Goal: Task Accomplishment & Management: Use online tool/utility

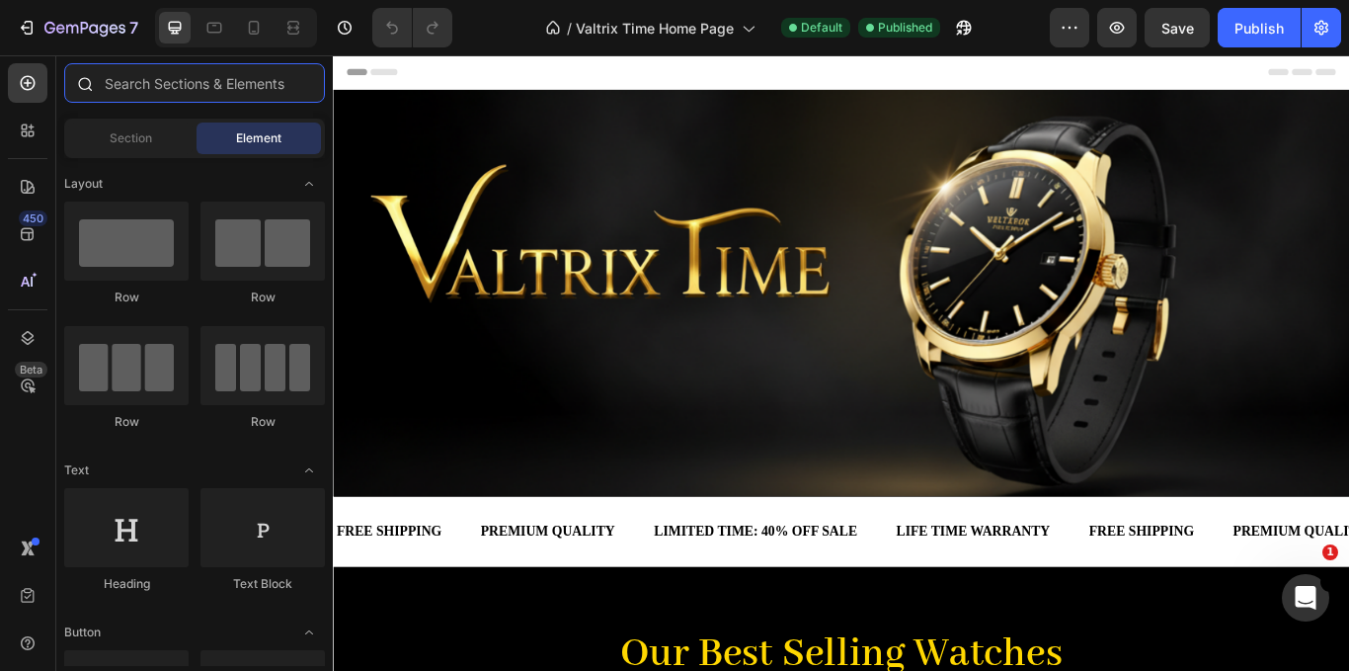
click at [188, 79] on input "text" at bounding box center [194, 83] width 261 height 40
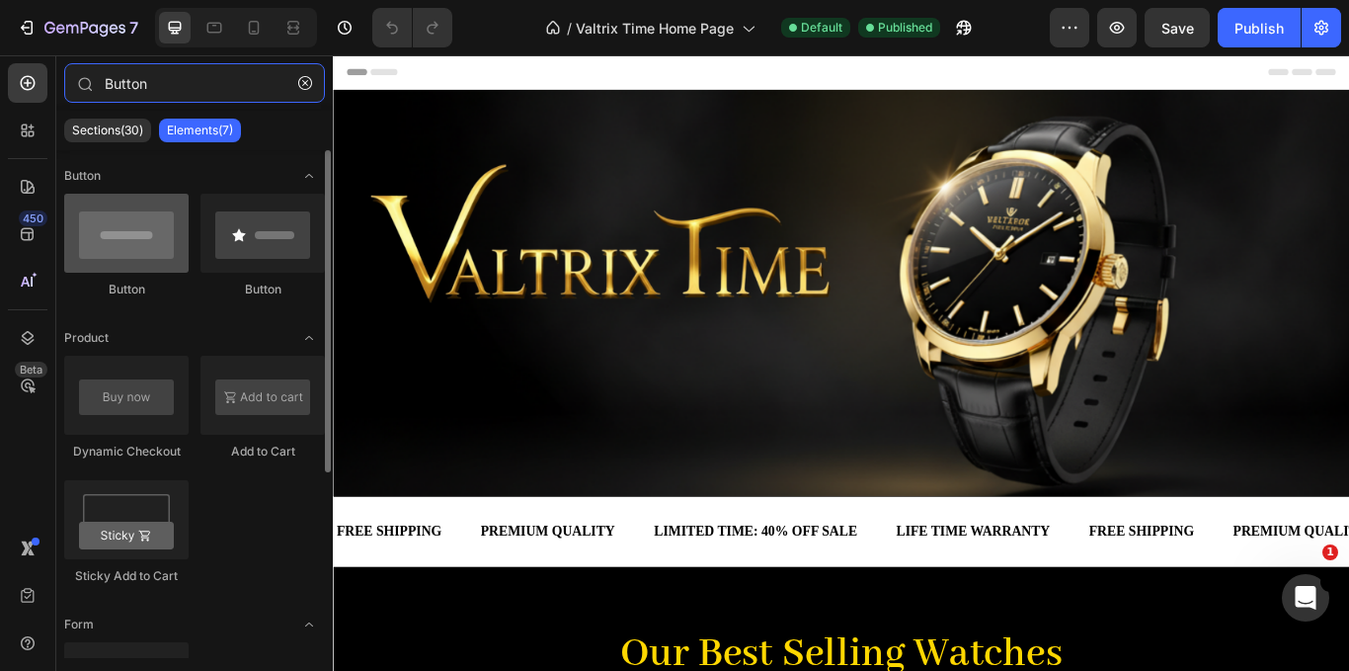
type input "Button"
click at [145, 266] on div at bounding box center [126, 233] width 124 height 79
click at [144, 234] on div at bounding box center [126, 233] width 124 height 79
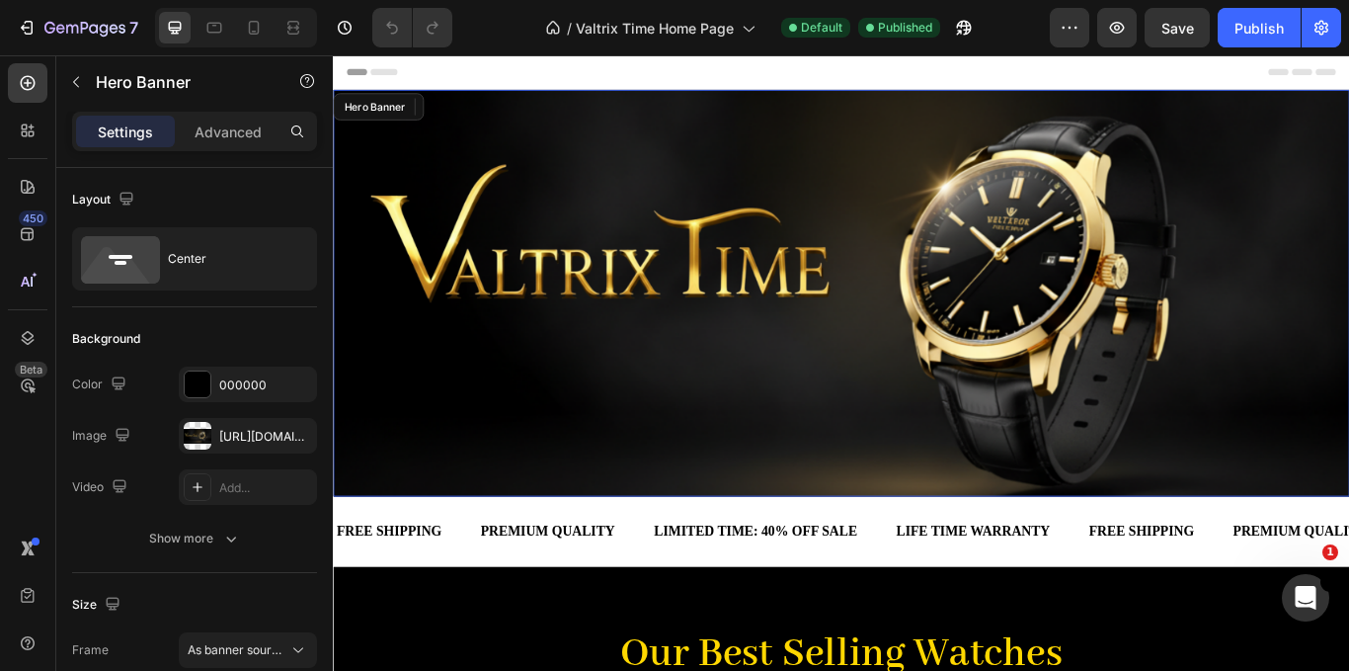
click at [569, 364] on div "Heading Row" at bounding box center [926, 332] width 1156 height 411
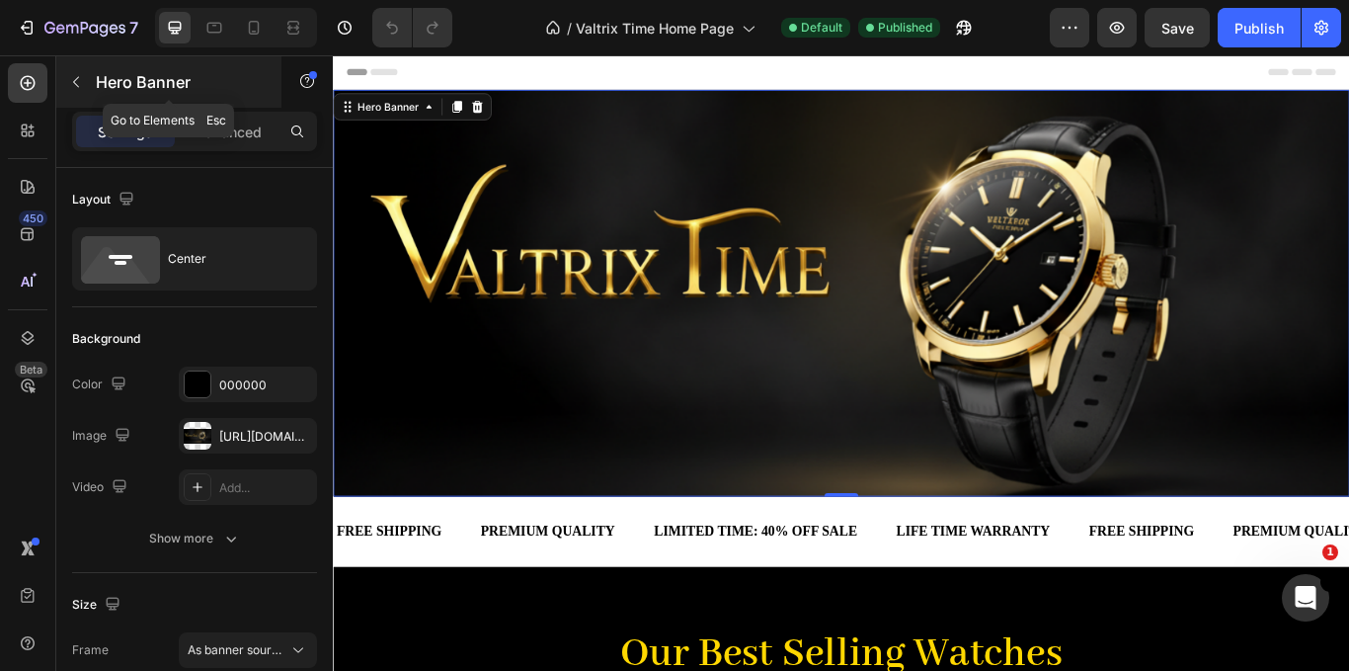
click at [72, 81] on icon "button" at bounding box center [76, 82] width 16 height 16
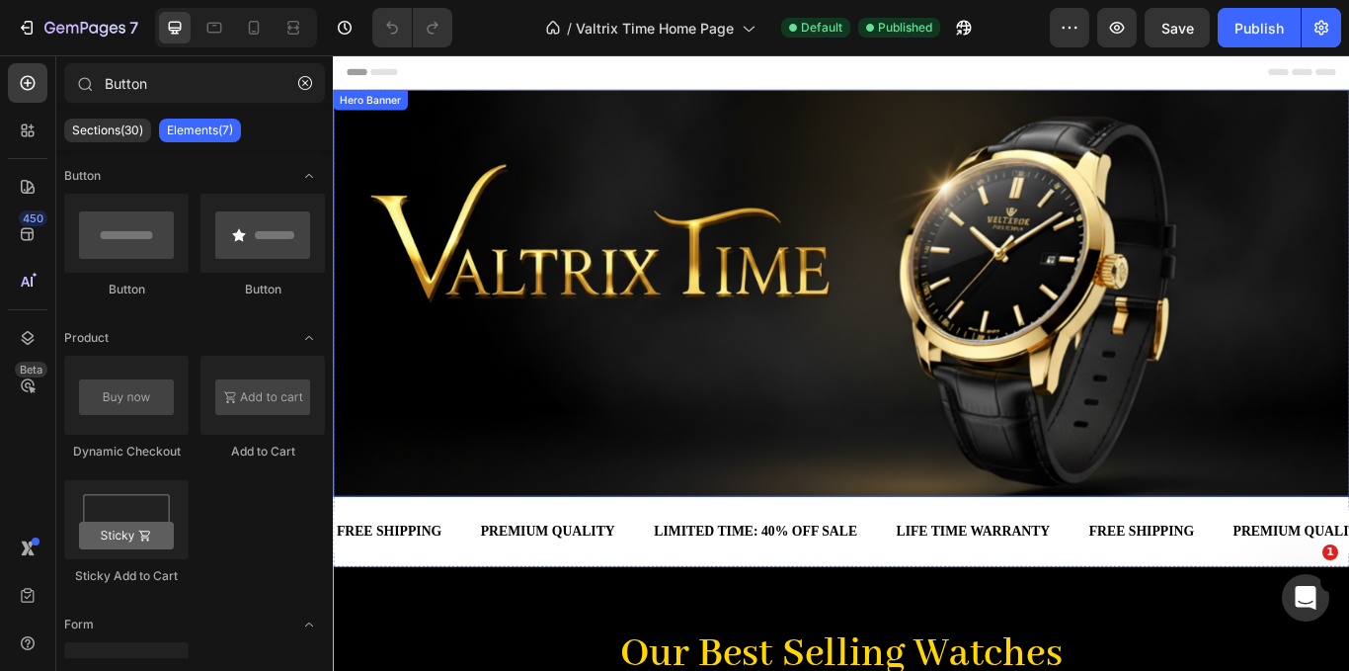
click at [746, 361] on div "Heading Row" at bounding box center [926, 332] width 1156 height 411
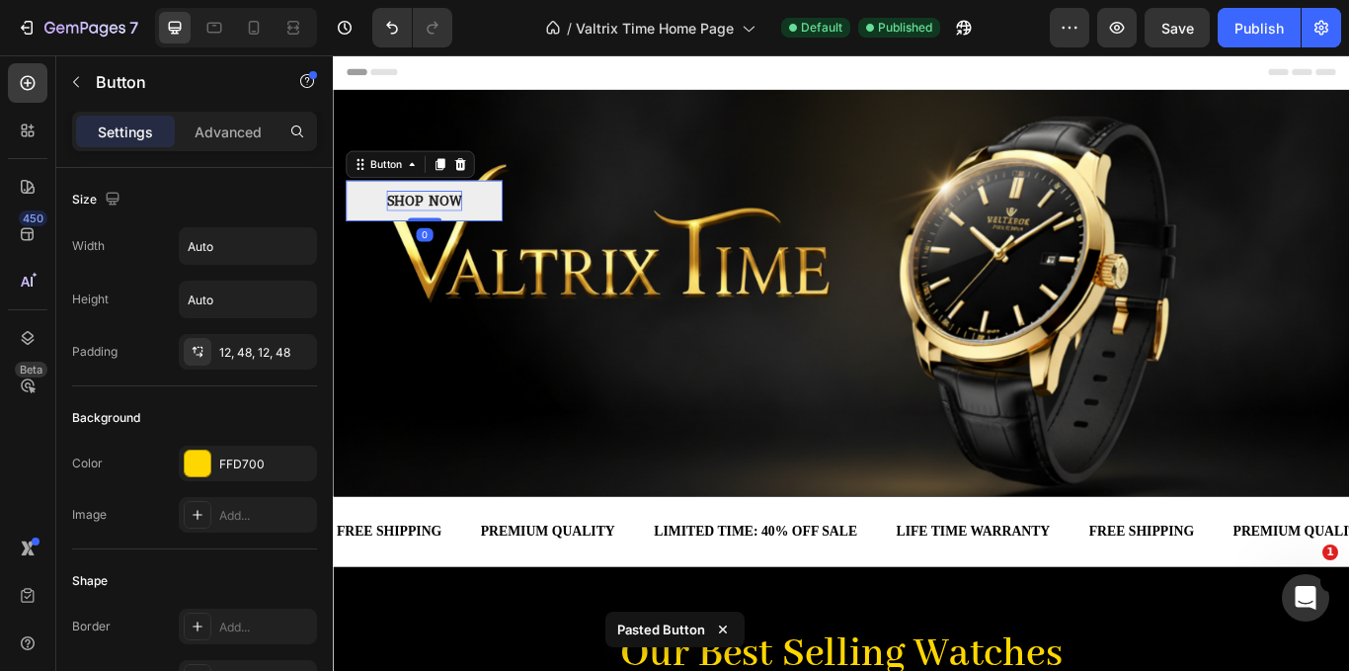
click at [473, 220] on p "SHOP NOW" at bounding box center [439, 225] width 88 height 24
click at [486, 226] on link "SHOP NOW" at bounding box center [439, 224] width 183 height 47
click at [517, 210] on link "SHOP NOW" at bounding box center [439, 224] width 183 height 47
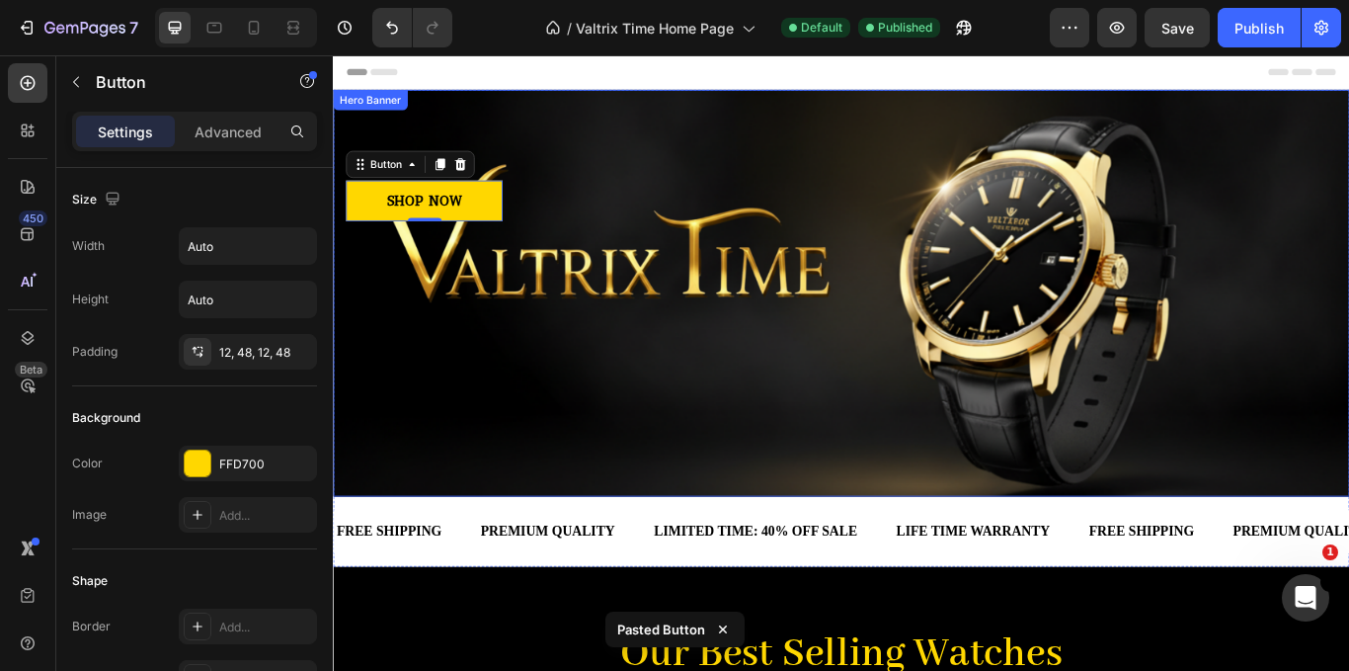
click at [619, 310] on div "Heading Row SHOP NOW Button 0" at bounding box center [926, 332] width 1156 height 411
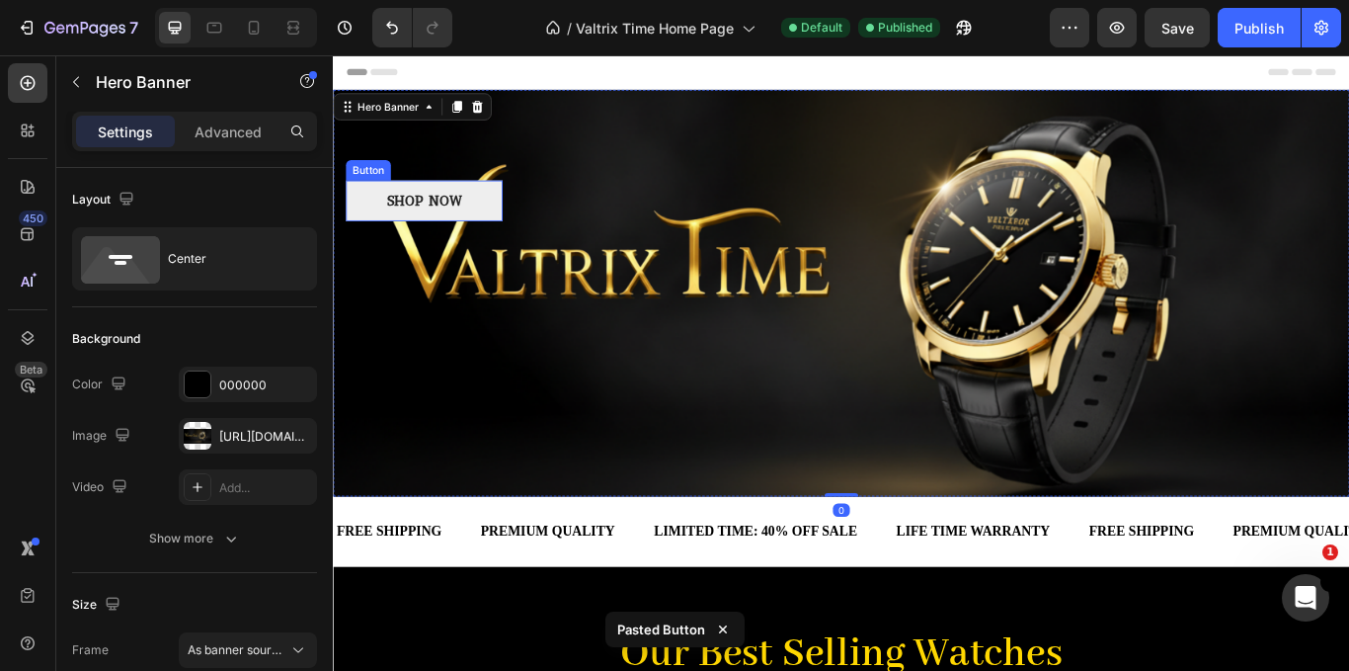
click at [505, 205] on link "SHOP NOW" at bounding box center [439, 224] width 183 height 47
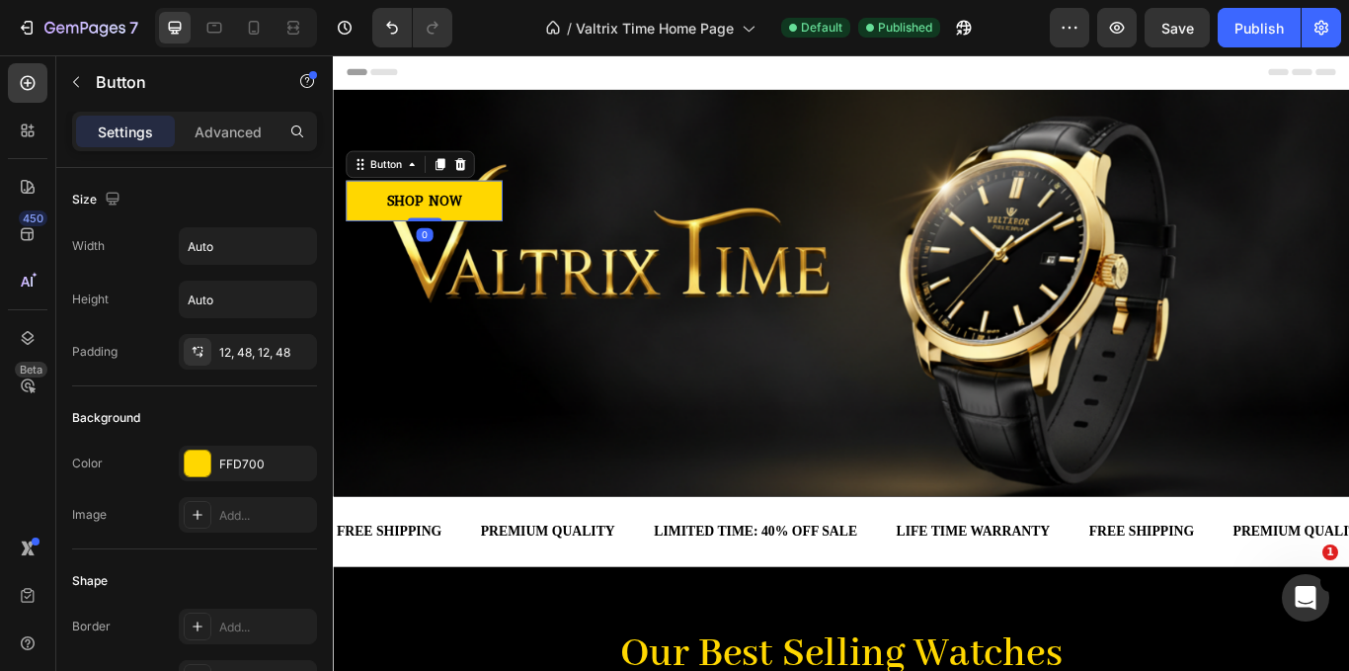
click at [203, 115] on div "Settings Advanced" at bounding box center [194, 132] width 245 height 40
click at [215, 134] on p "Advanced" at bounding box center [228, 131] width 67 height 21
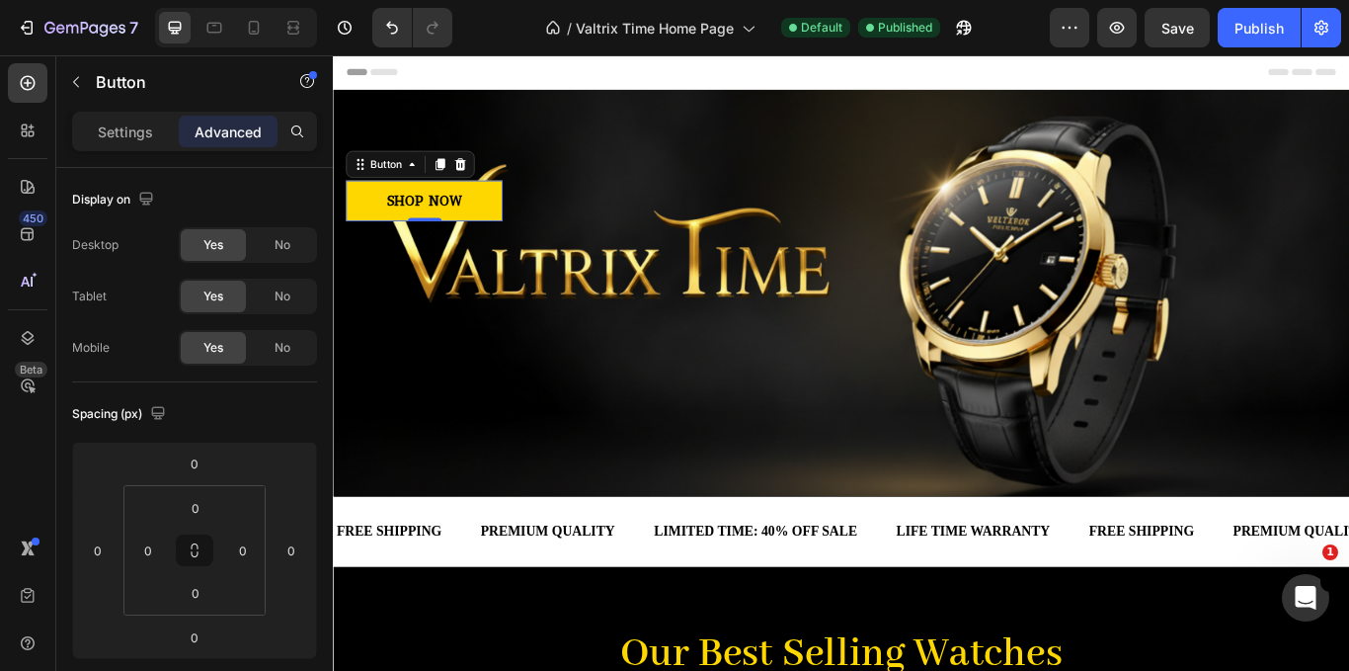
click at [215, 133] on p "Advanced" at bounding box center [228, 131] width 67 height 21
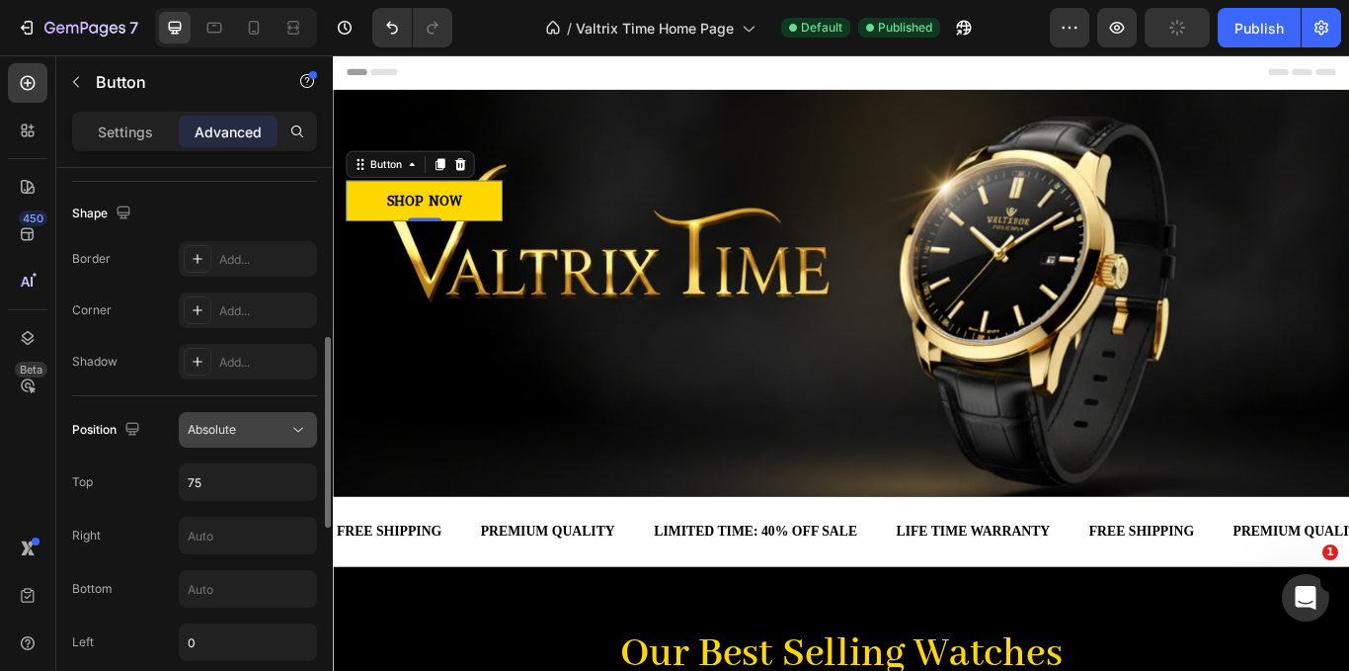
click at [276, 420] on div "Absolute" at bounding box center [248, 430] width 120 height 20
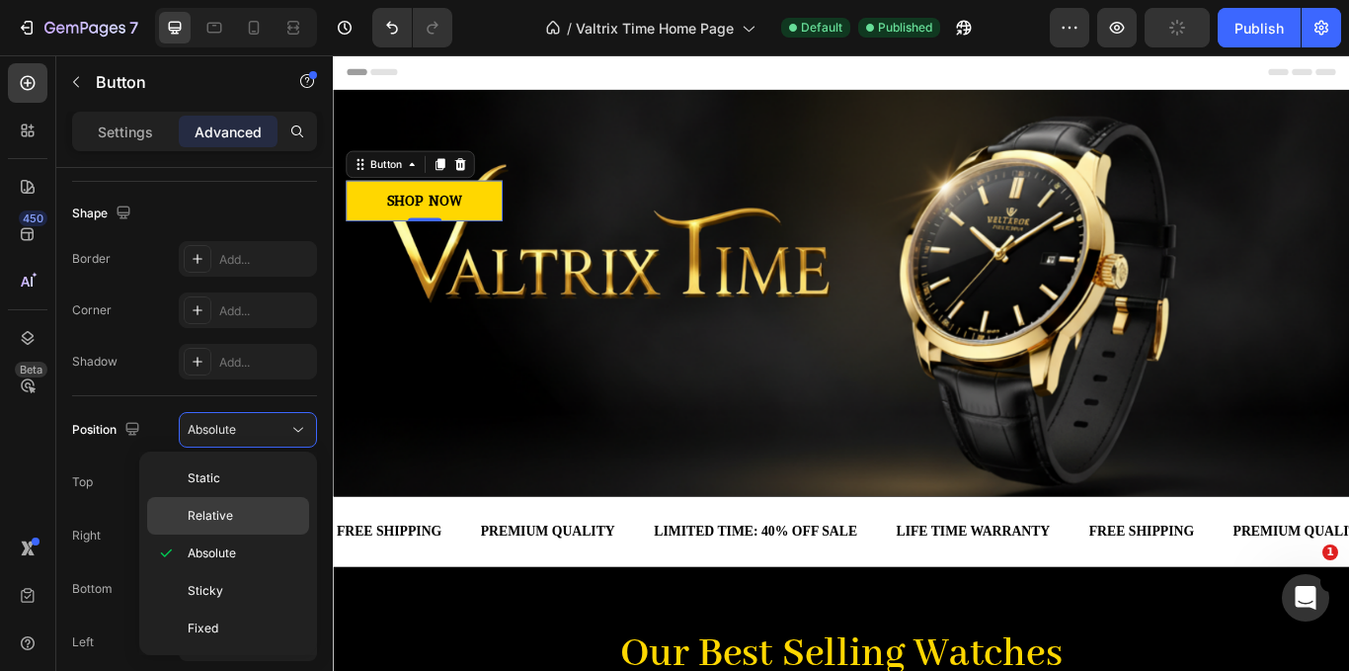
click at [217, 522] on span "Relative" at bounding box center [210, 516] width 45 height 18
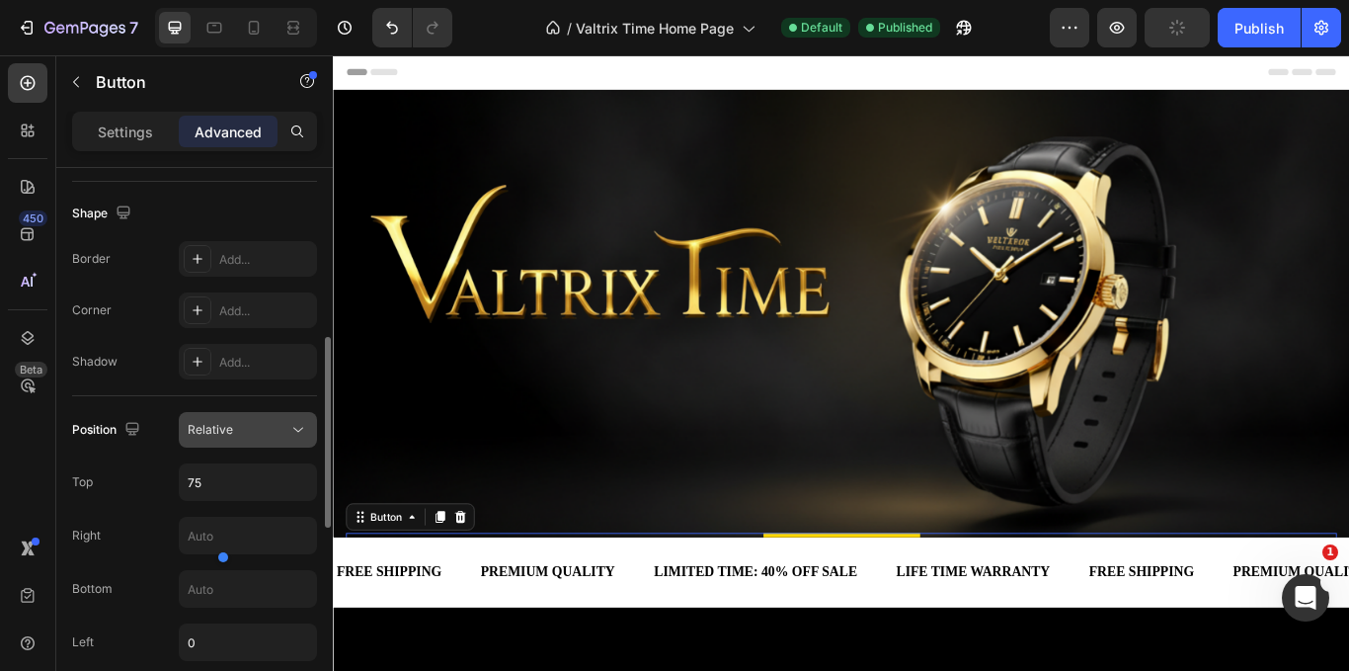
click at [280, 416] on button "Relative" at bounding box center [248, 430] width 138 height 36
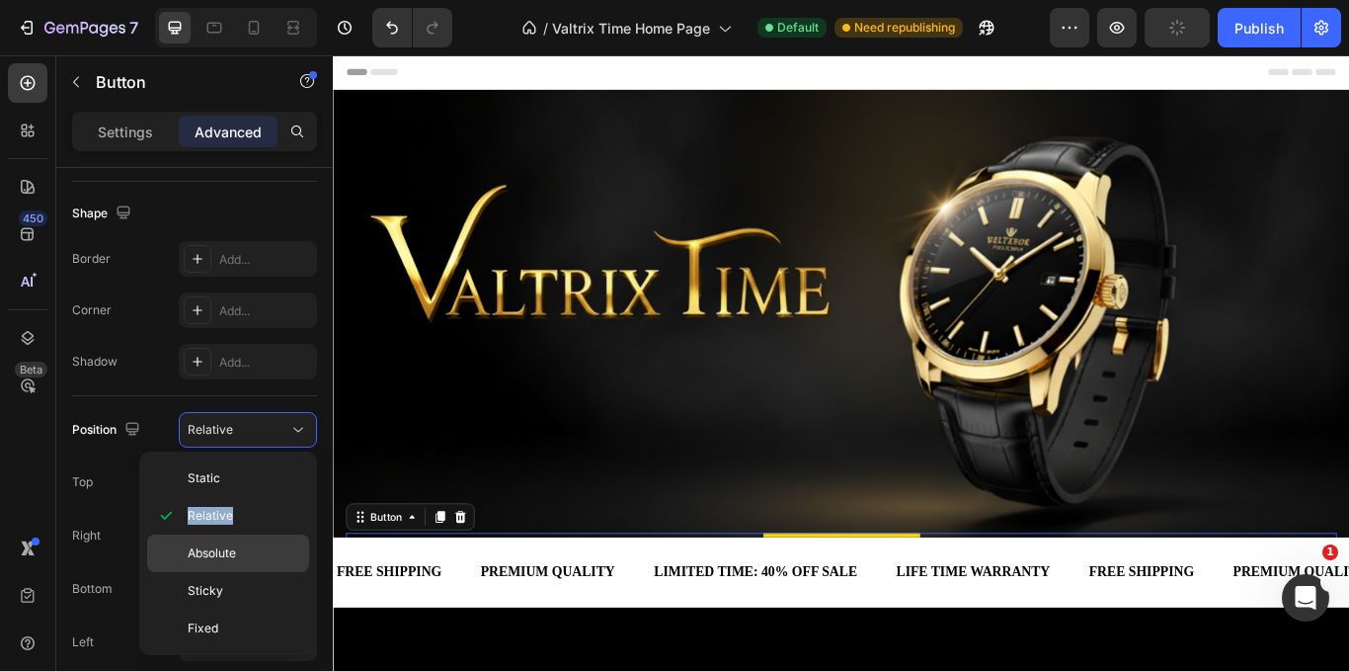
click at [216, 546] on span "Absolute" at bounding box center [212, 553] width 48 height 18
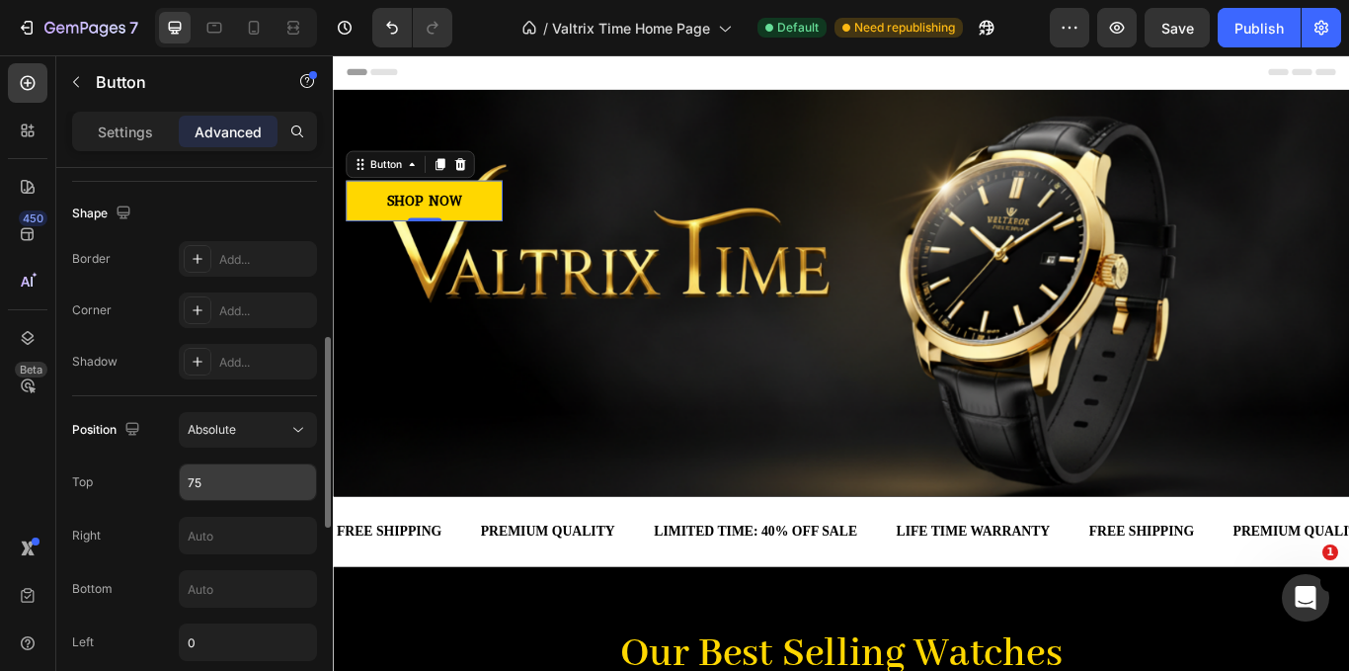
click at [238, 477] on input "75" at bounding box center [248, 482] width 136 height 36
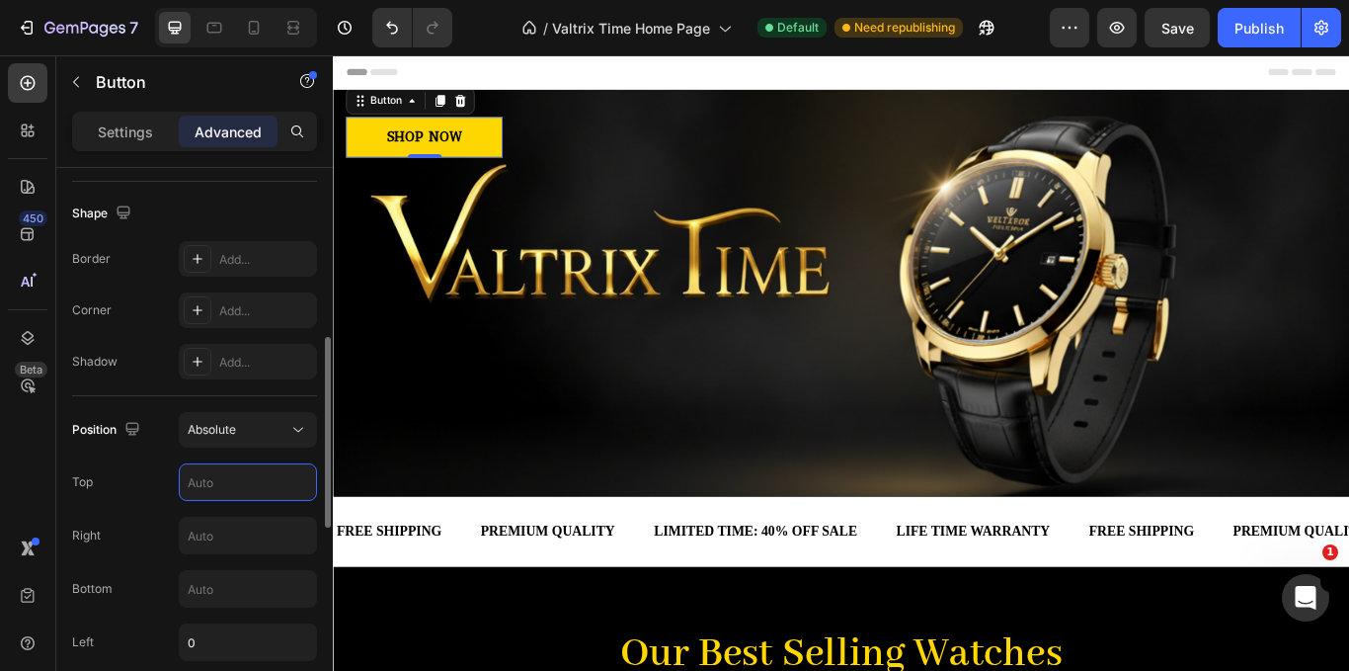
type input "1"
type input "2"
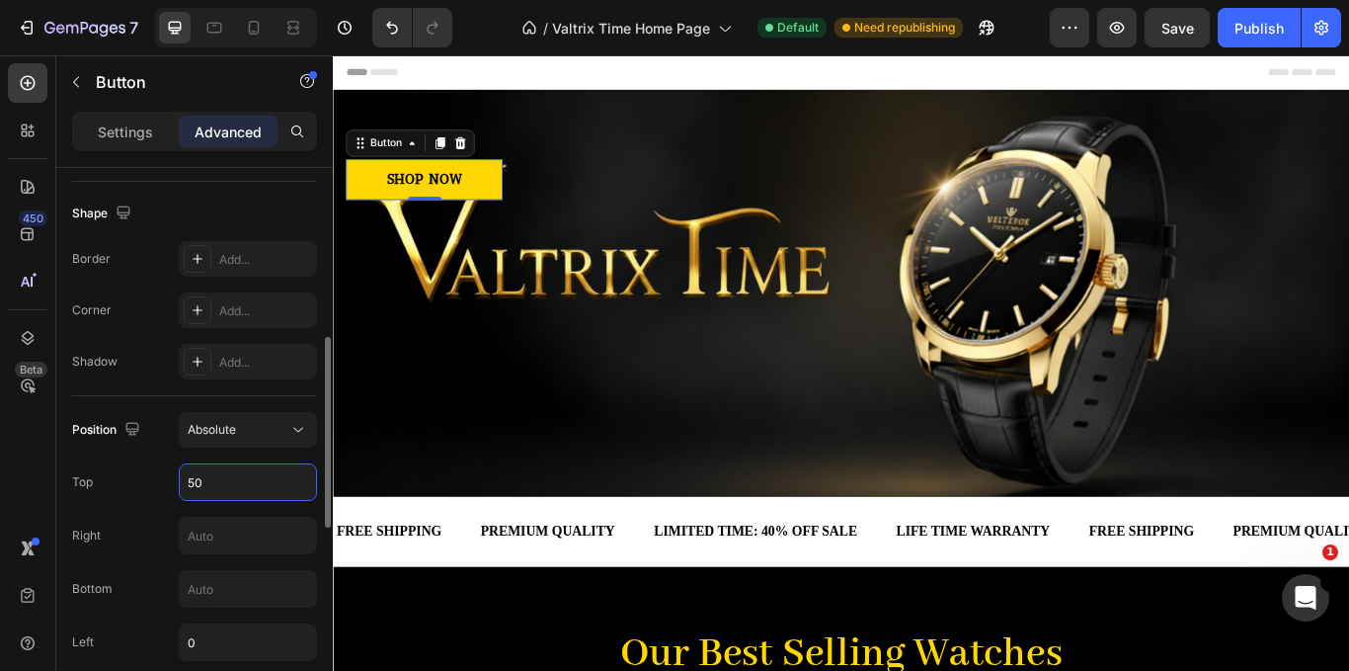
type input "5"
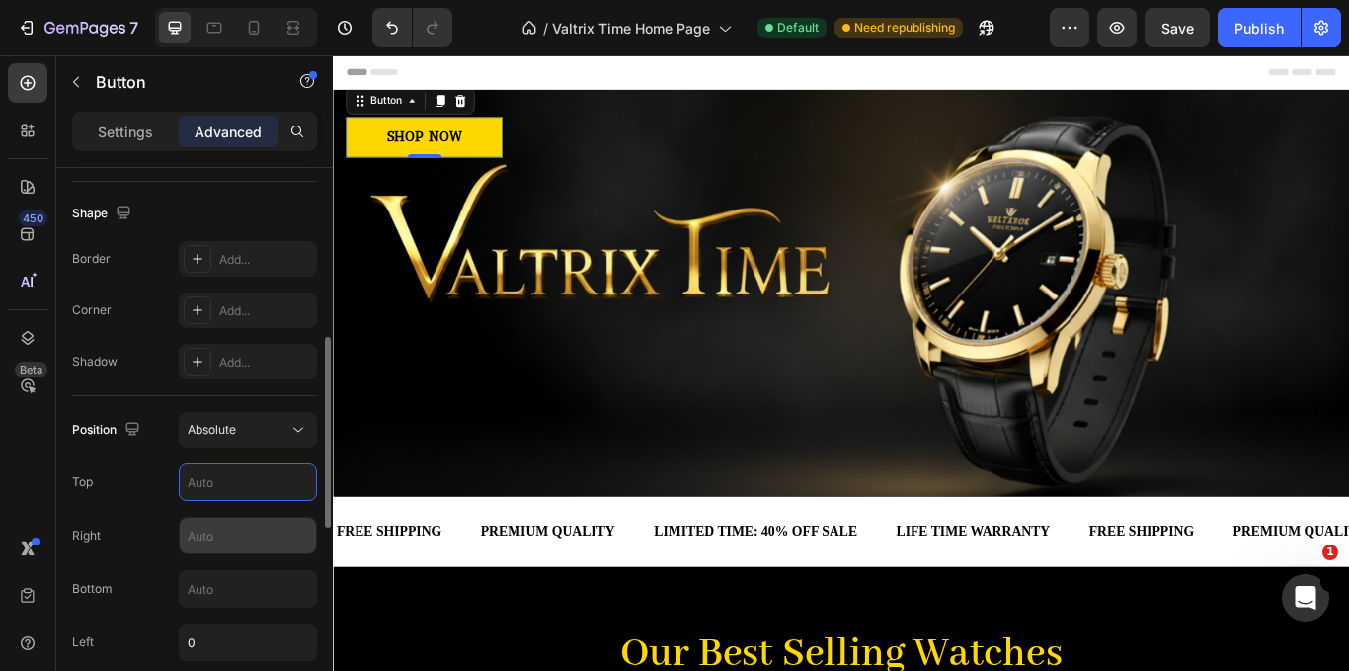
click at [268, 543] on input "text" at bounding box center [248, 536] width 136 height 36
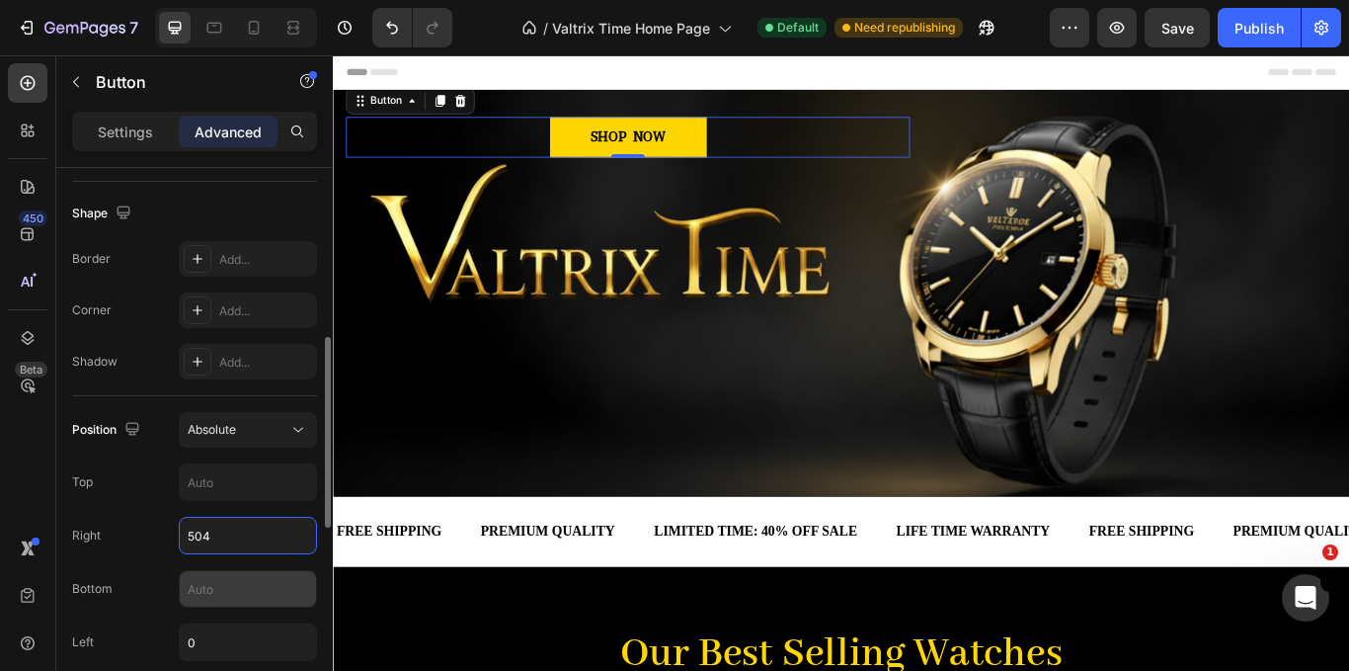
type input "504"
click at [251, 587] on input "text" at bounding box center [248, 589] width 136 height 36
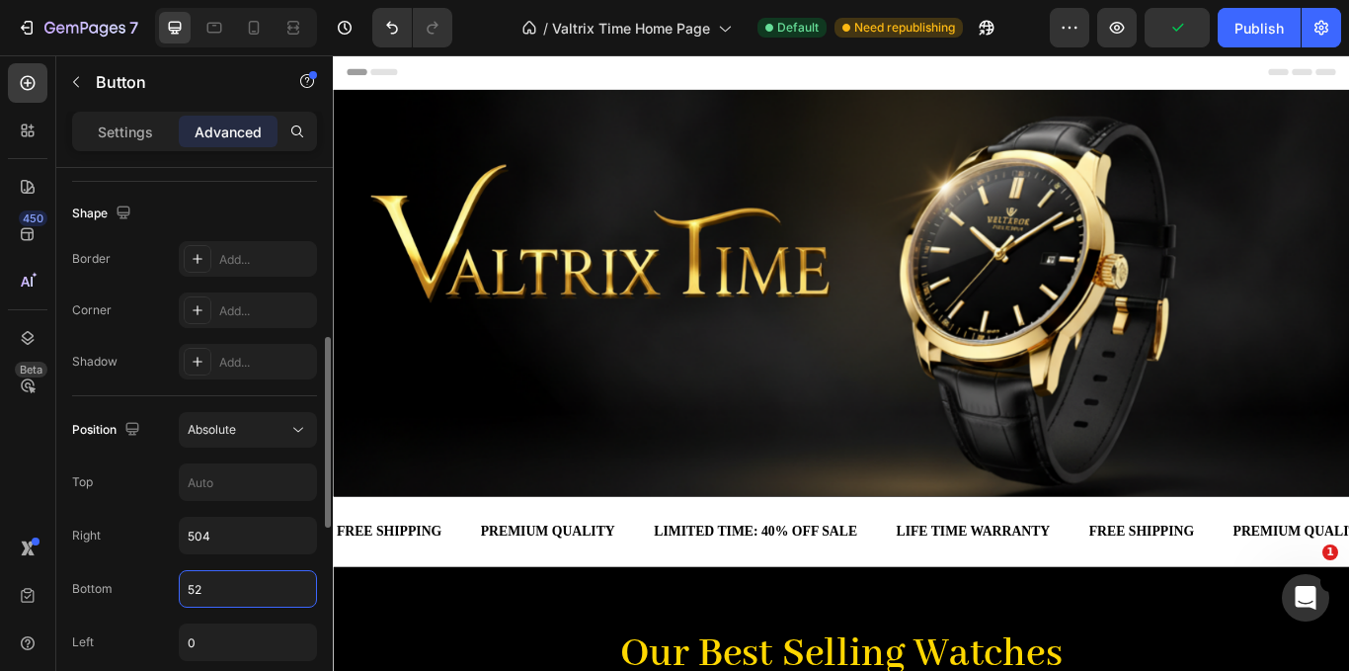
type input "5"
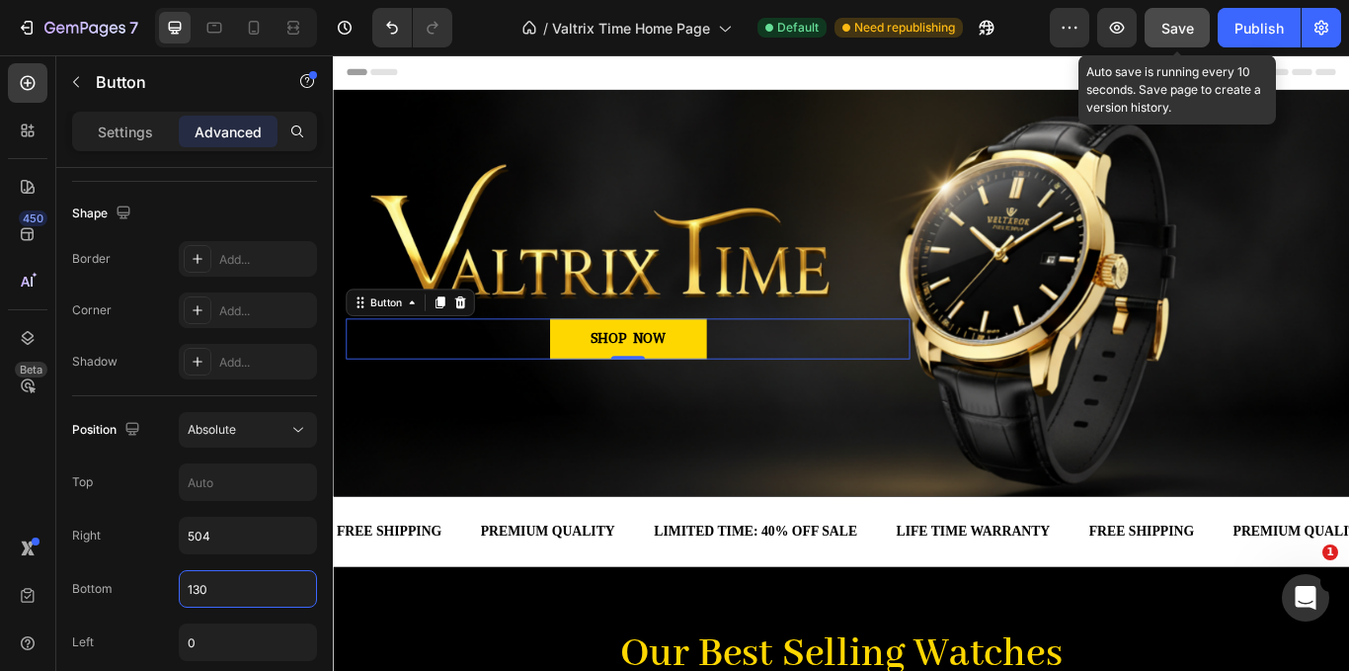
type input "130"
click at [1202, 42] on button "Save" at bounding box center [1177, 28] width 65 height 40
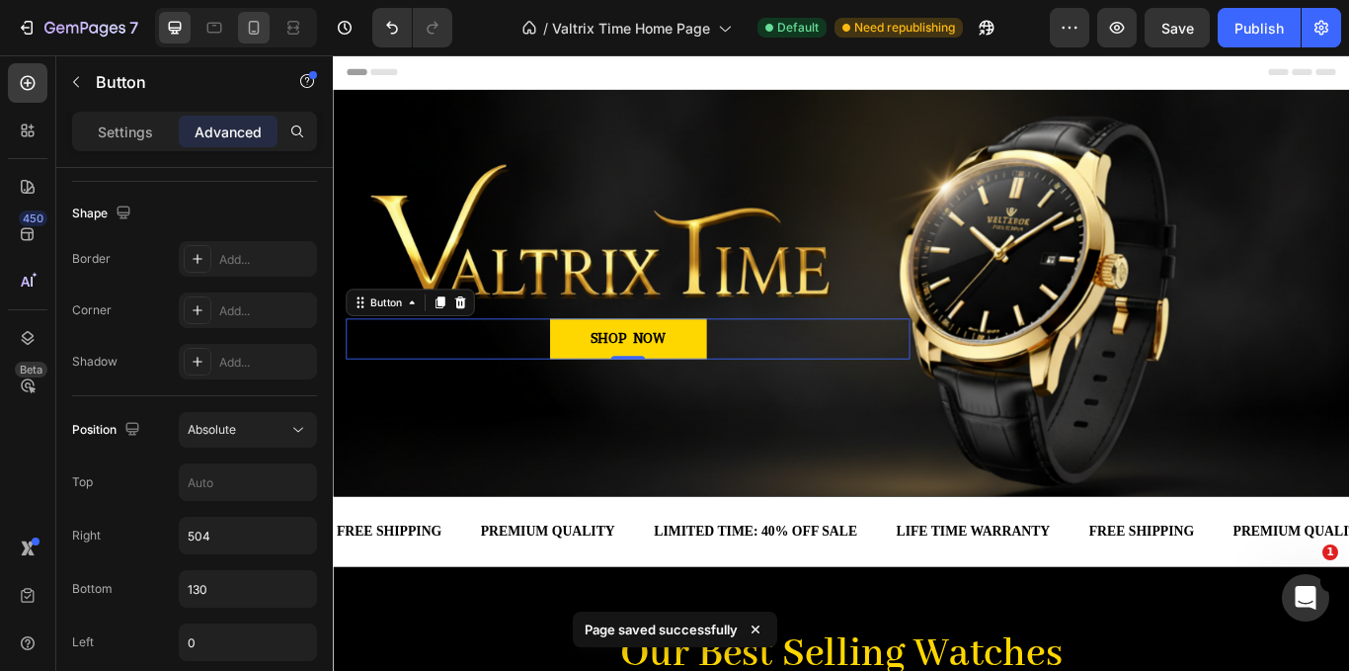
click at [239, 35] on div at bounding box center [254, 28] width 32 height 32
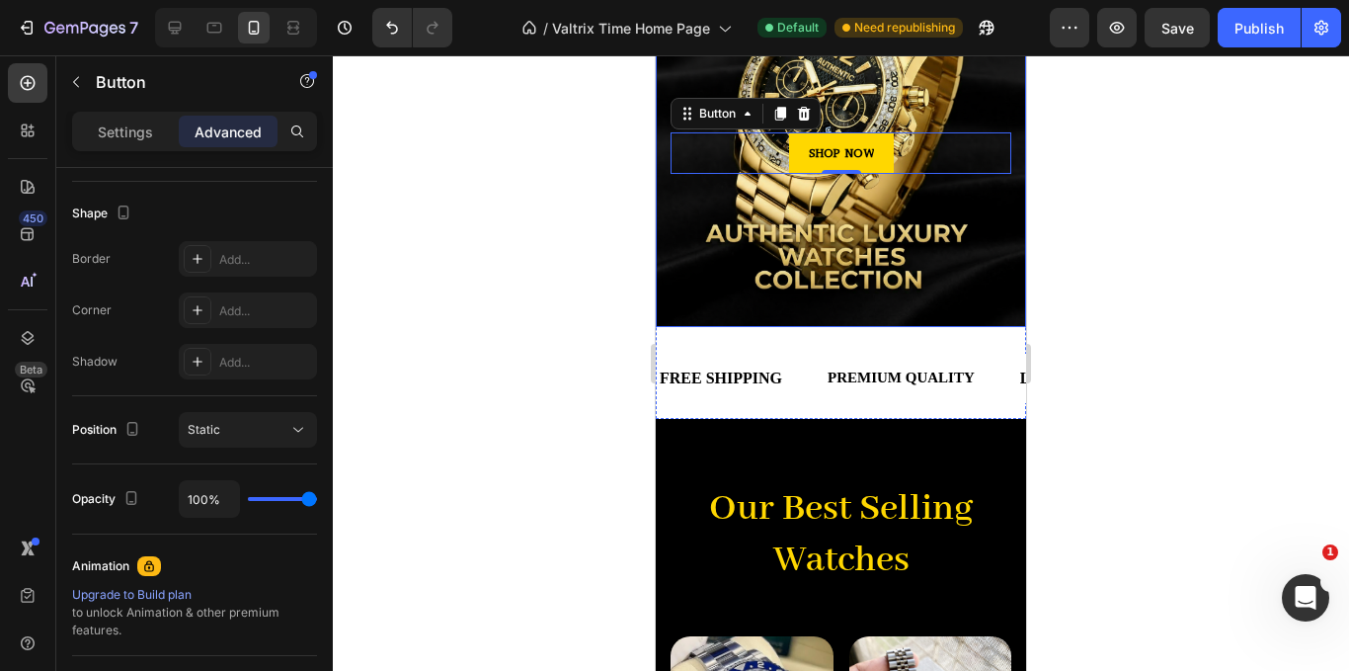
scroll to position [39, 0]
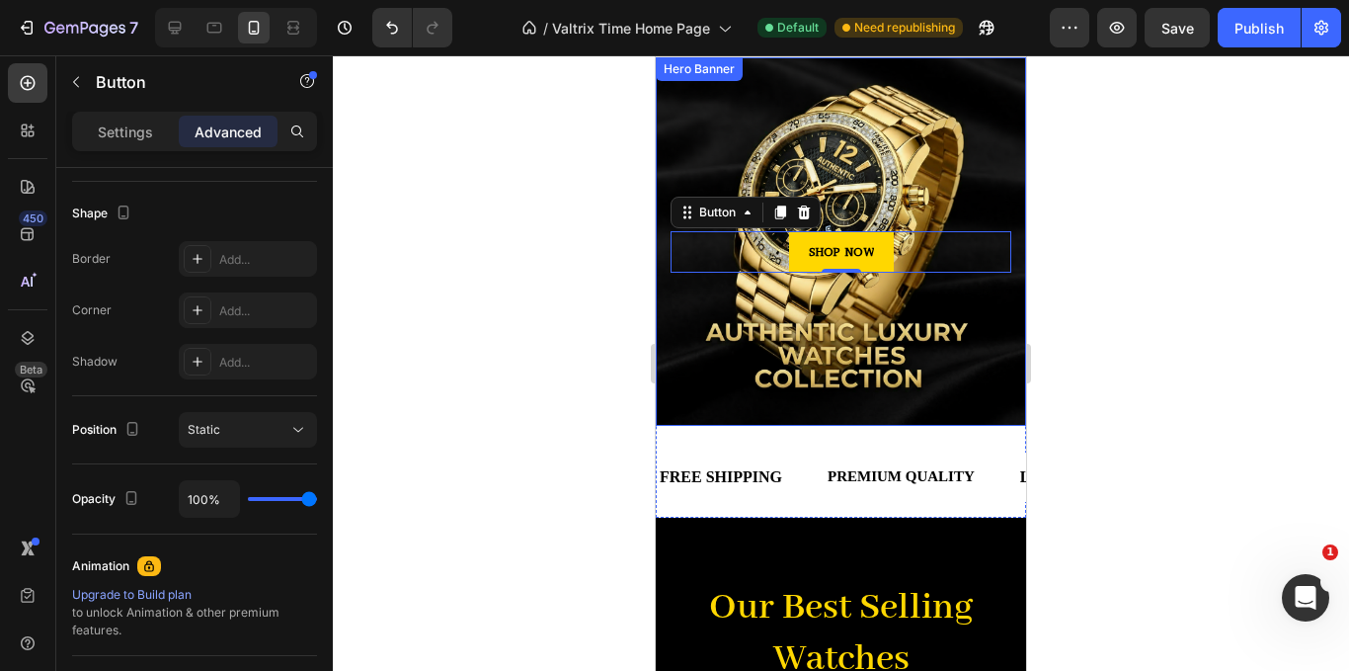
click at [1131, 274] on div at bounding box center [841, 362] width 1016 height 615
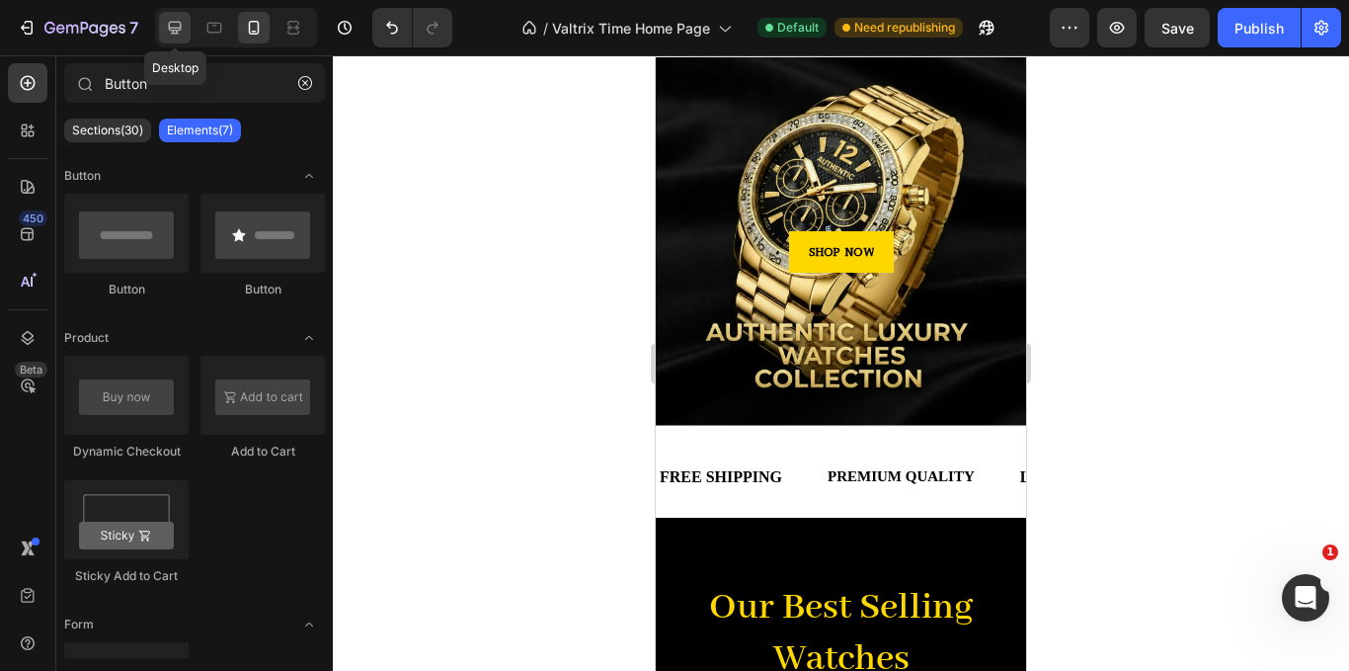
click at [183, 20] on icon at bounding box center [175, 28] width 20 height 20
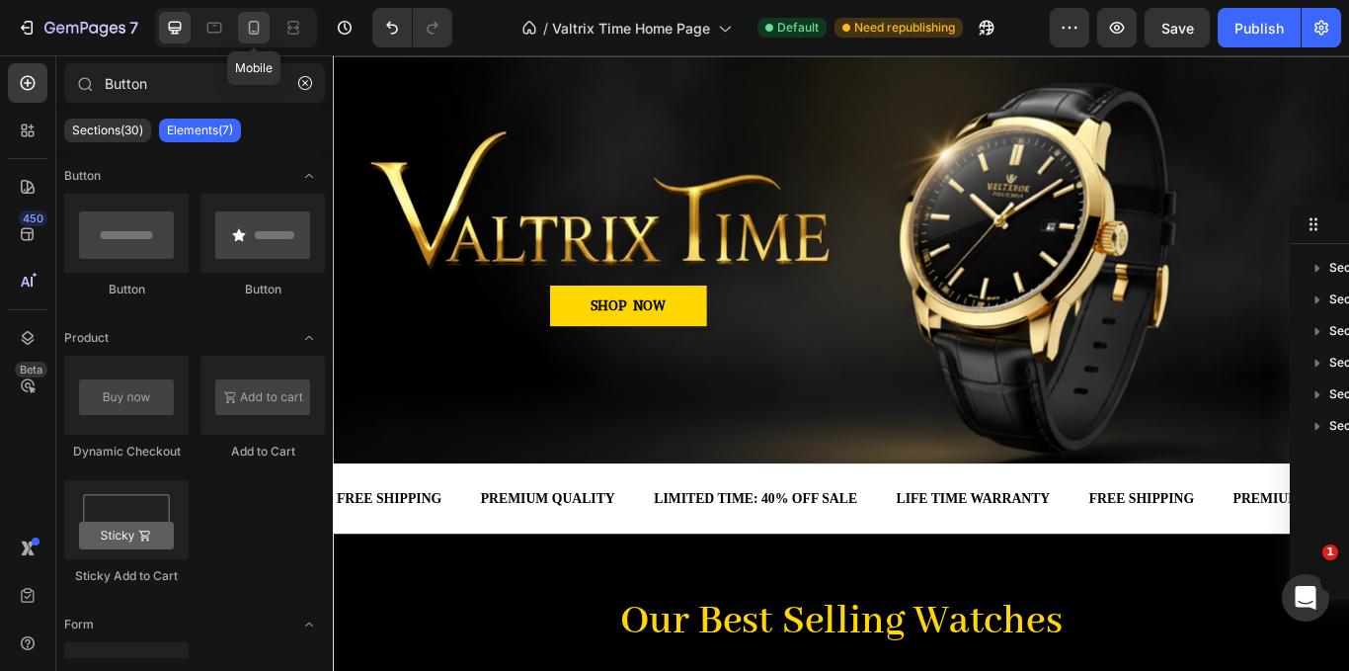
click at [249, 29] on icon at bounding box center [254, 28] width 11 height 14
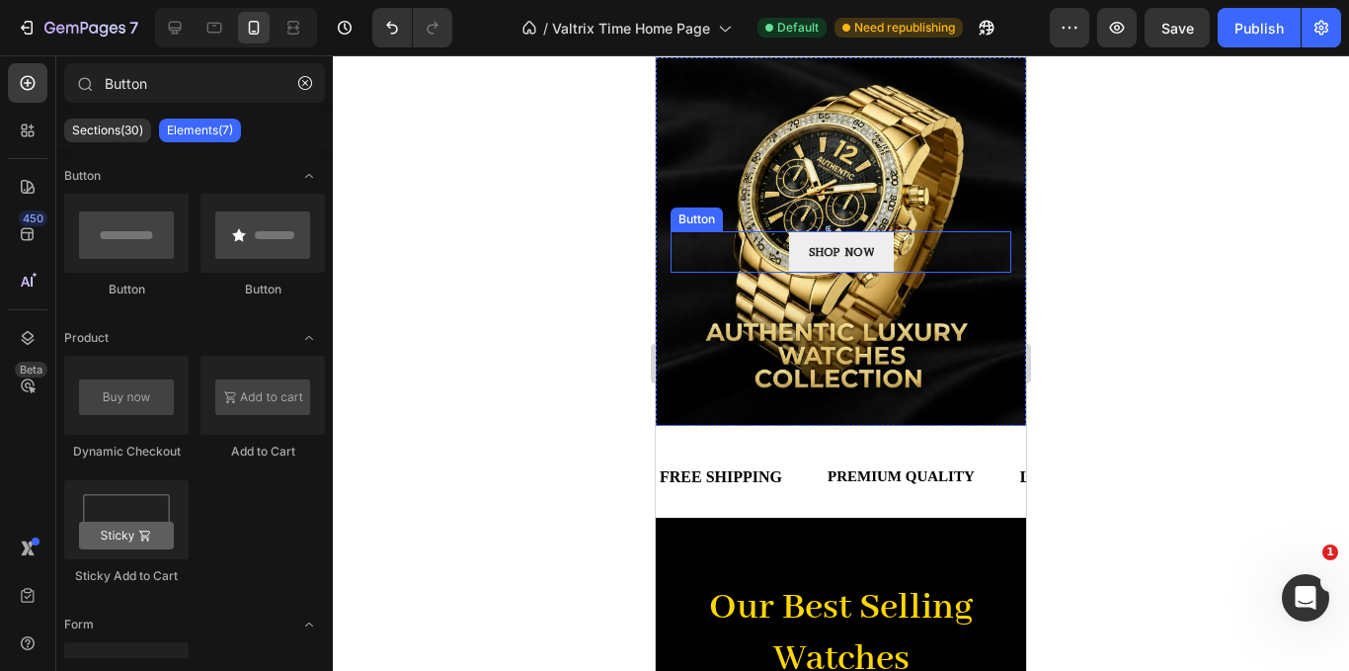
click at [873, 252] on link "SHOP NOW" at bounding box center [841, 251] width 105 height 41
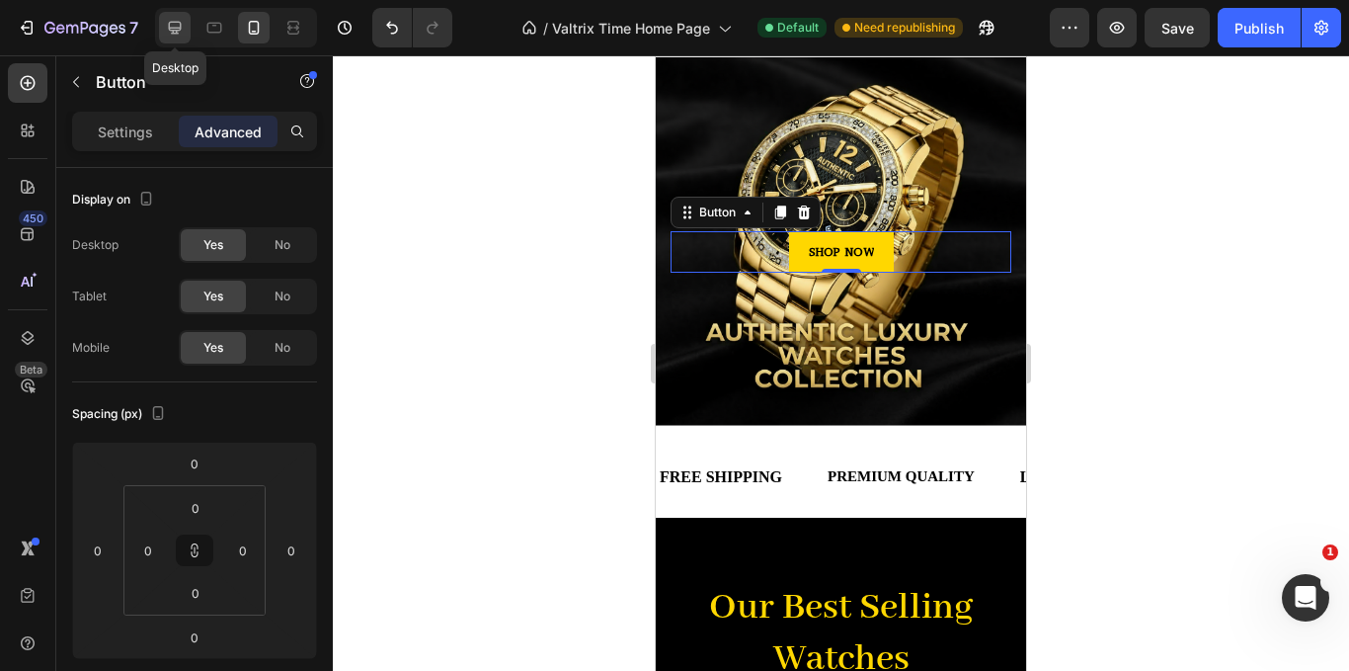
click at [177, 25] on icon at bounding box center [175, 28] width 20 height 20
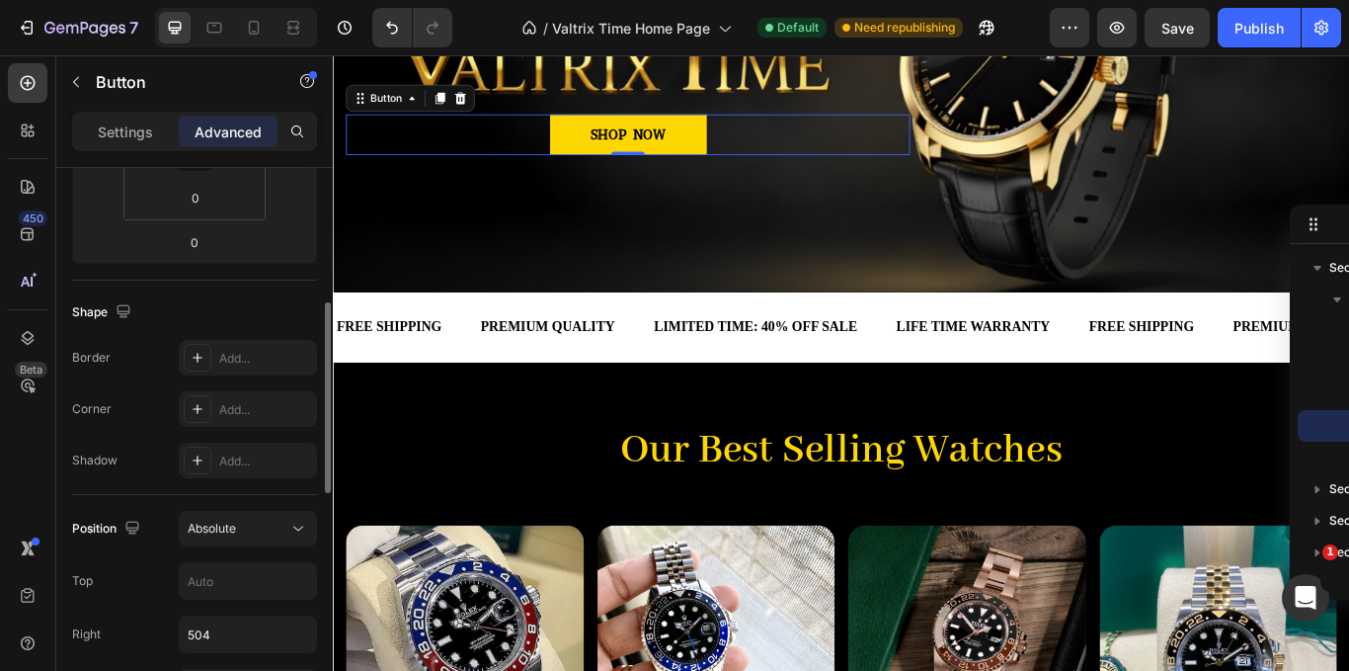
scroll to position [593, 0]
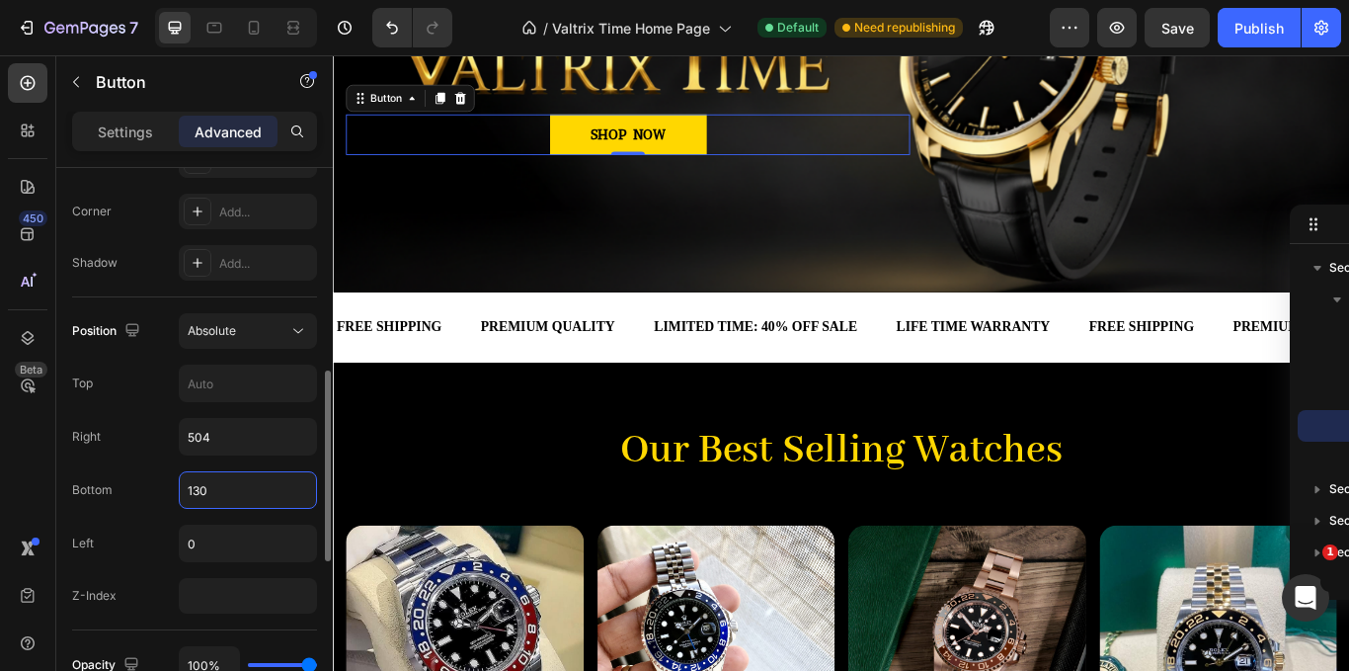
click at [270, 493] on input "130" at bounding box center [248, 490] width 136 height 36
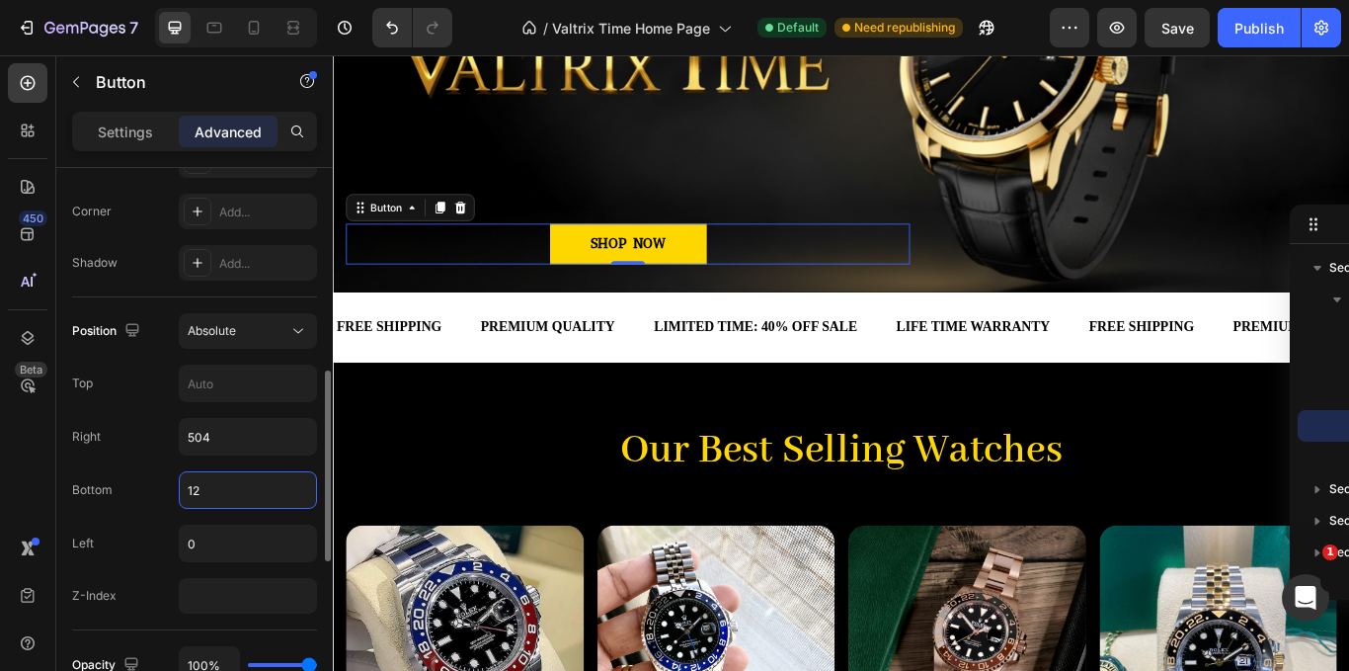
type input "120"
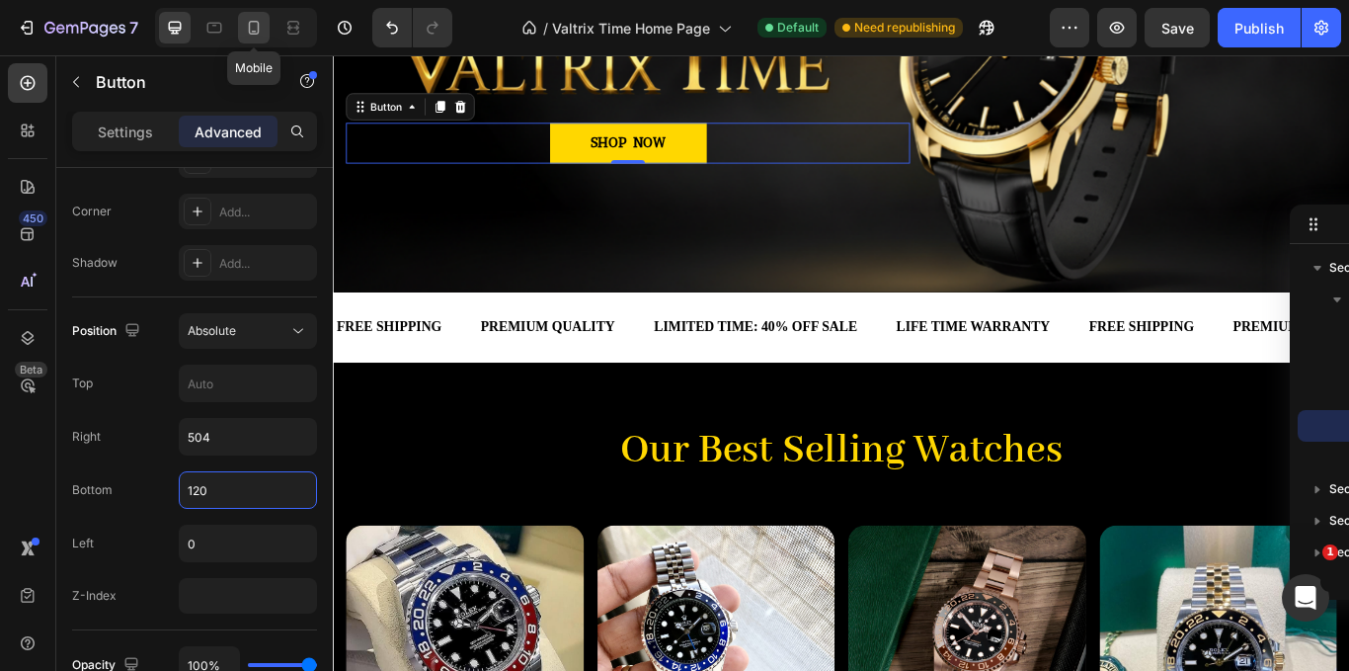
click at [257, 20] on icon at bounding box center [254, 28] width 20 height 20
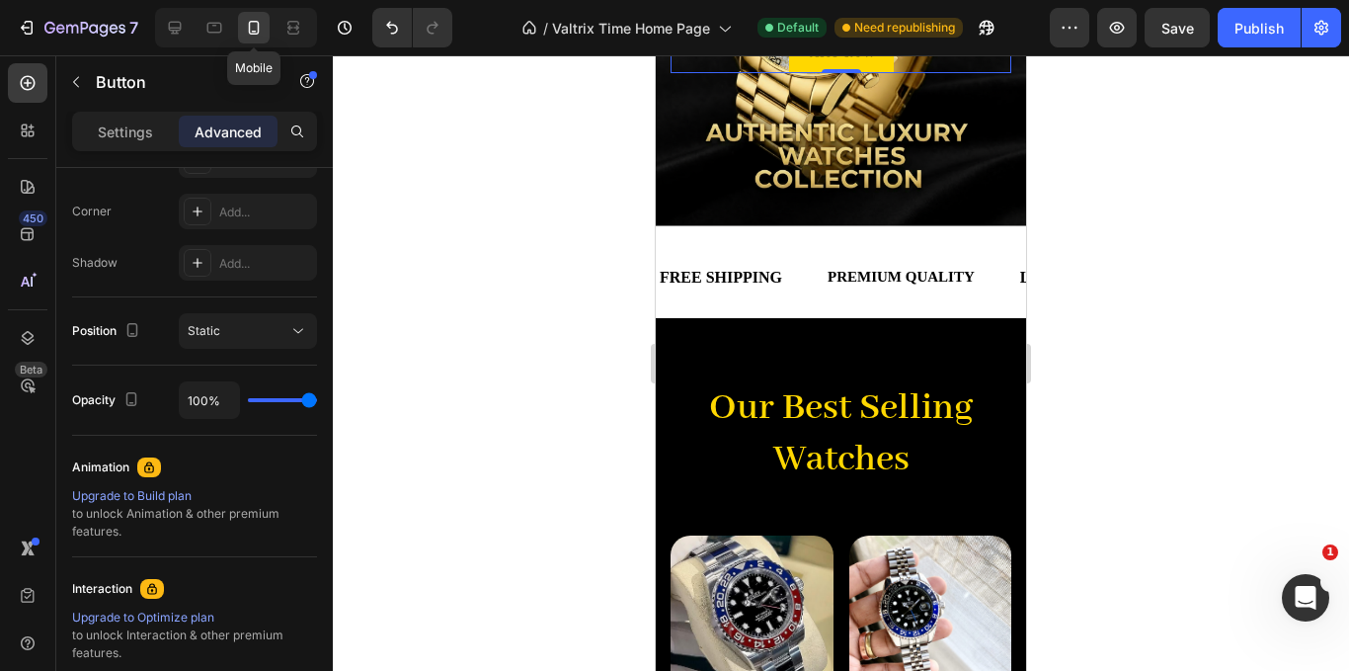
scroll to position [137, 0]
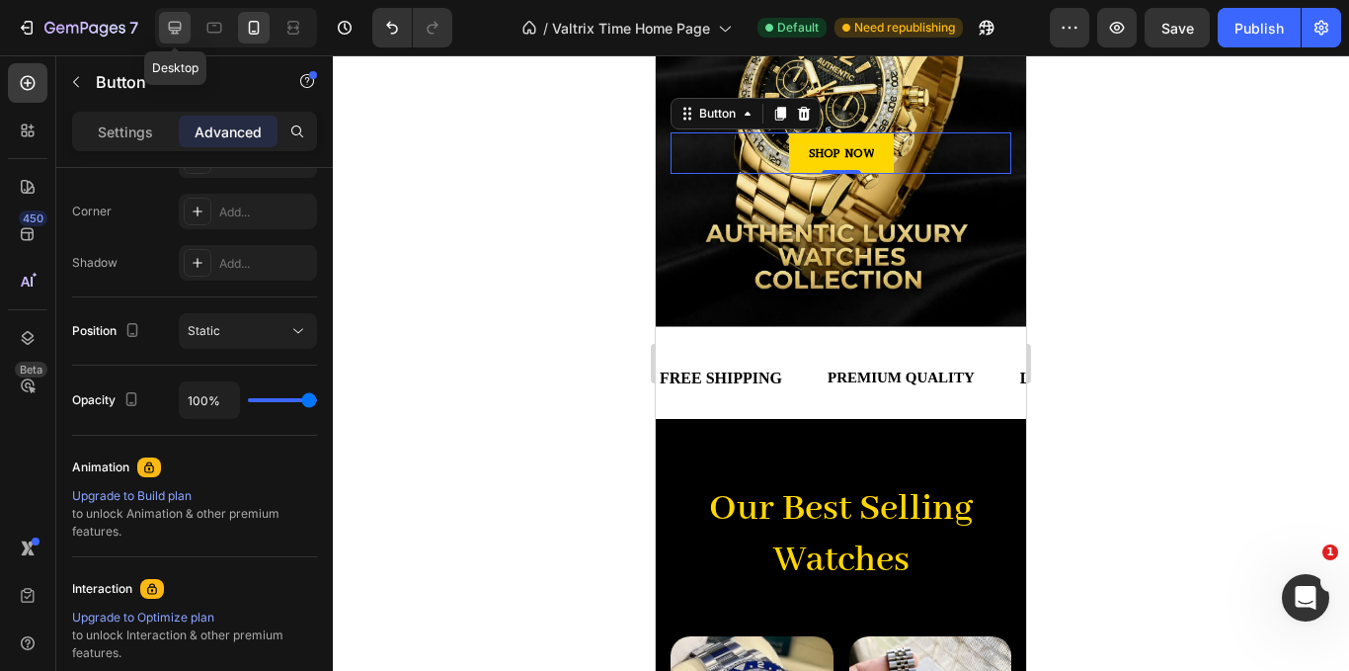
click at [169, 14] on div at bounding box center [175, 28] width 32 height 32
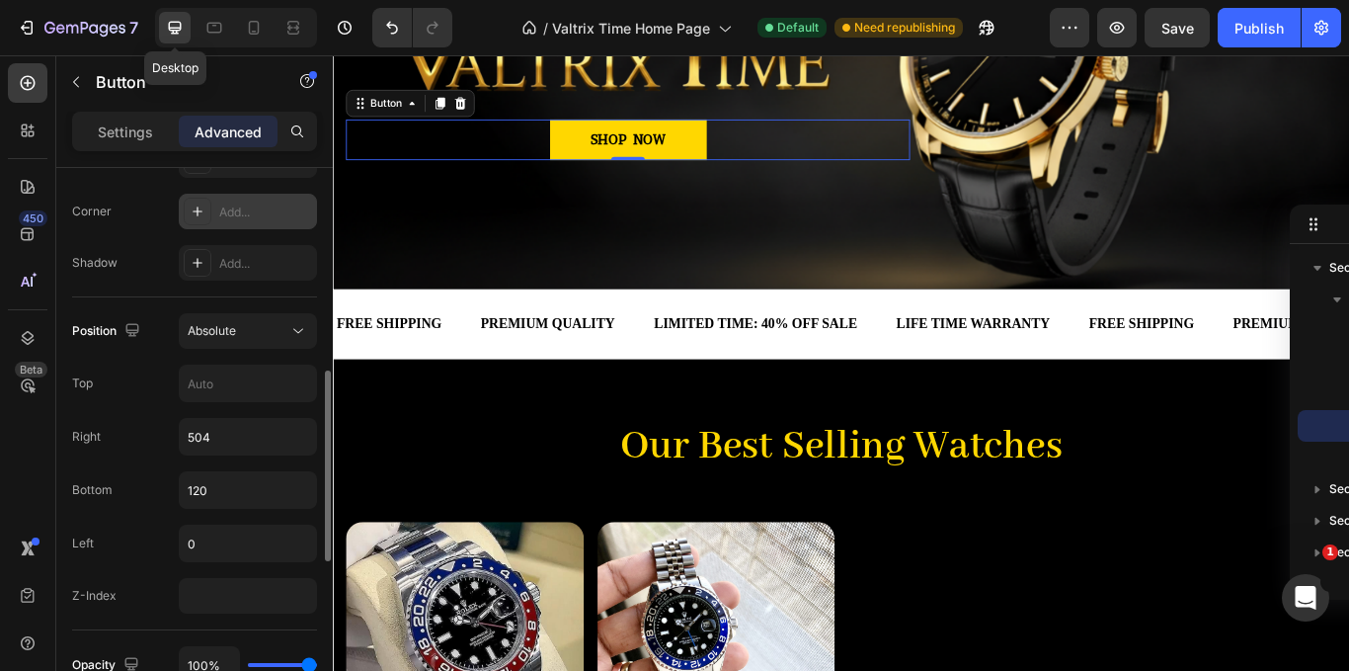
scroll to position [248, 0]
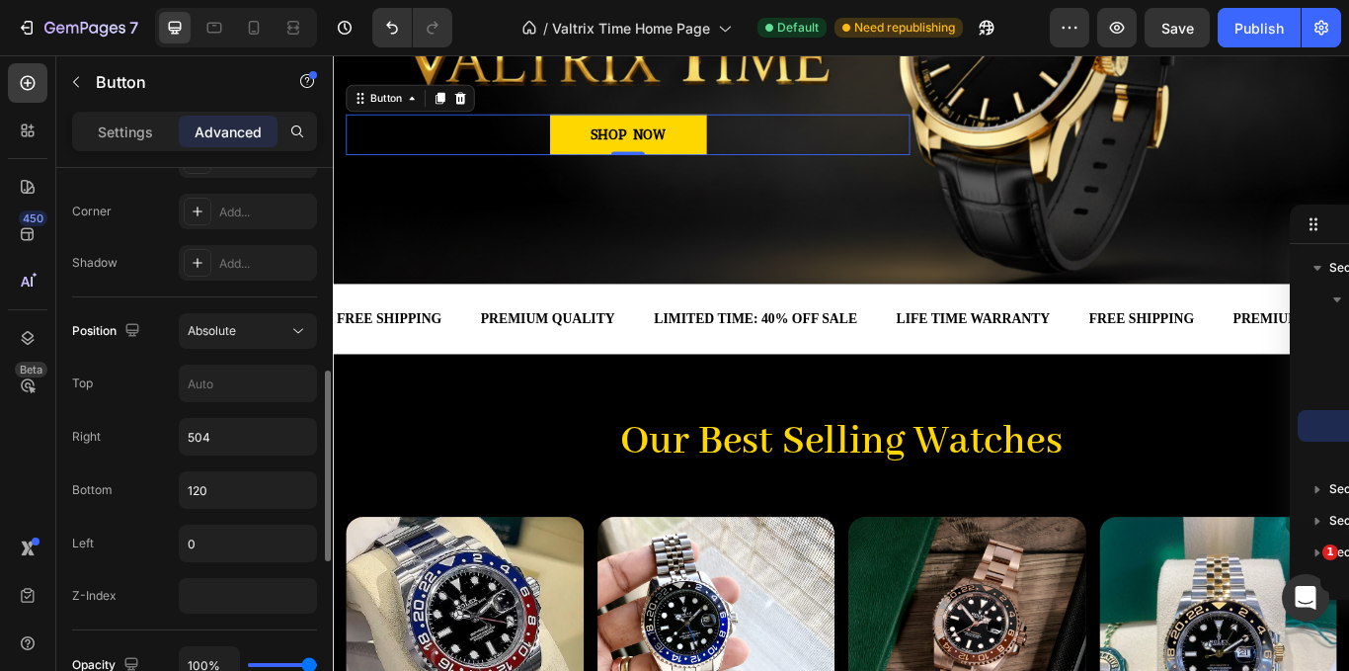
click at [234, 468] on div "Position Absolute Top Right 504 Bottom 120 Left 0 Z-Index" at bounding box center [194, 463] width 245 height 300
click at [225, 490] on input "120" at bounding box center [248, 490] width 136 height 36
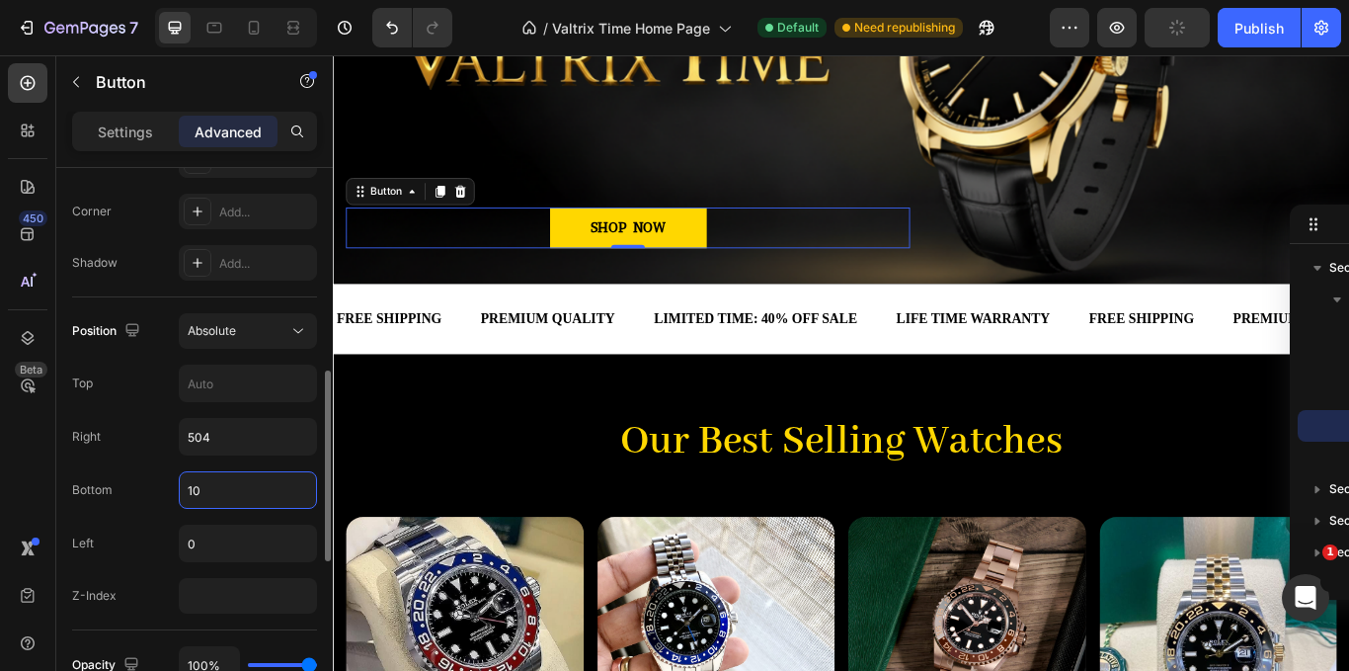
type input "100"
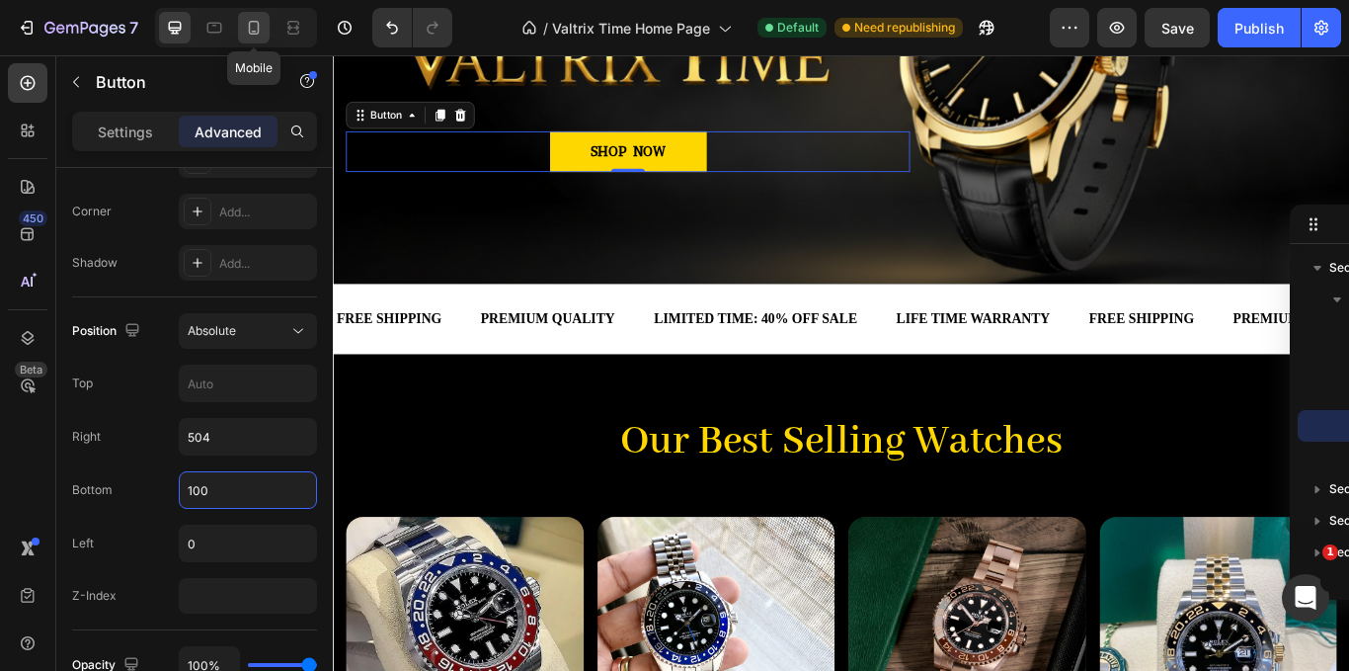
click at [247, 22] on icon at bounding box center [254, 28] width 20 height 20
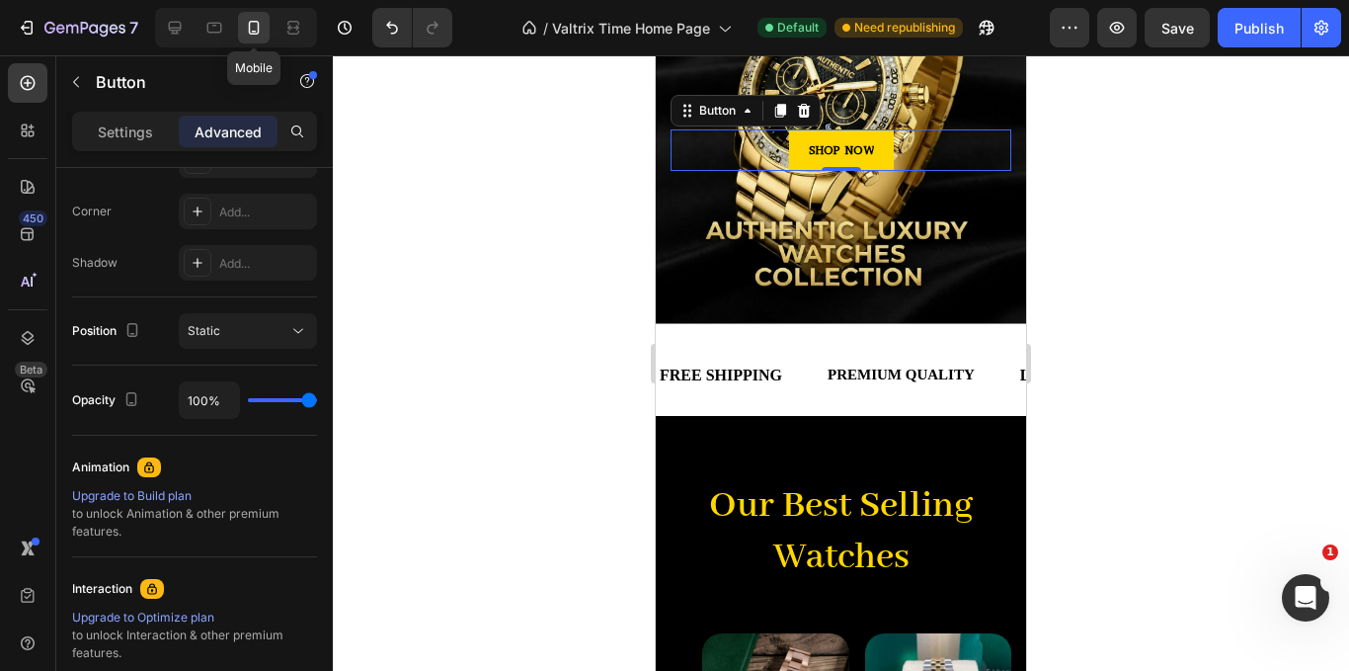
scroll to position [137, 0]
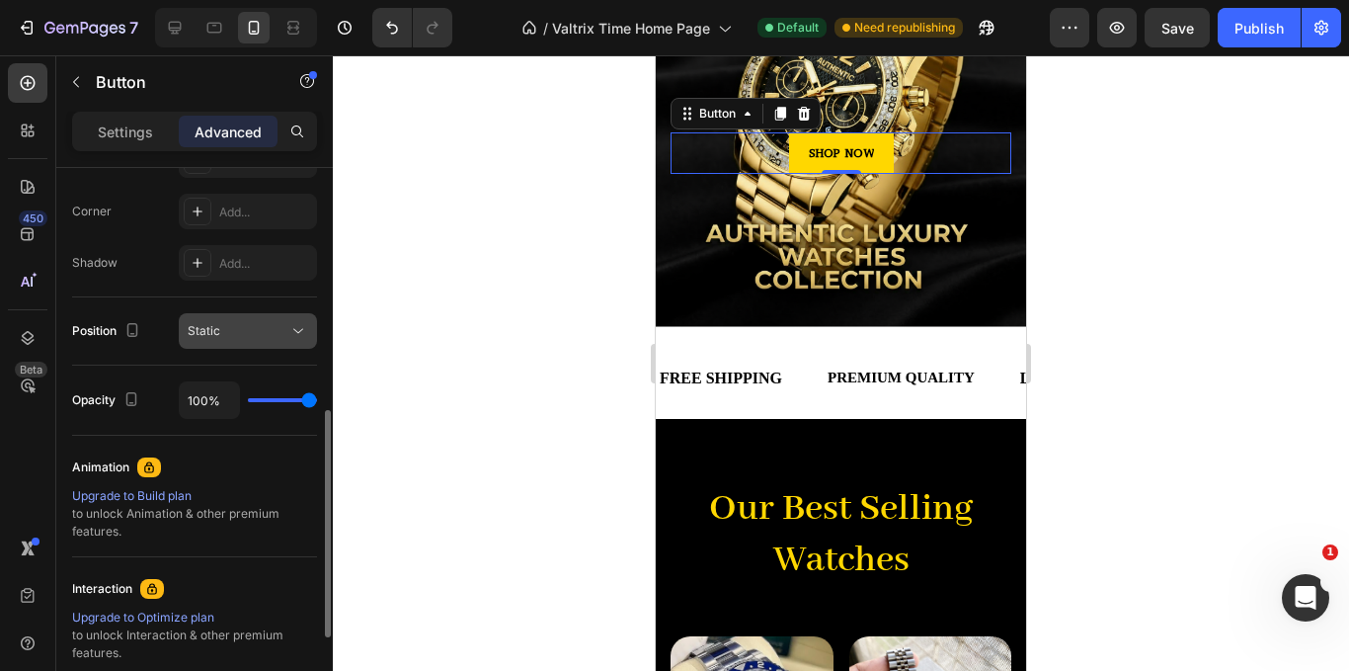
click at [303, 335] on icon at bounding box center [298, 331] width 20 height 20
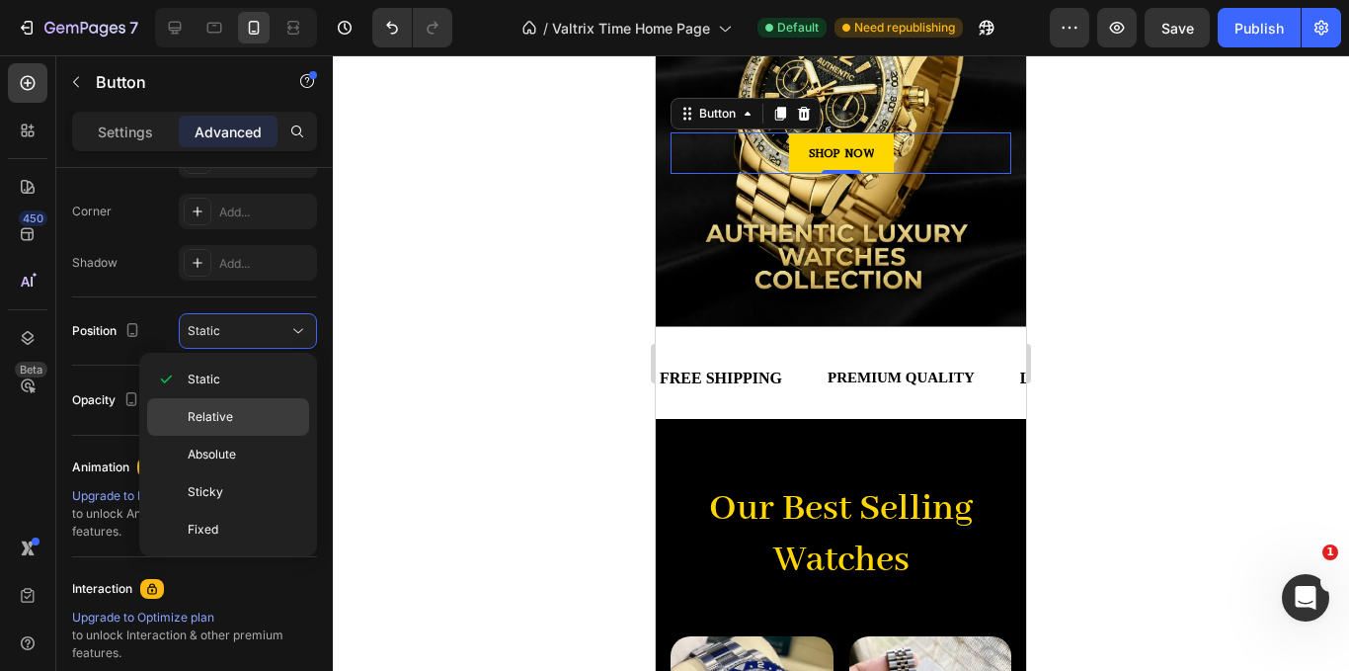
click at [238, 421] on p "Relative" at bounding box center [244, 417] width 113 height 18
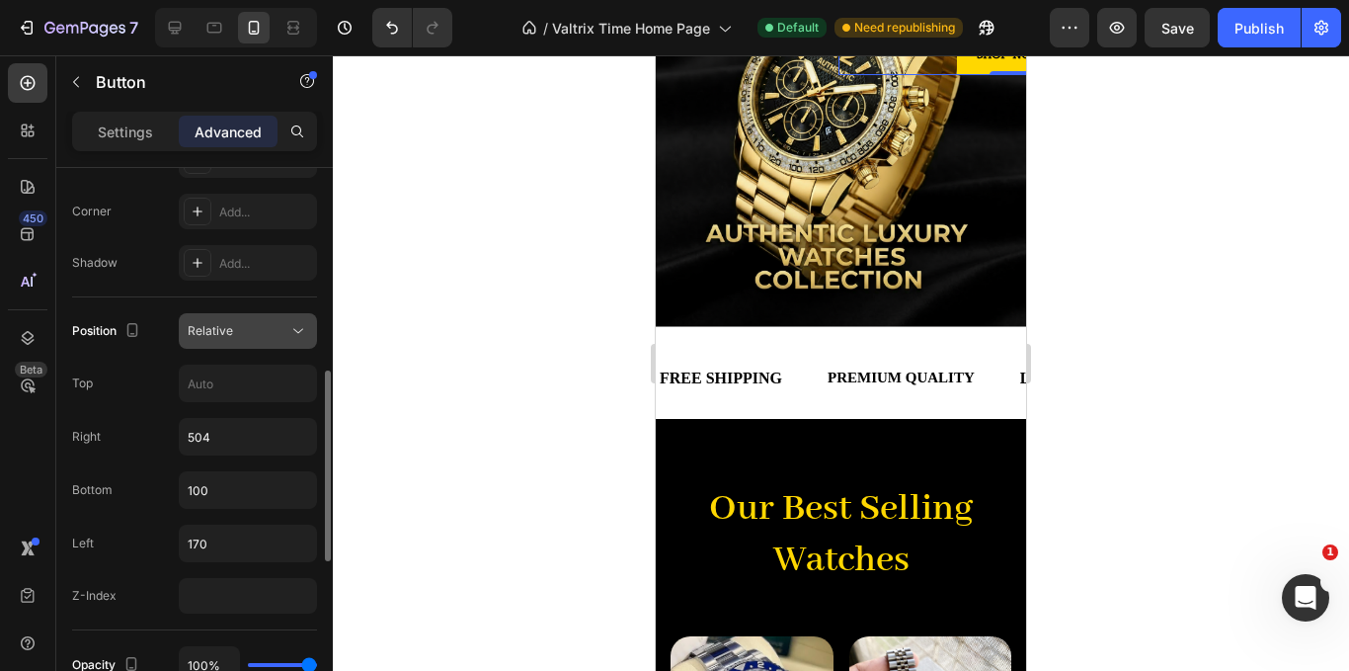
click at [283, 344] on button "Relative" at bounding box center [248, 331] width 138 height 36
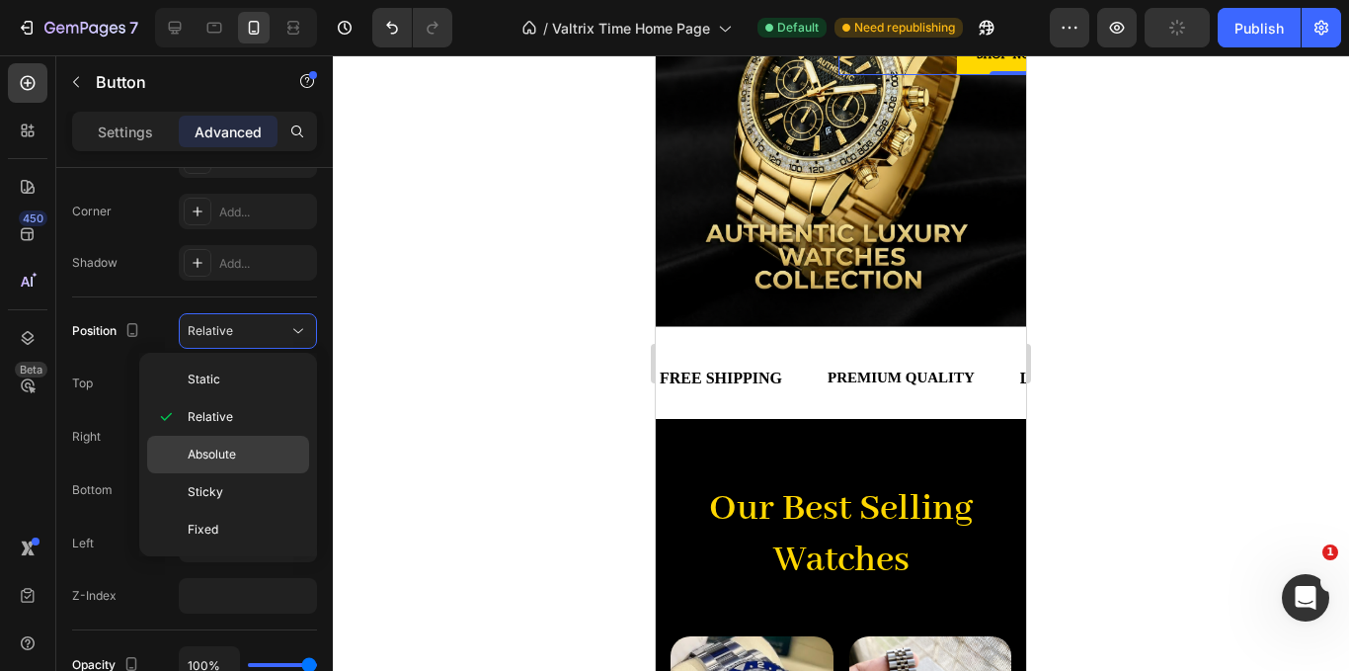
click at [197, 447] on span "Absolute" at bounding box center [212, 454] width 48 height 18
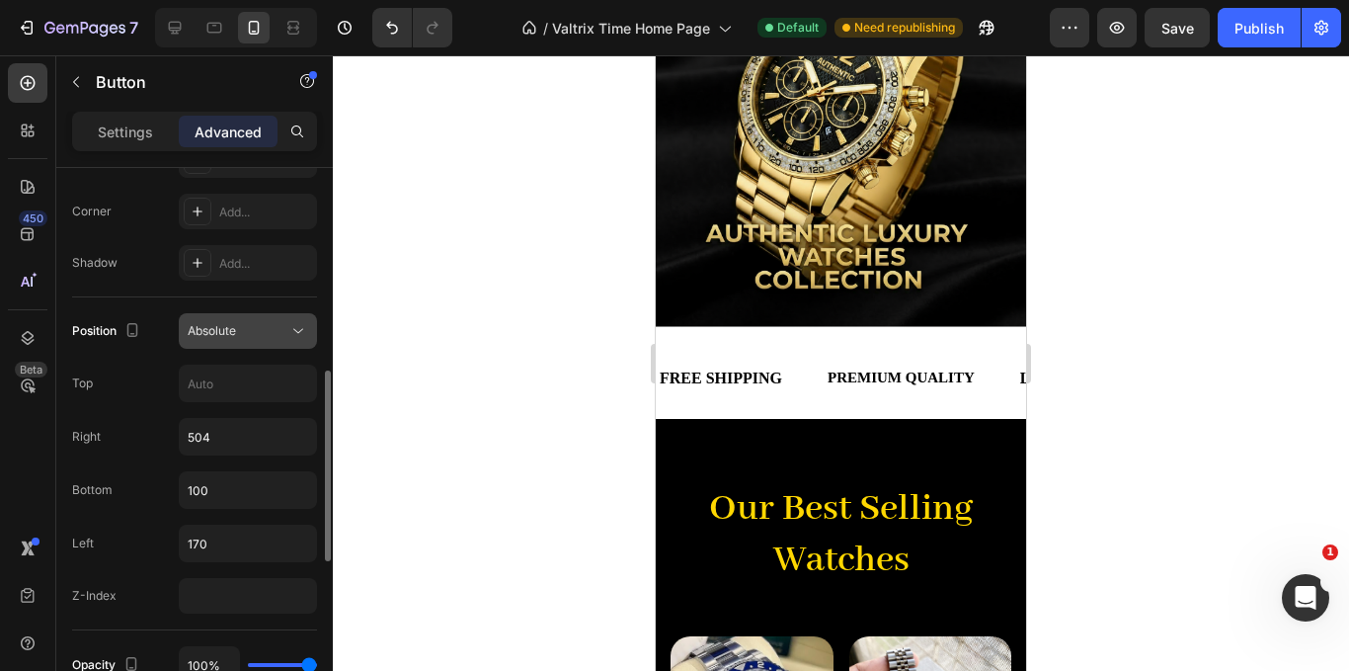
click at [262, 314] on button "Absolute" at bounding box center [248, 331] width 138 height 36
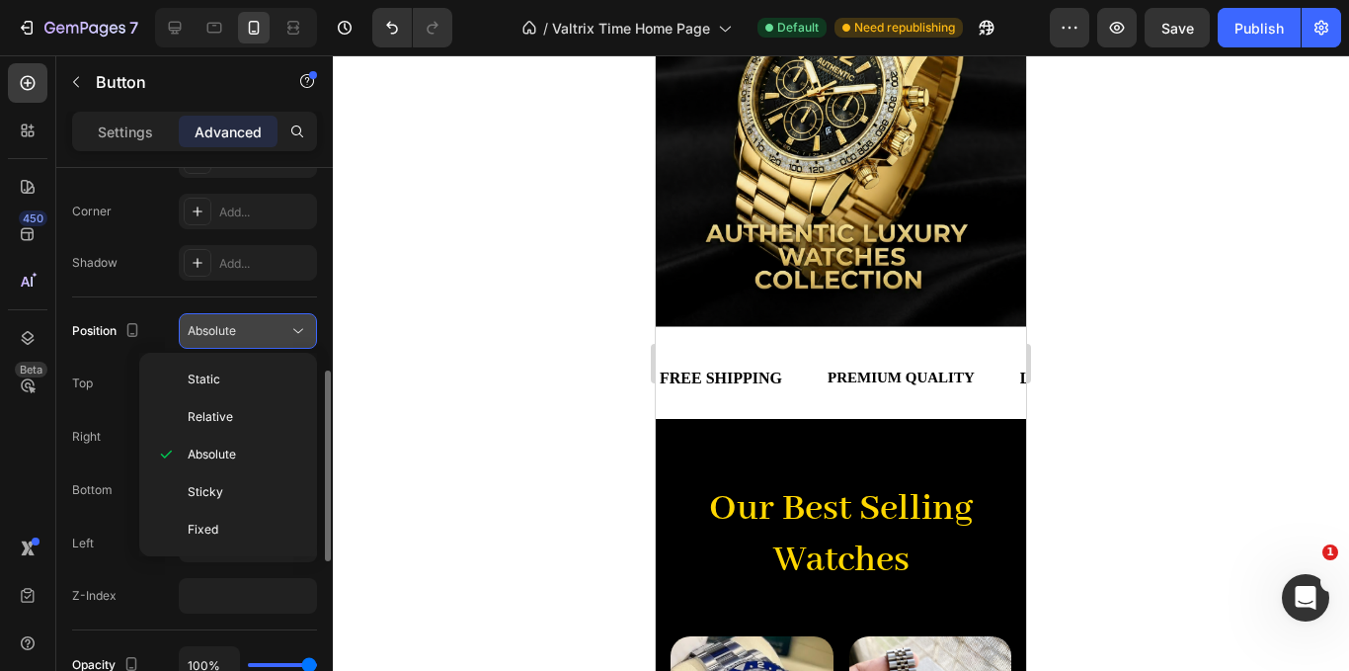
click at [262, 314] on button "Absolute" at bounding box center [248, 331] width 138 height 36
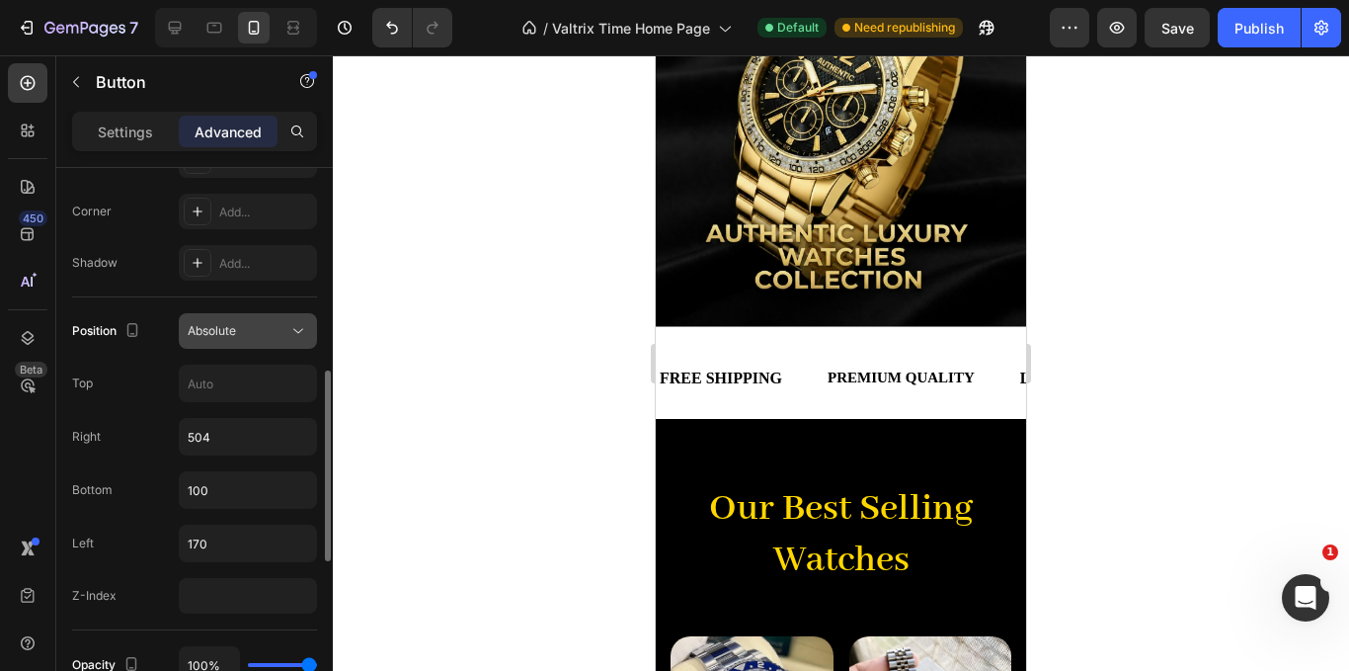
click at [262, 314] on button "Absolute" at bounding box center [248, 331] width 138 height 36
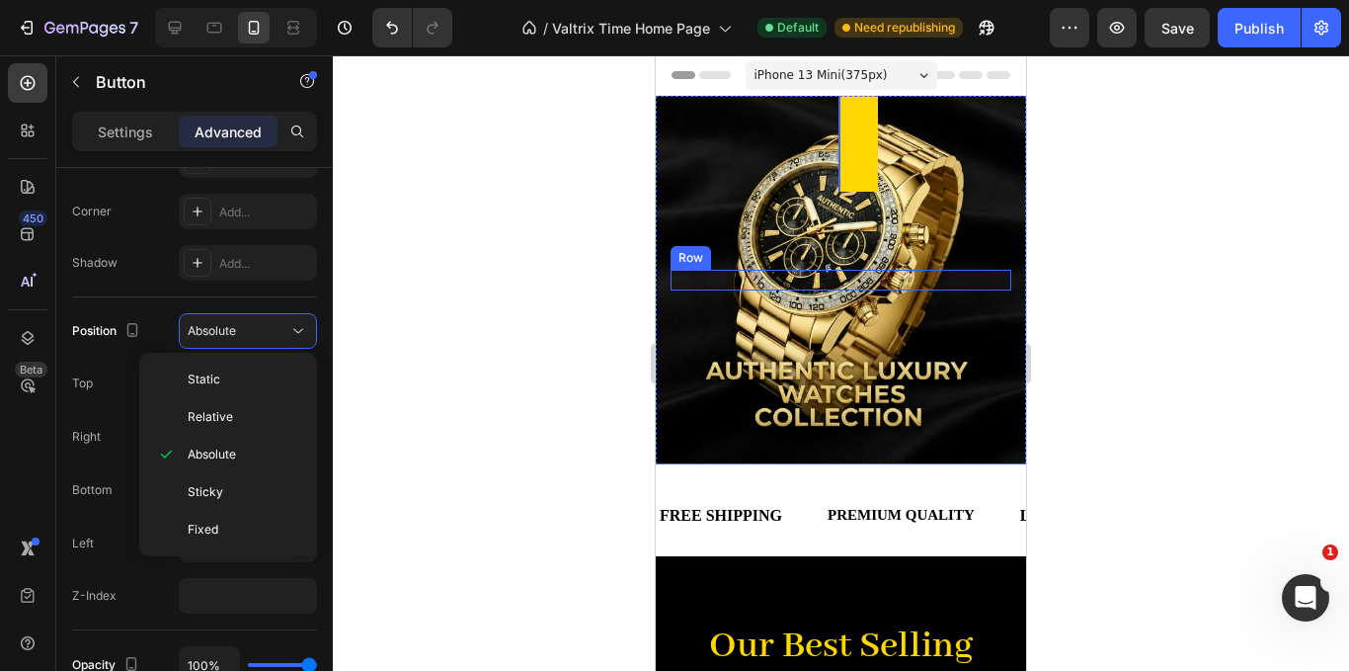
scroll to position [99, 0]
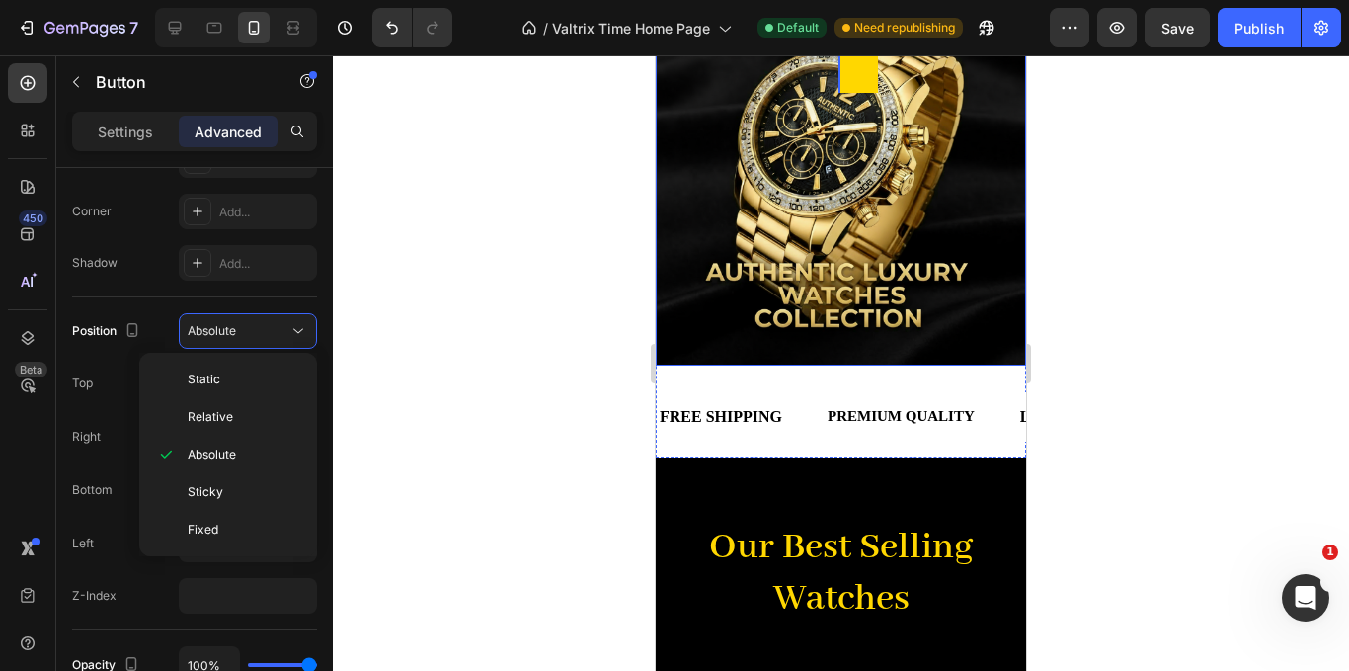
click at [411, 348] on div at bounding box center [841, 362] width 1016 height 615
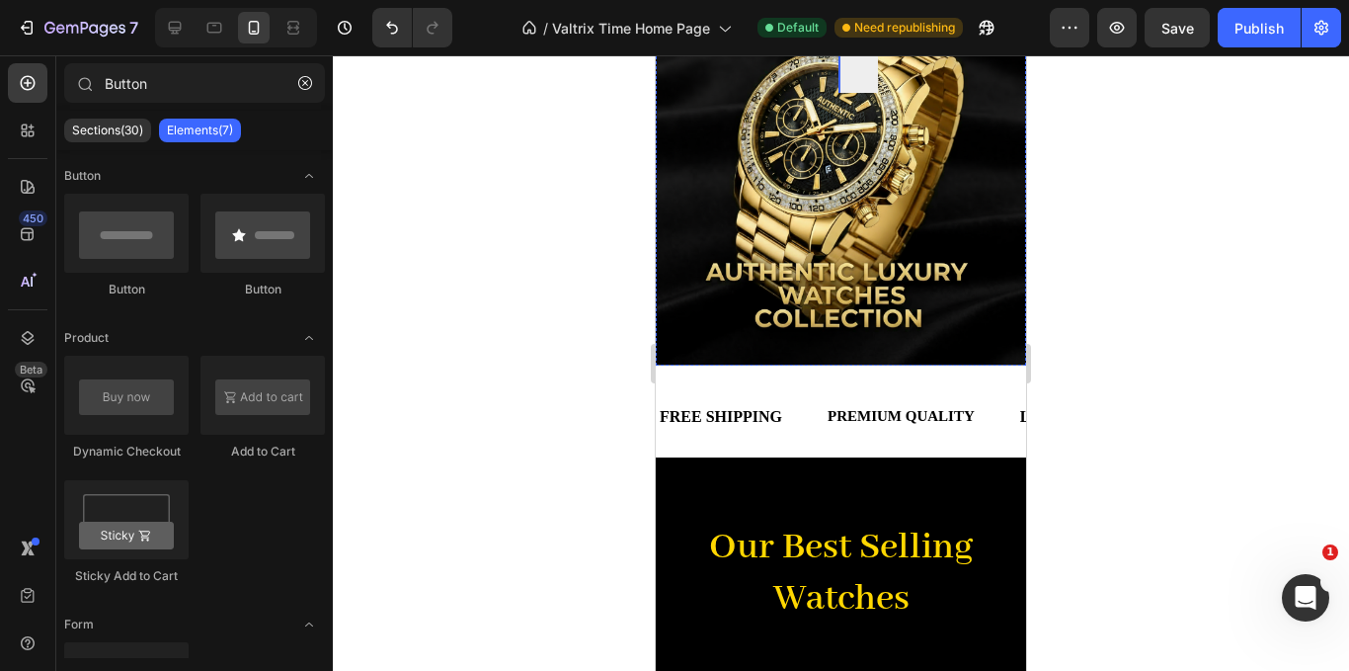
click at [851, 76] on link "SHOP NOW" at bounding box center [859, 19] width 40 height 148
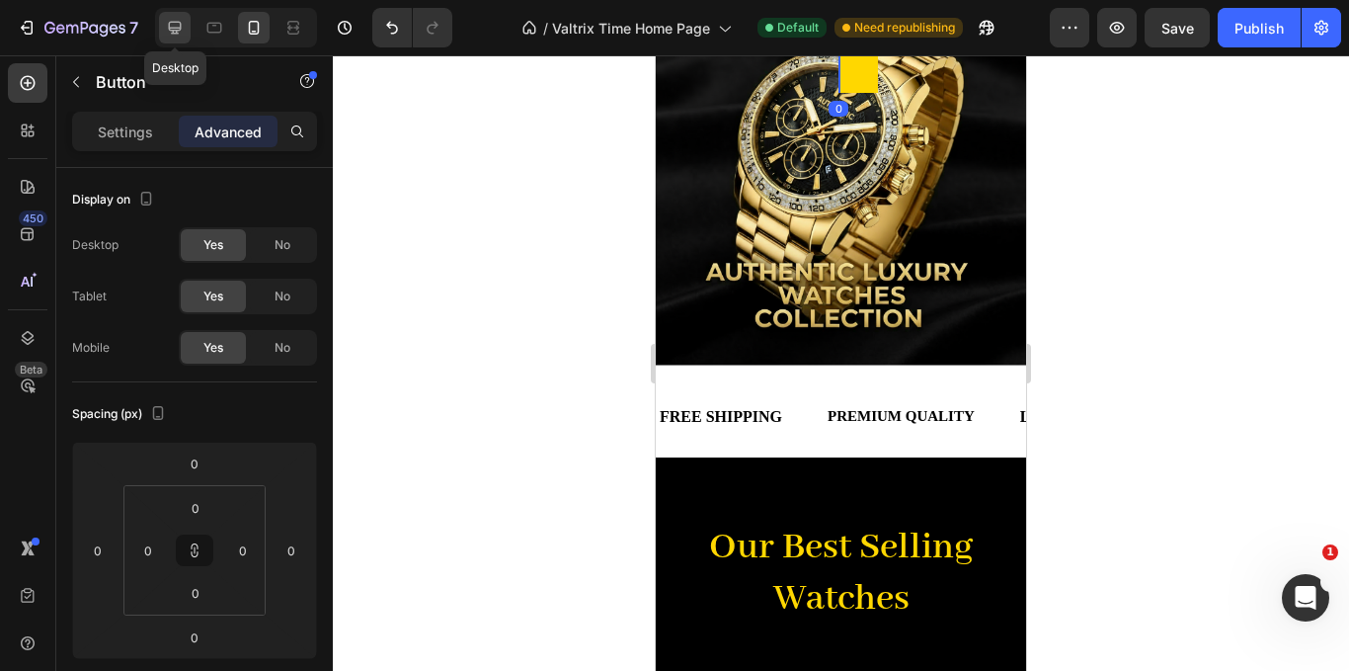
click at [179, 16] on div at bounding box center [175, 28] width 32 height 32
type input "0"
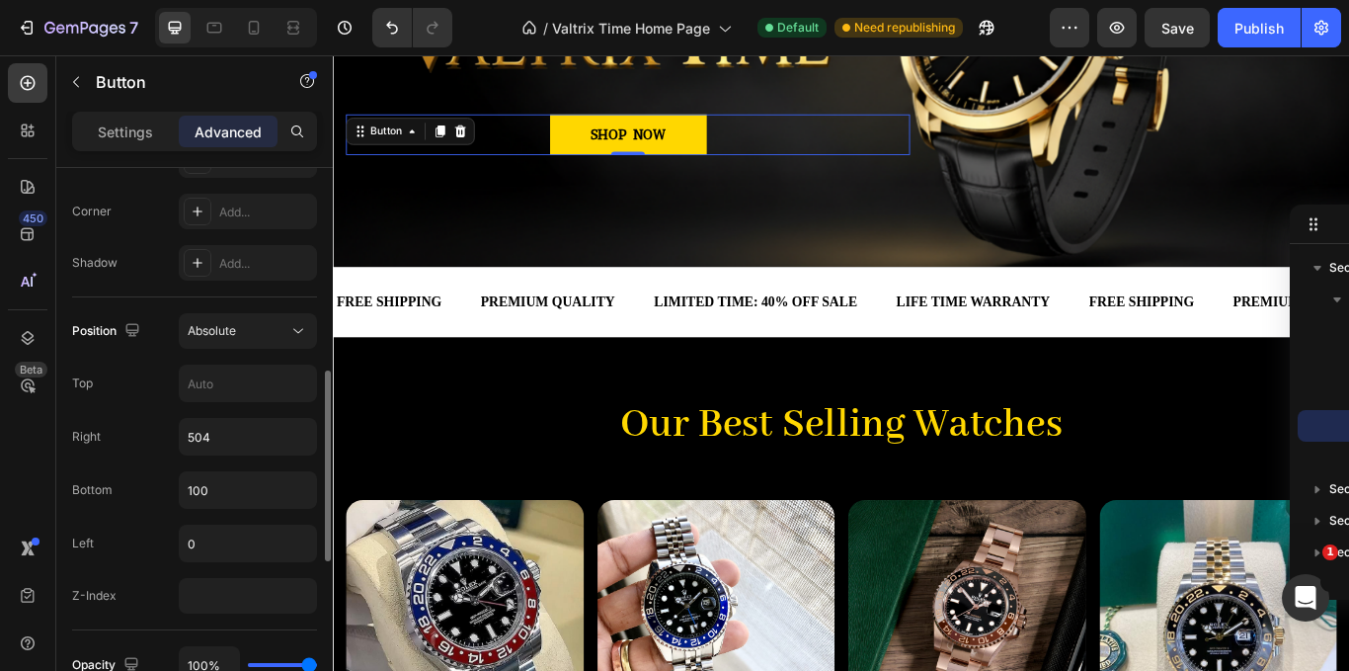
scroll to position [691, 0]
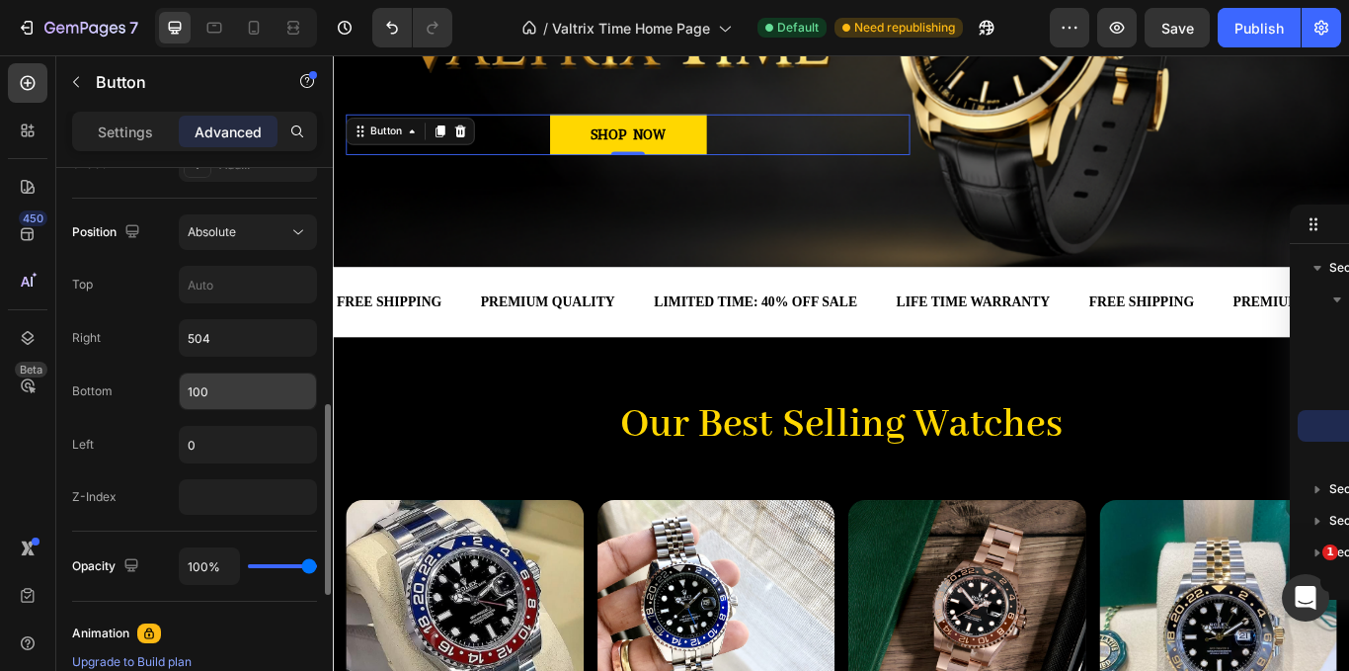
click at [235, 397] on input "100" at bounding box center [248, 391] width 136 height 36
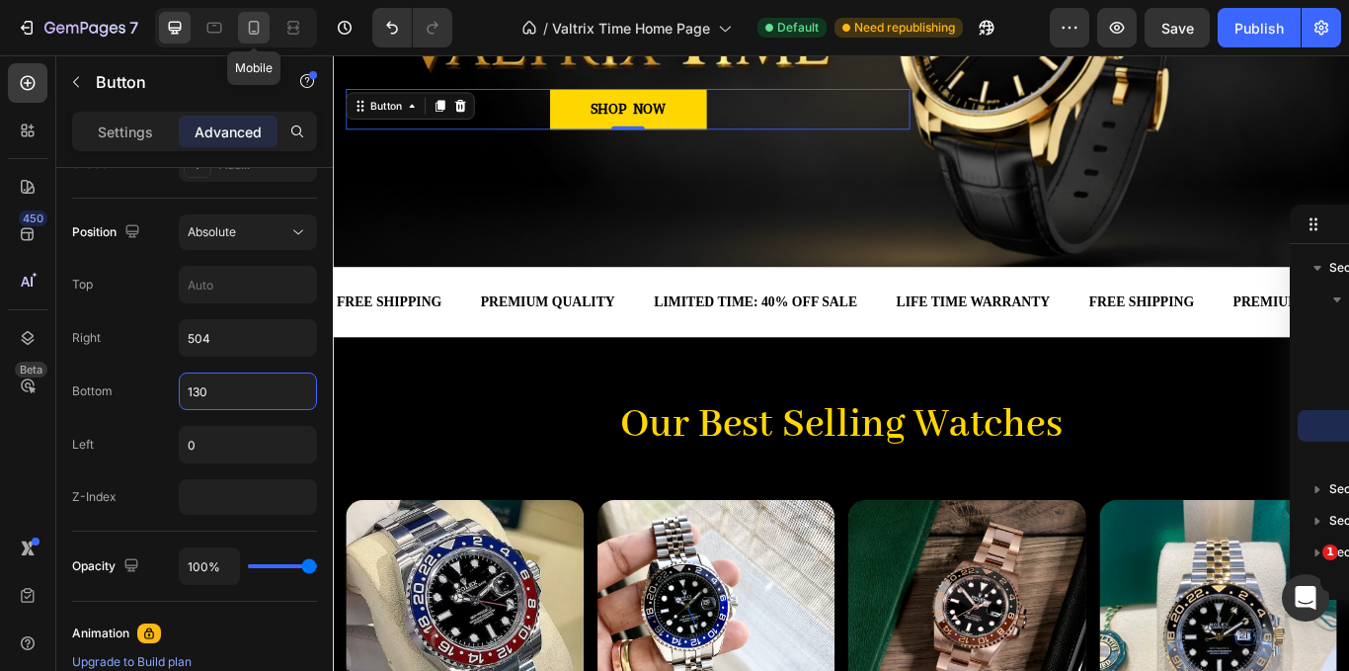
type input "130"
click at [248, 36] on icon at bounding box center [254, 28] width 20 height 20
type input "170"
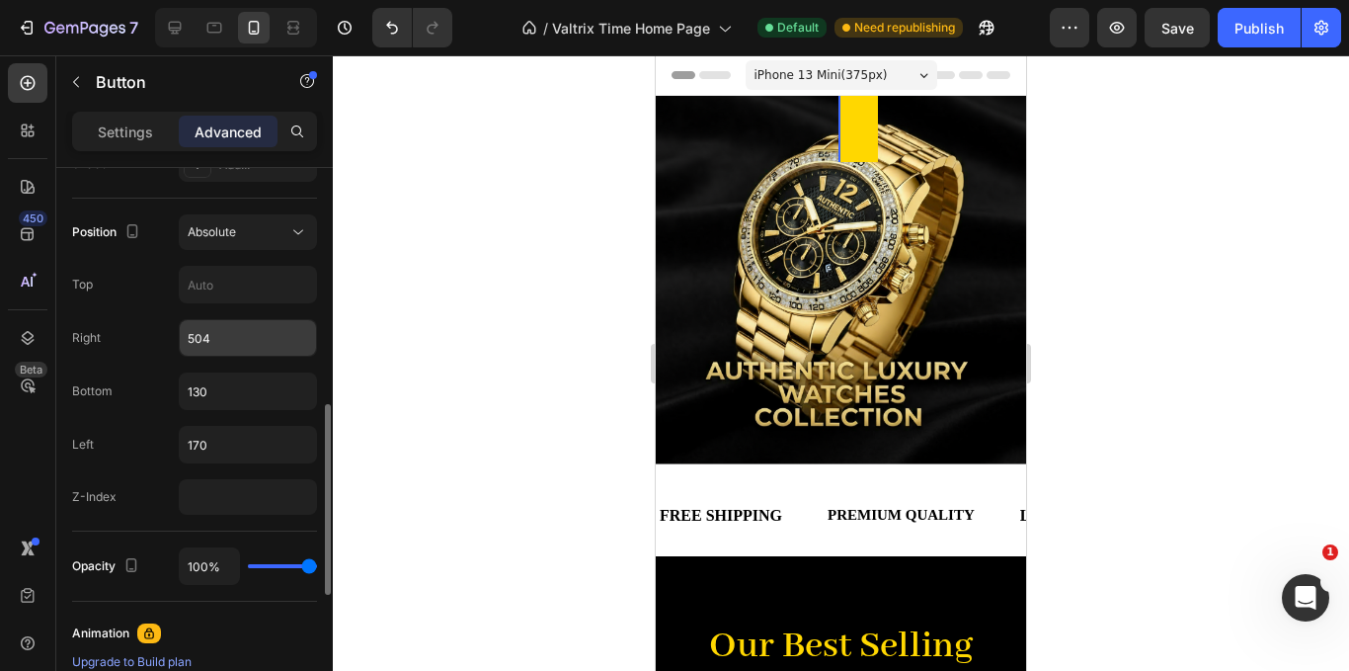
click at [232, 332] on input "504" at bounding box center [248, 338] width 136 height 36
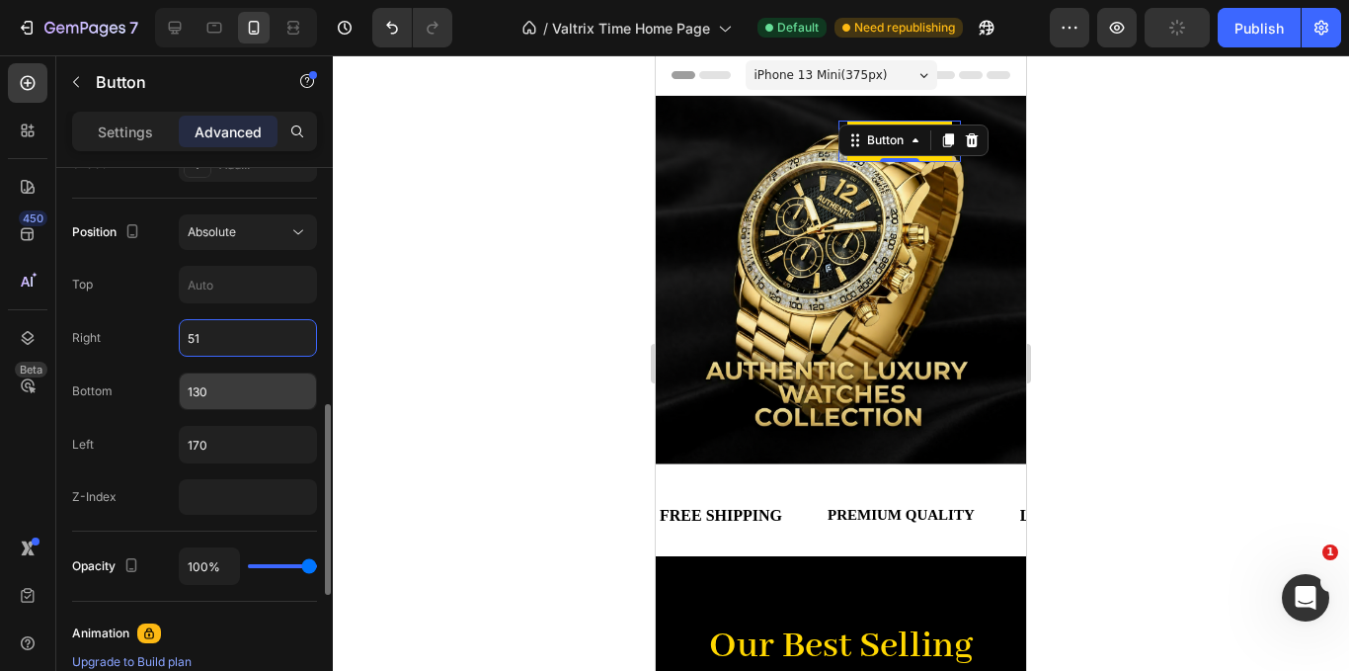
type input "5"
type input "10"
click at [215, 383] on input "130" at bounding box center [248, 391] width 136 height 36
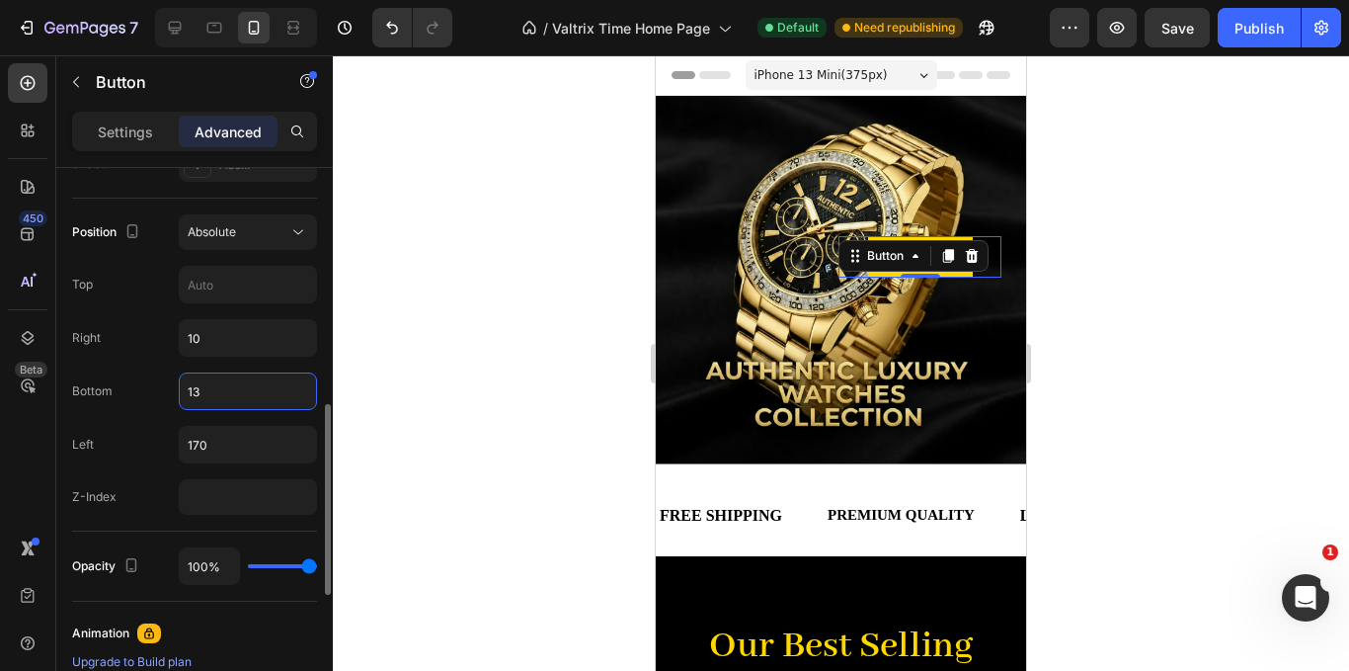
type input "1"
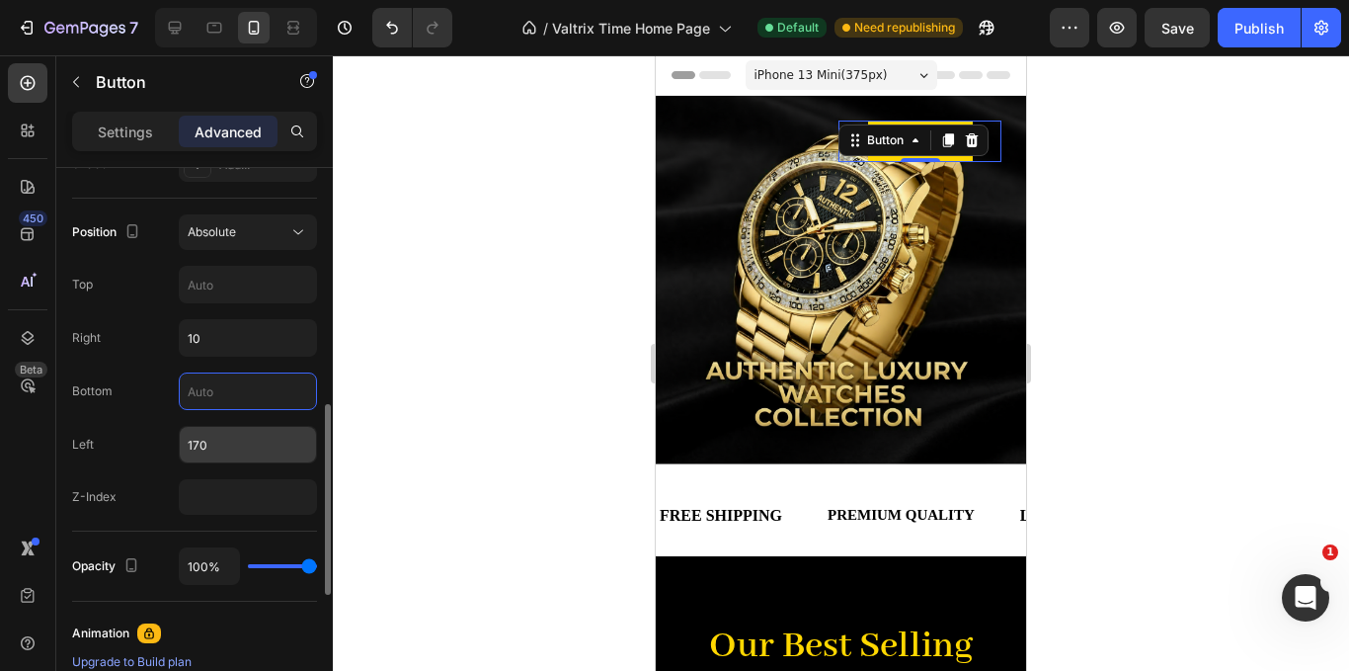
click at [268, 445] on input "170" at bounding box center [248, 445] width 136 height 36
type input "130"
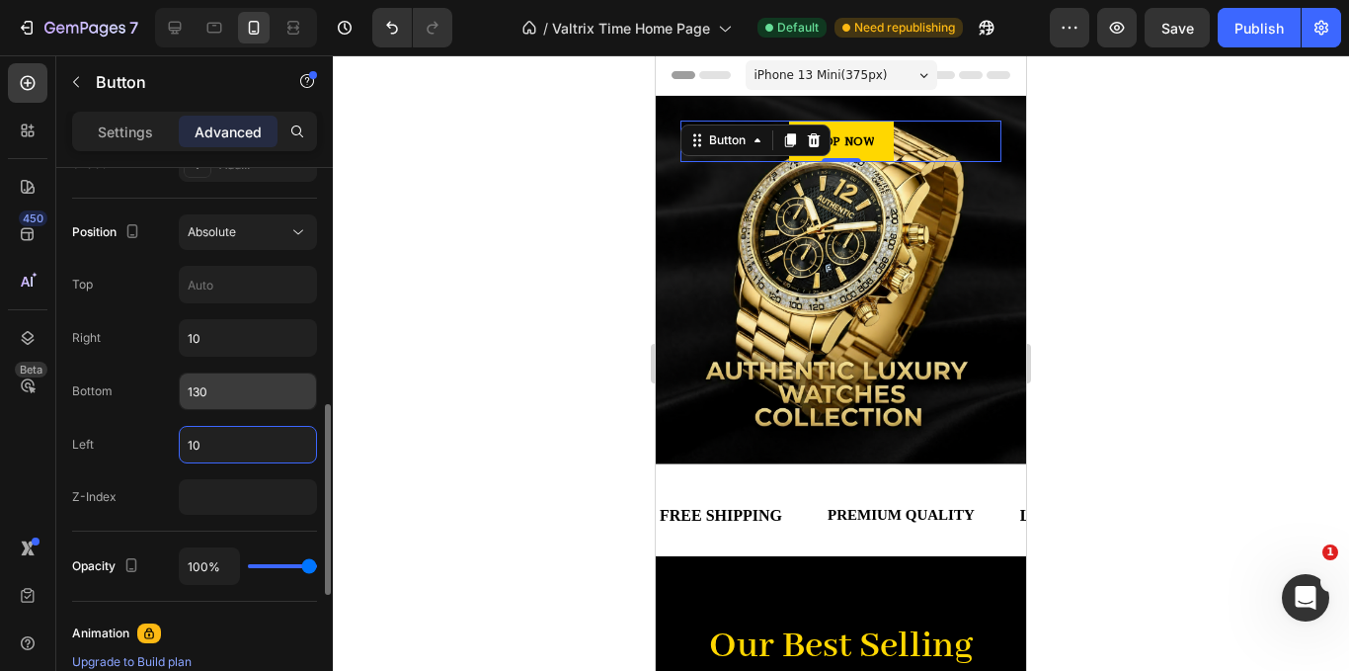
type input "10"
click at [234, 388] on input "130" at bounding box center [248, 391] width 136 height 36
click at [202, 396] on input "130" at bounding box center [248, 391] width 136 height 36
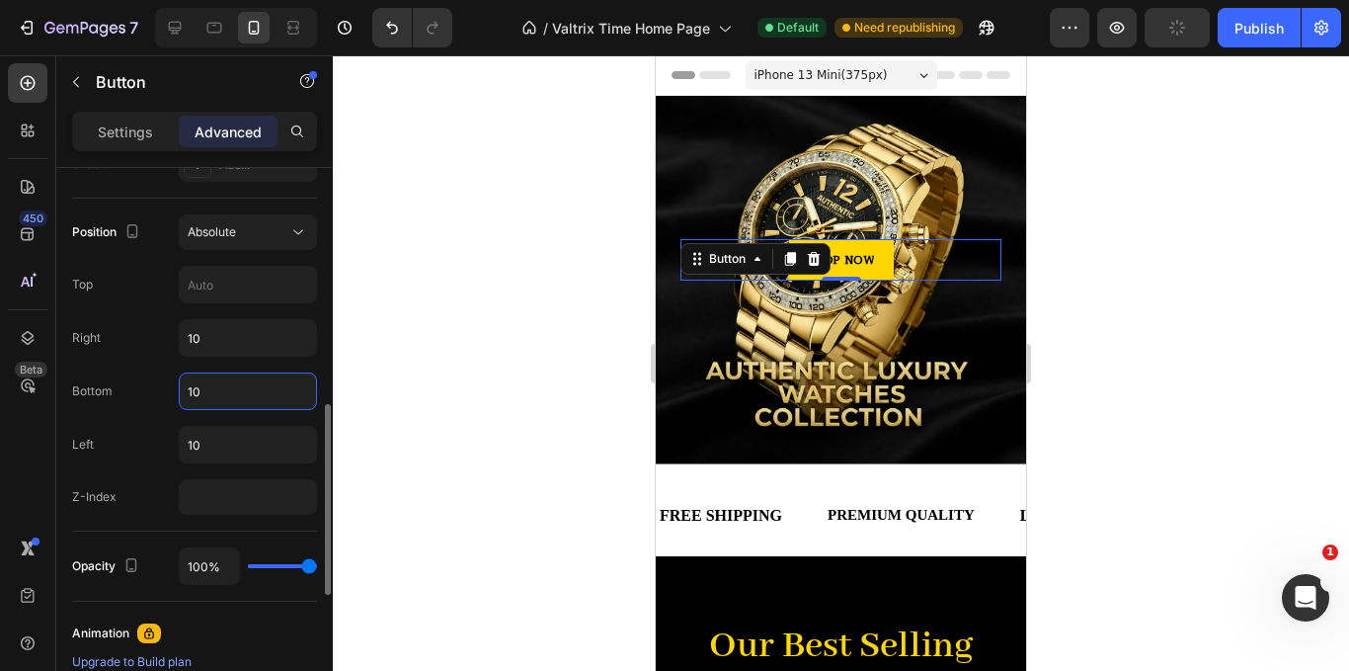
type input "0"
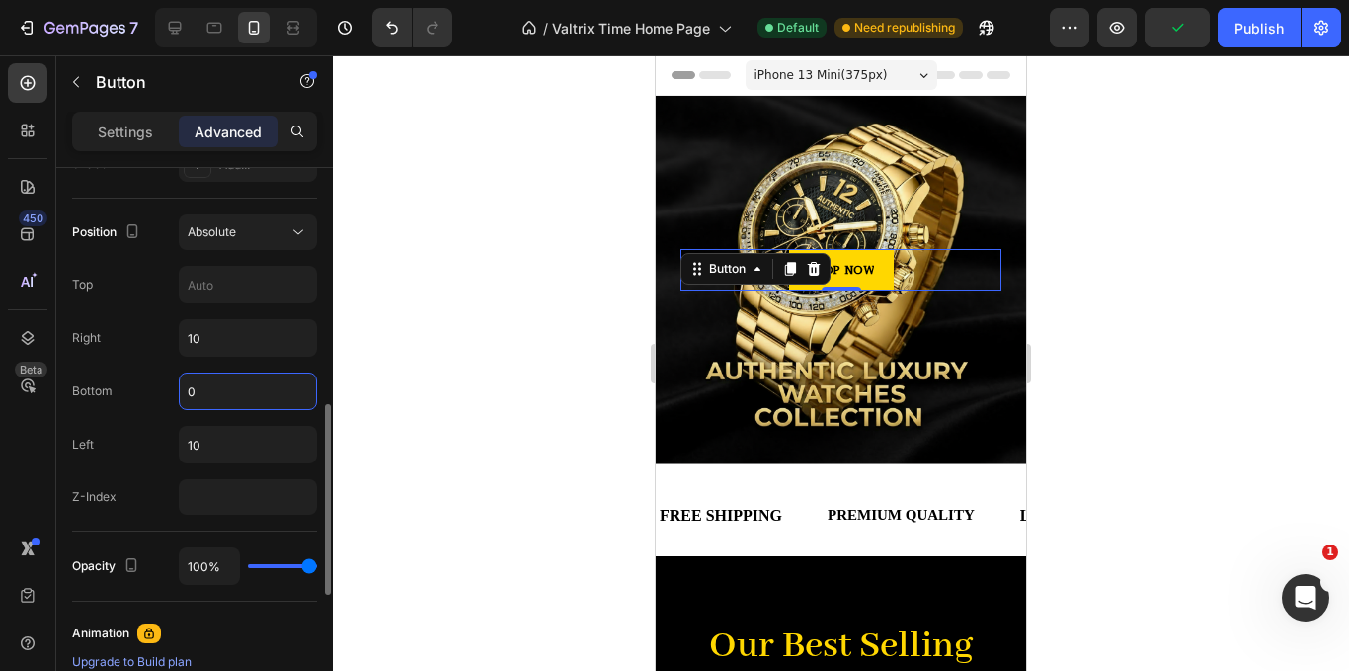
click at [234, 390] on input "0" at bounding box center [248, 391] width 136 height 36
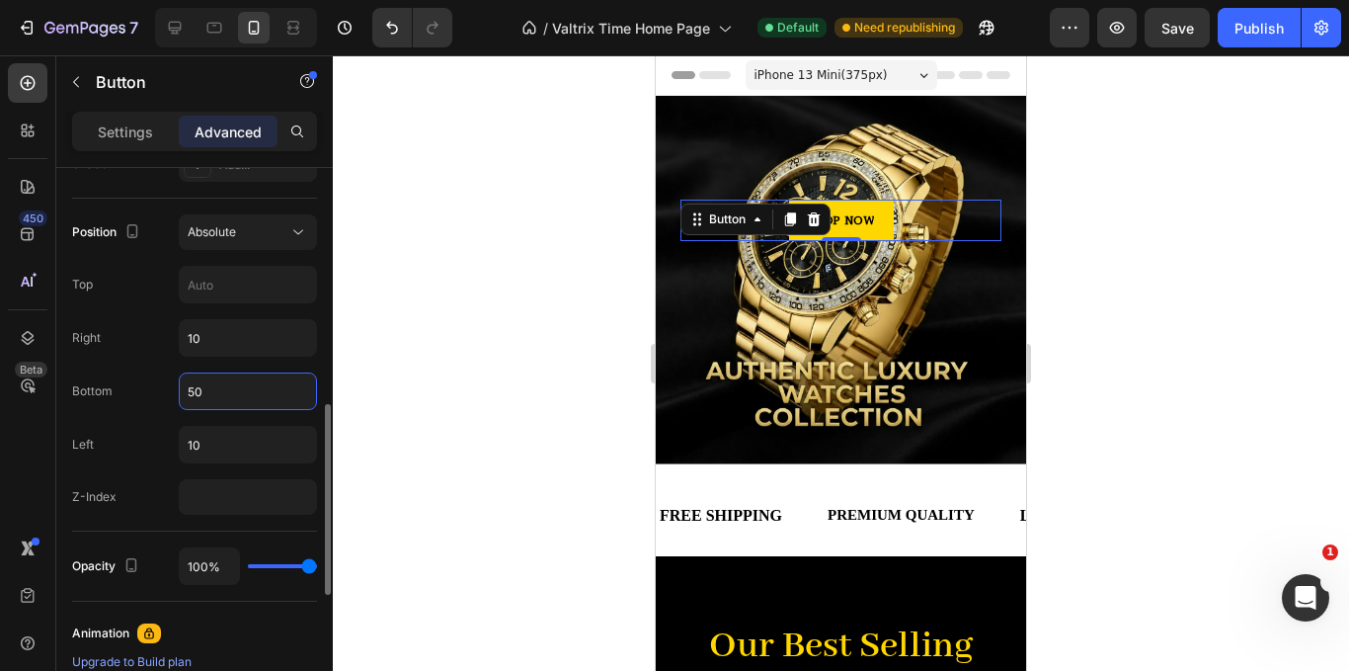
type input "5"
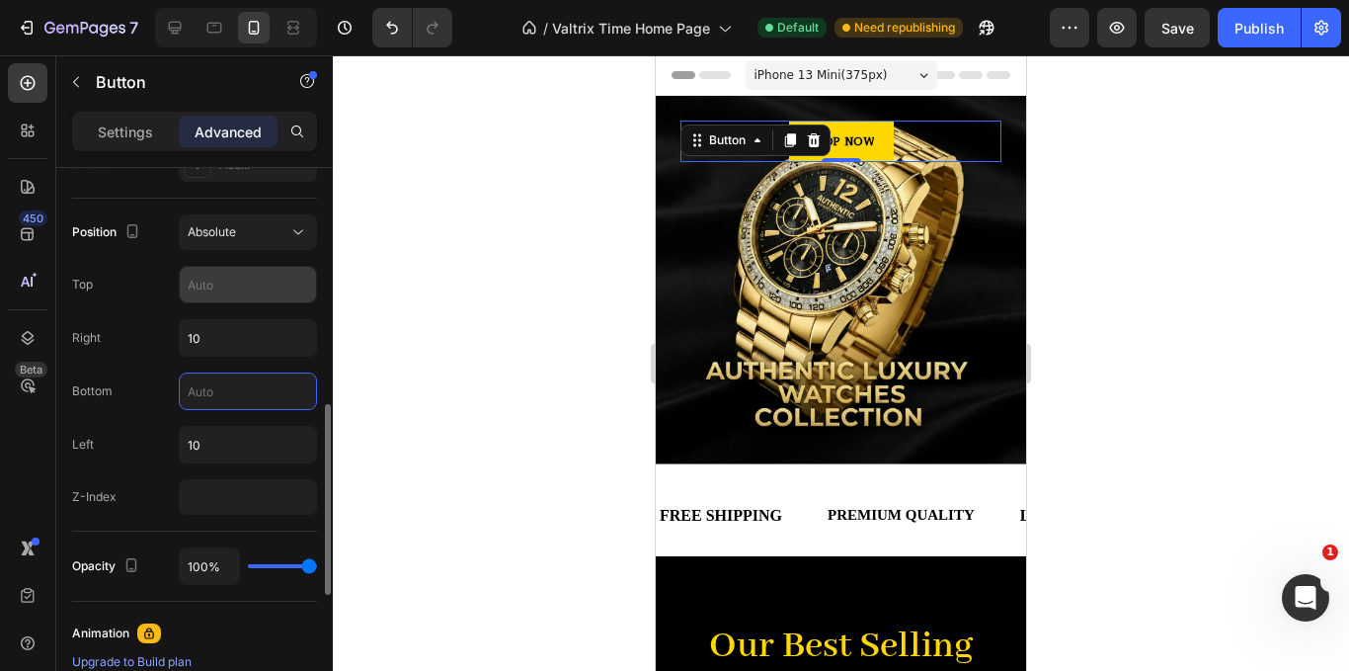
click at [271, 296] on input "text" at bounding box center [248, 285] width 136 height 36
type input "130"
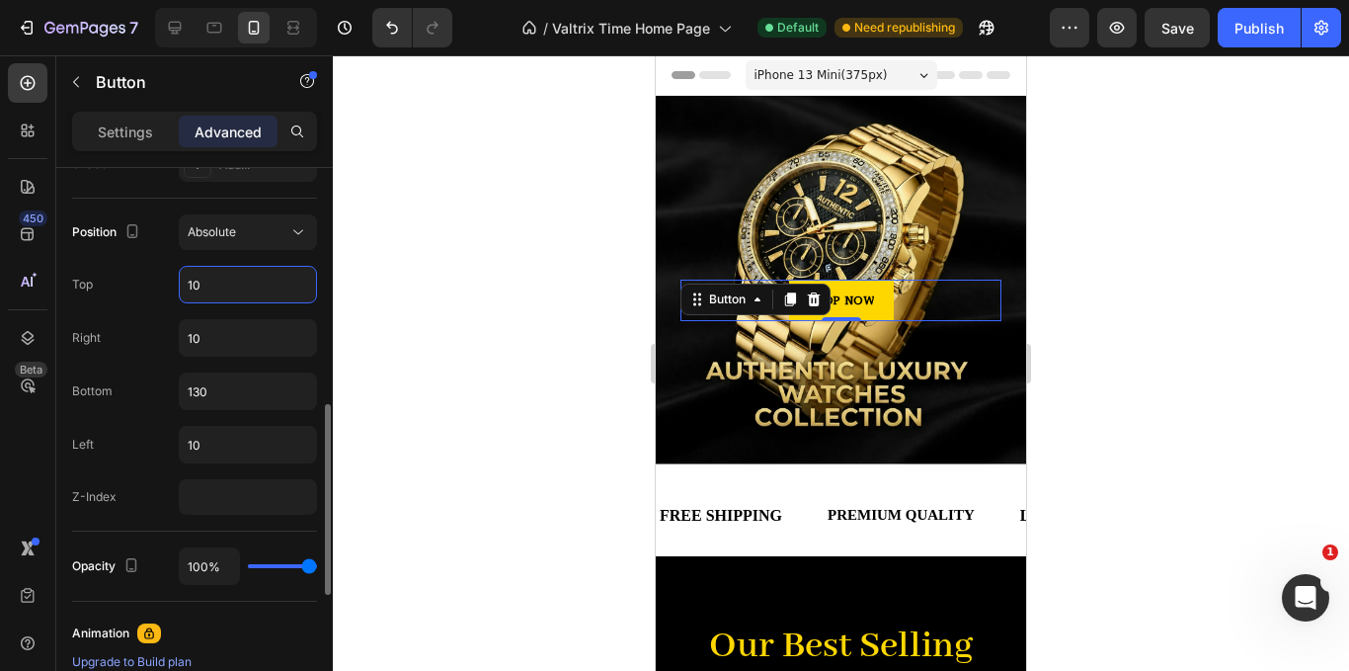
type input "1"
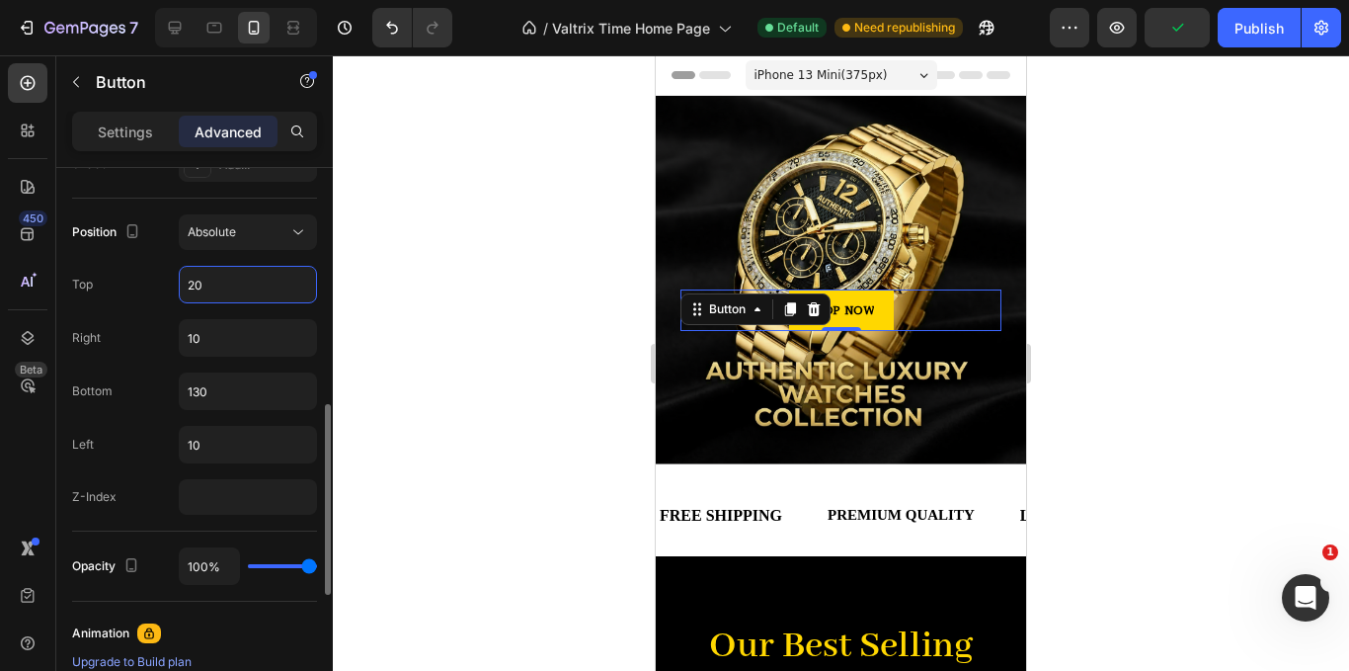
type input "2"
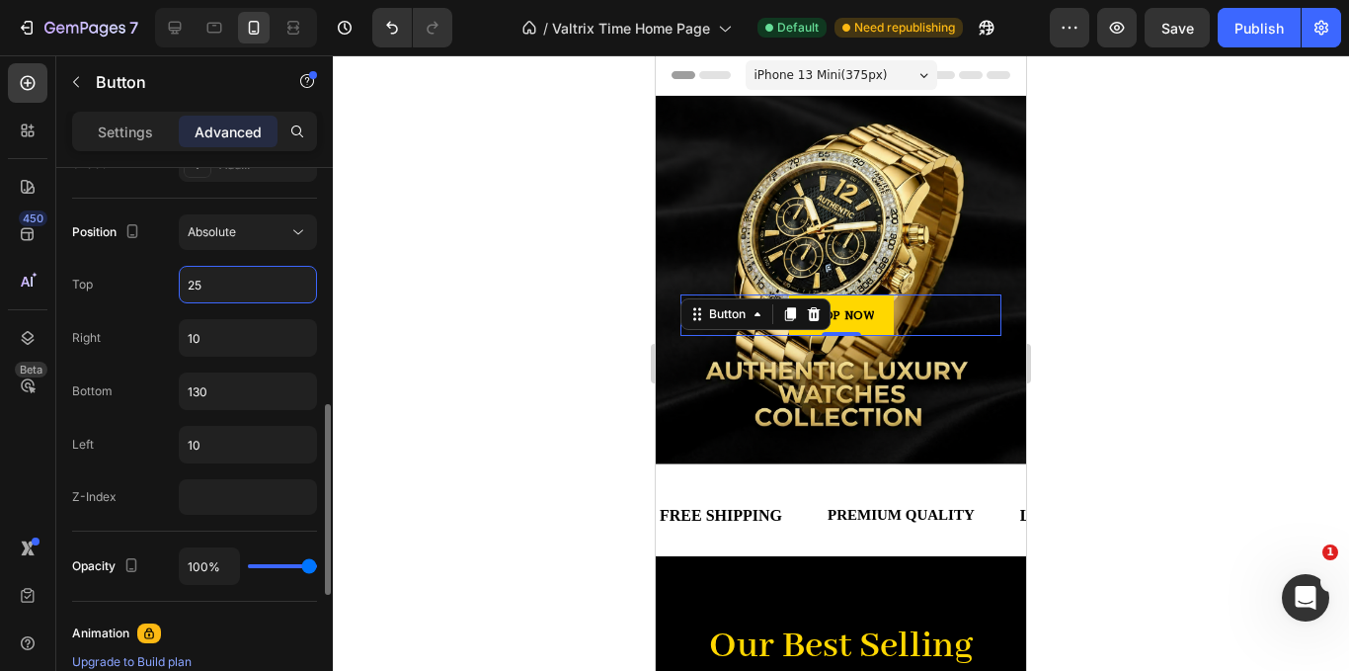
type input "2"
type input "3"
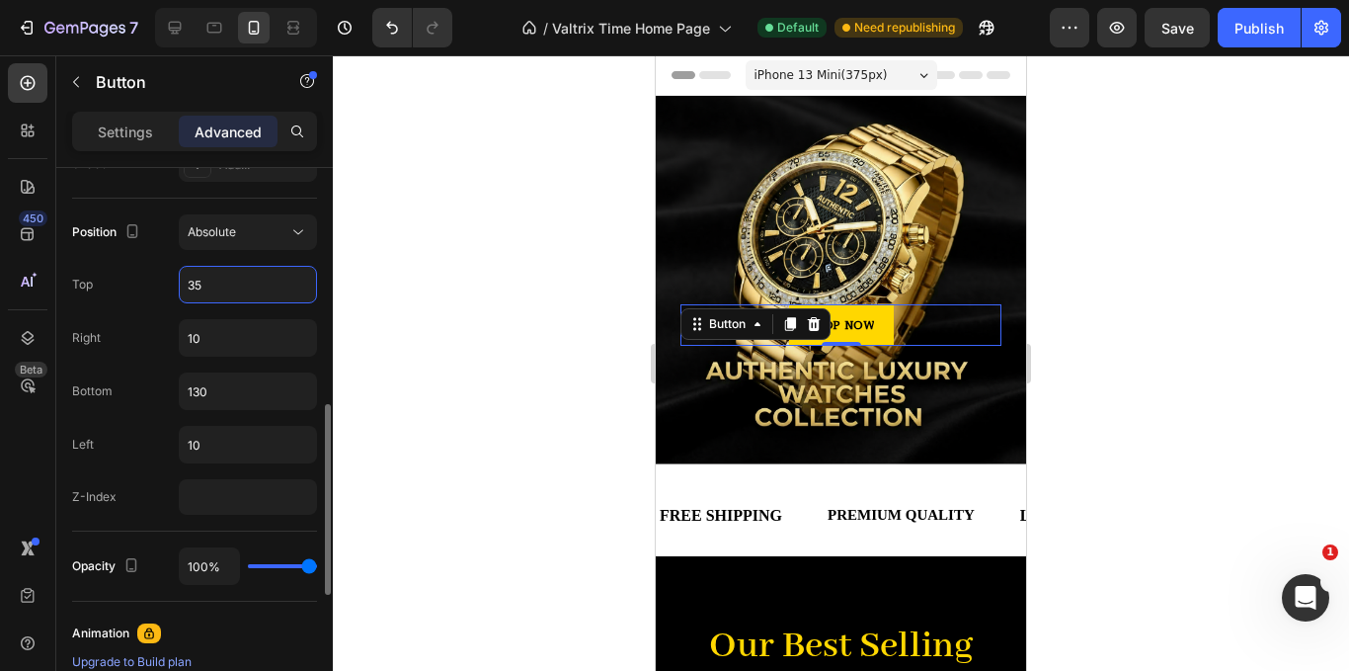
type input "3"
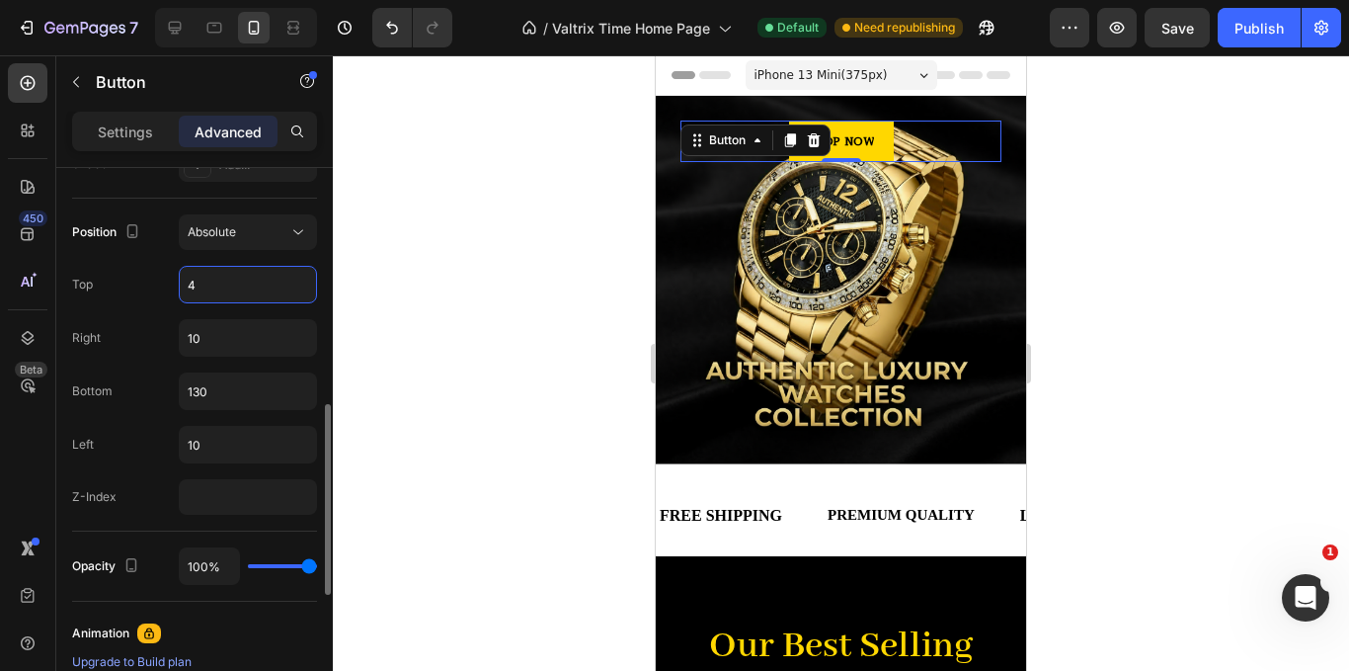
type input "40"
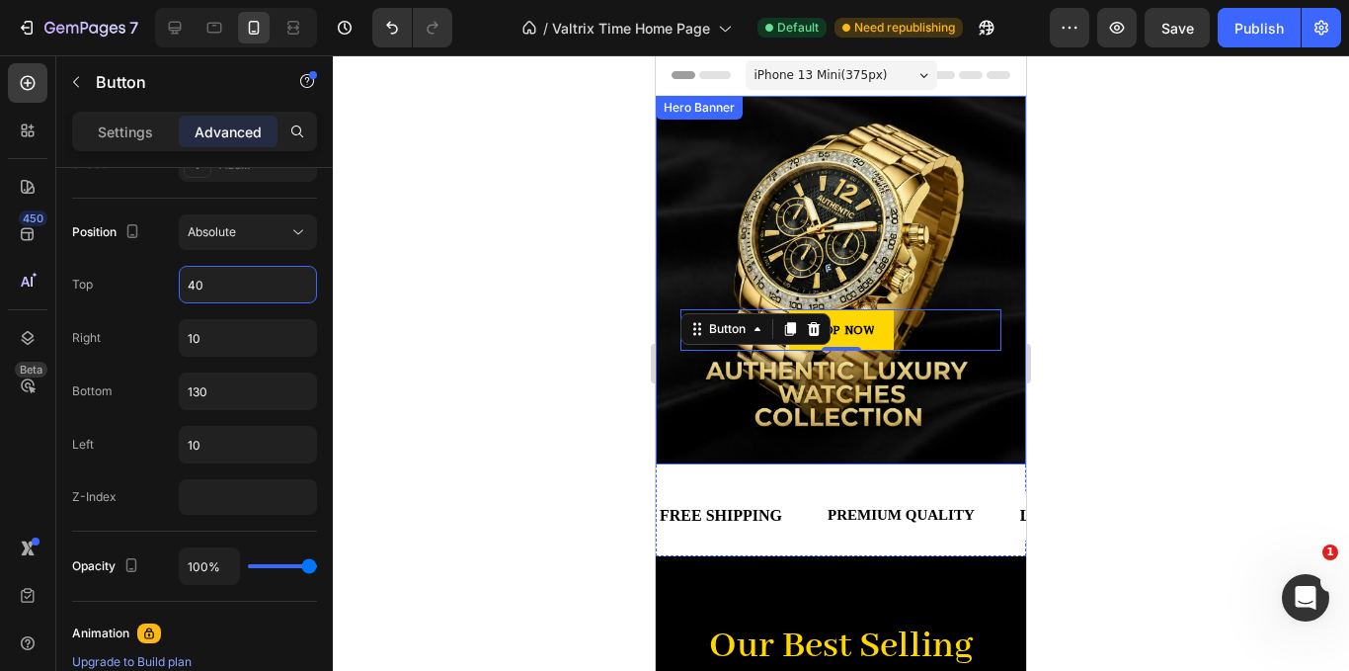
click at [981, 395] on div "Overlay" at bounding box center [841, 280] width 370 height 368
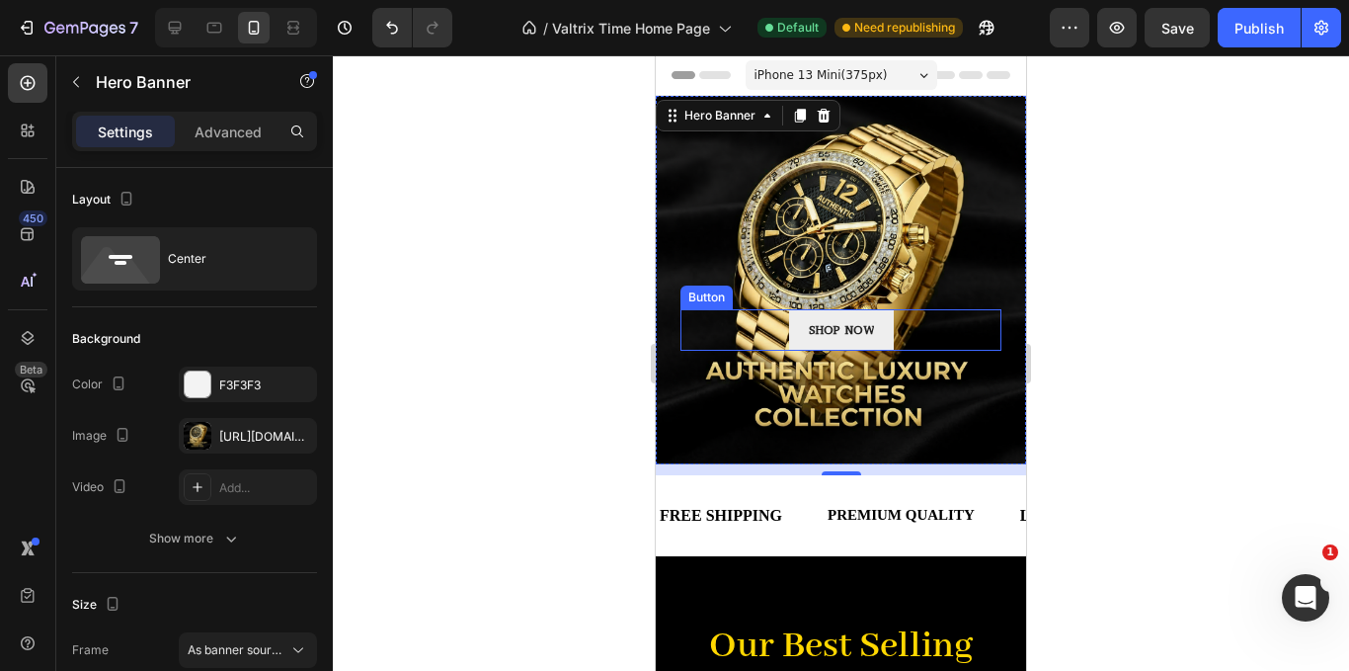
click at [882, 319] on link "SHOP NOW" at bounding box center [841, 329] width 105 height 41
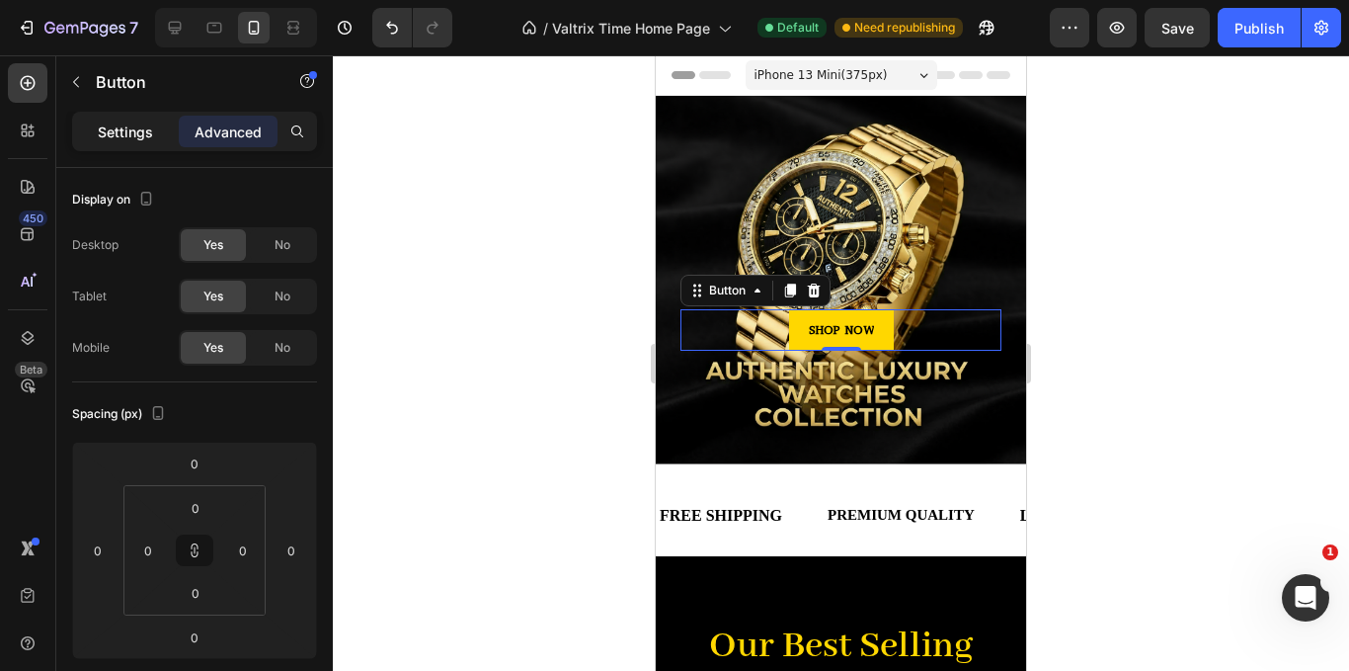
click at [110, 128] on p "Settings" at bounding box center [125, 131] width 55 height 21
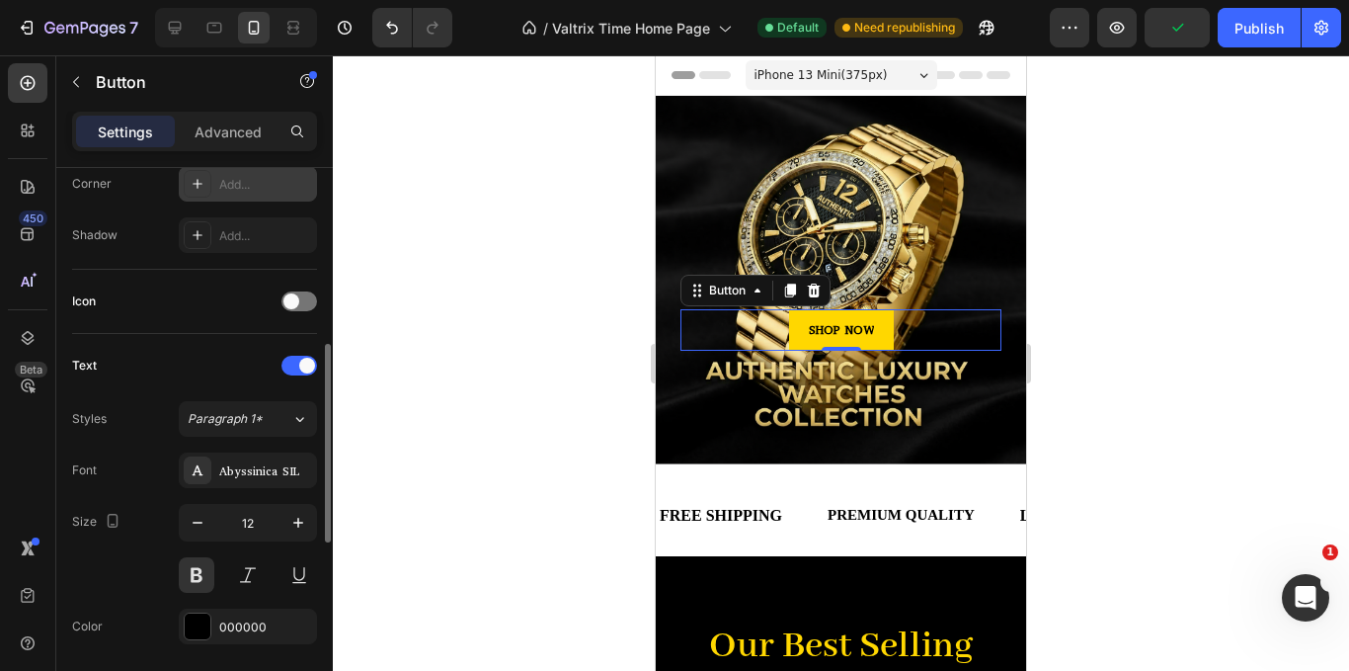
scroll to position [593, 0]
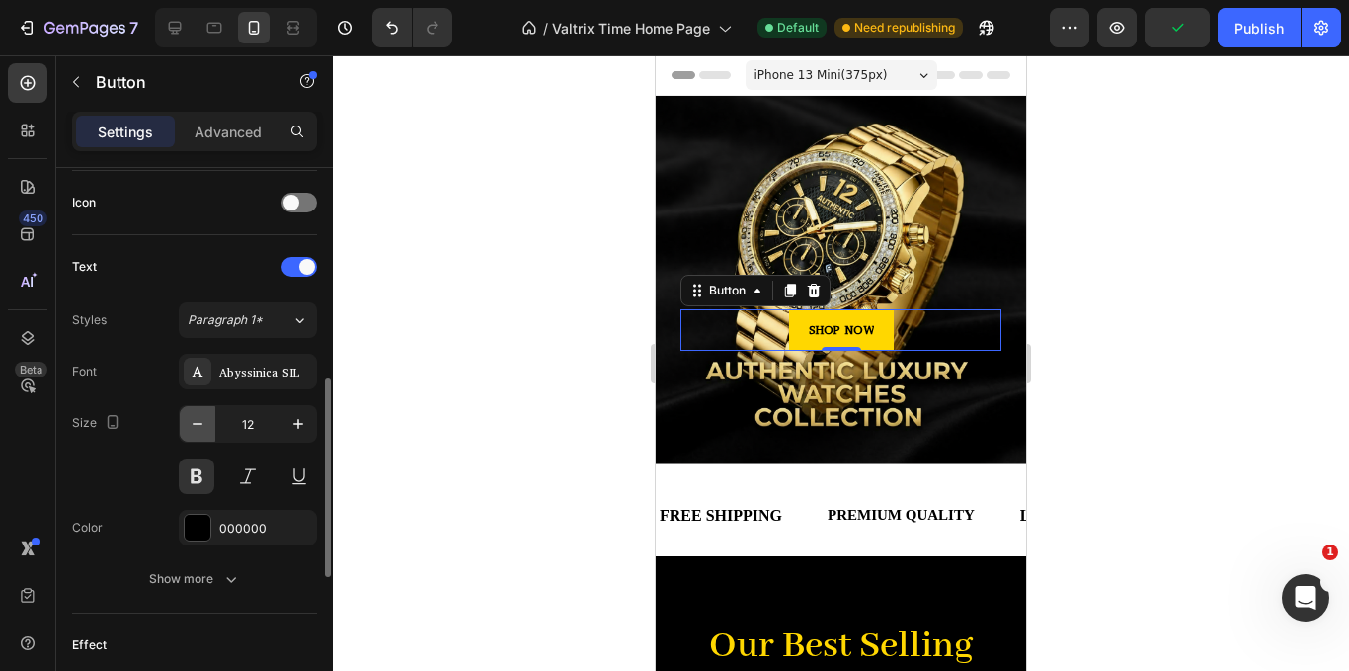
click at [203, 428] on icon "button" at bounding box center [198, 424] width 20 height 20
type input "10"
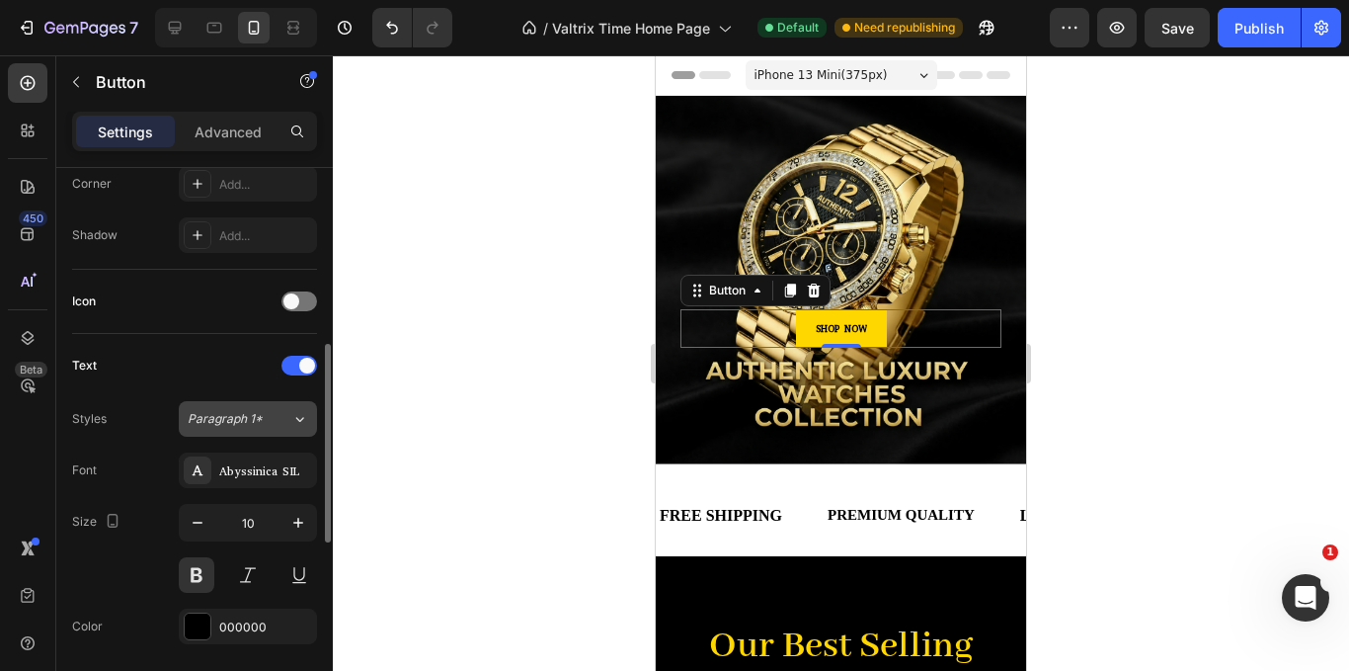
scroll to position [296, 0]
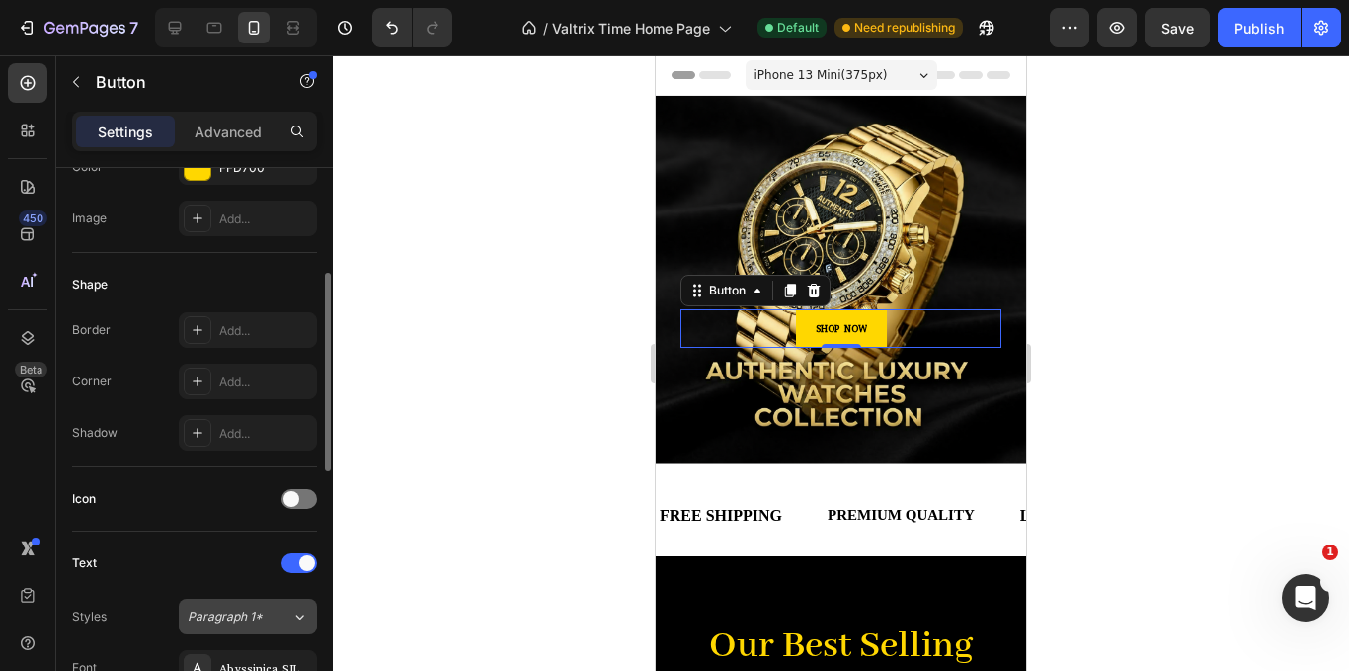
click at [206, 334] on div at bounding box center [198, 330] width 28 height 28
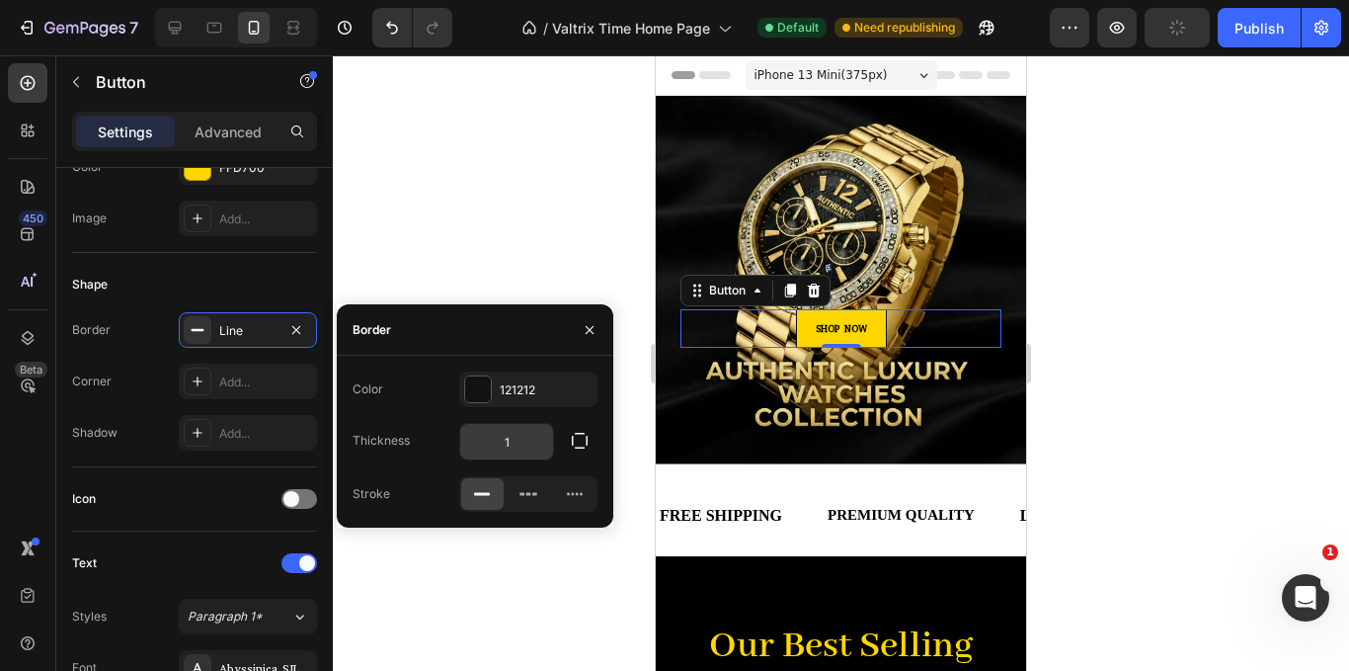
click at [509, 453] on input "1" at bounding box center [506, 442] width 93 height 36
type input "5"
type input "3"
type input "2"
click at [573, 505] on div at bounding box center [574, 494] width 42 height 32
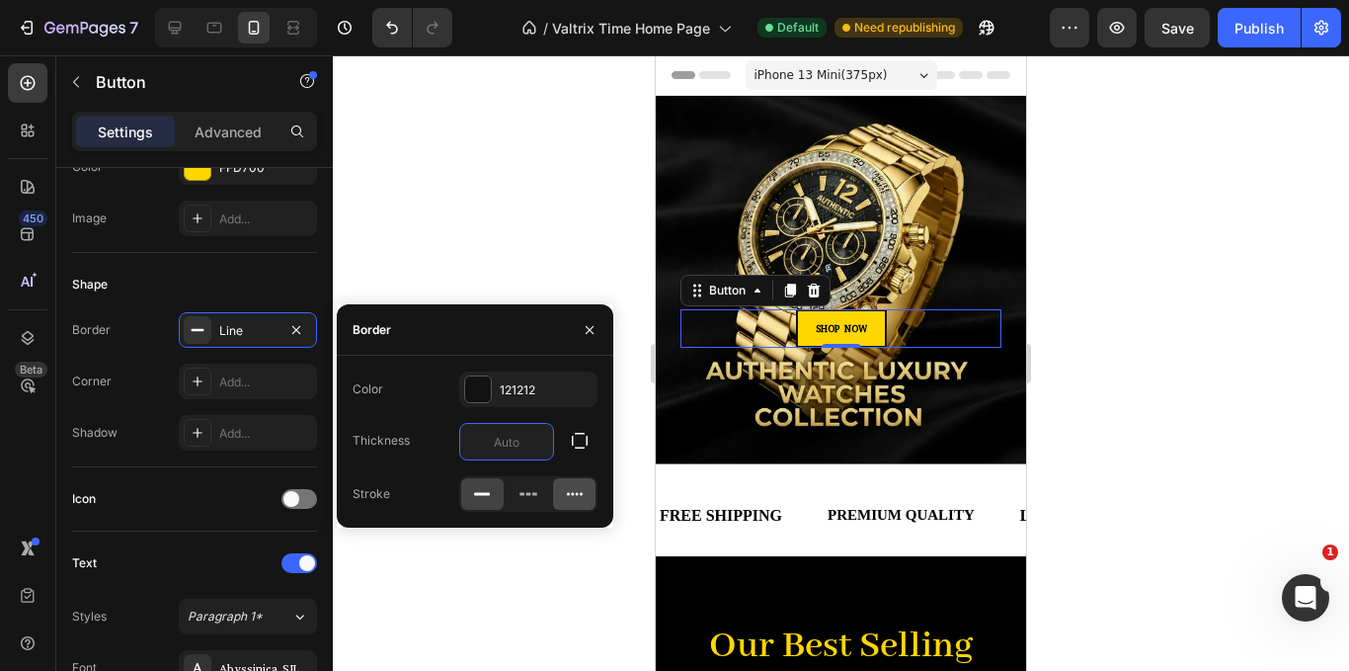
type input "0"
click at [524, 496] on icon at bounding box center [529, 494] width 20 height 20
click at [533, 433] on input "0" at bounding box center [506, 442] width 93 height 36
type input "2"
click at [578, 499] on icon at bounding box center [575, 494] width 20 height 20
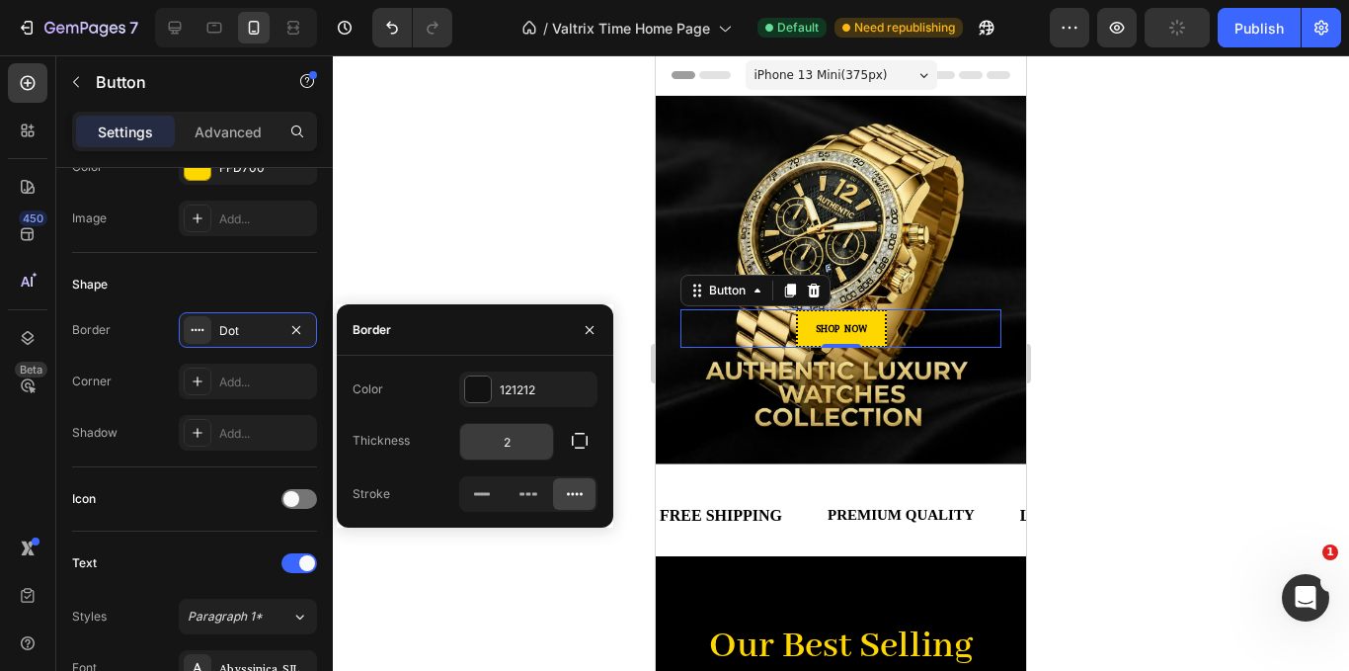
click at [523, 442] on input "2" at bounding box center [506, 442] width 93 height 36
type input "1"
click at [582, 439] on icon "button" at bounding box center [580, 441] width 20 height 20
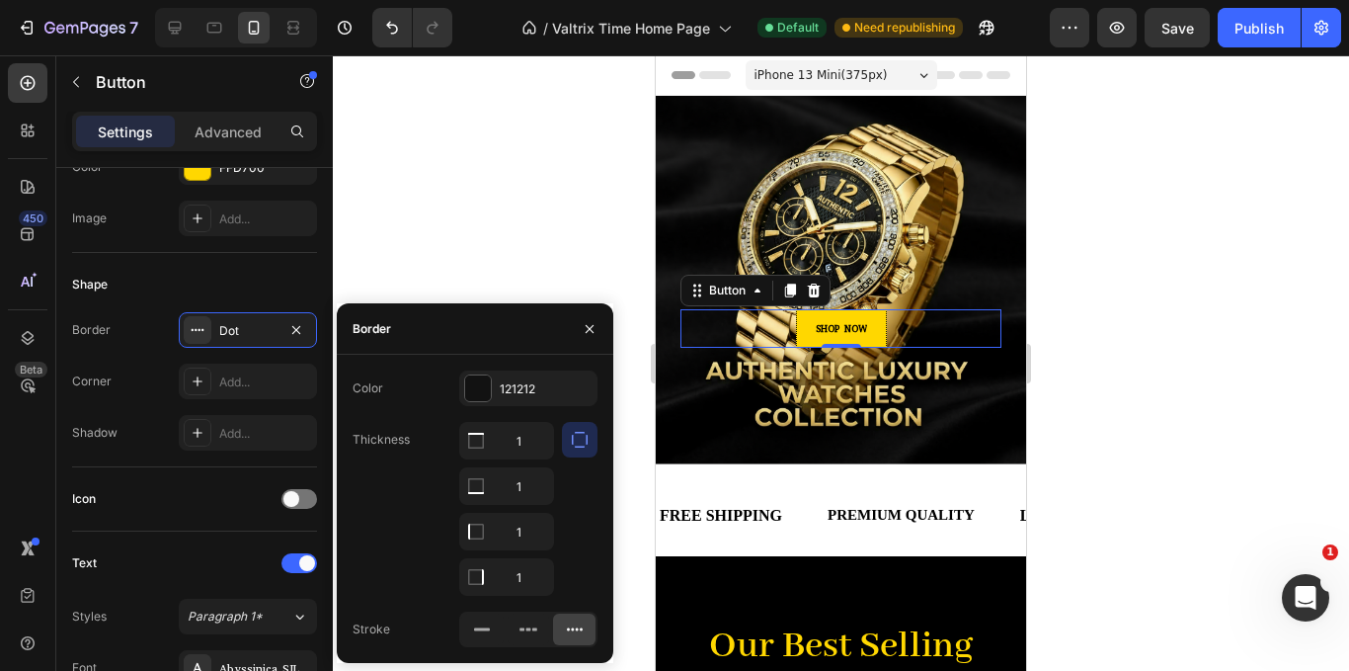
click at [581, 439] on icon "button" at bounding box center [580, 440] width 20 height 20
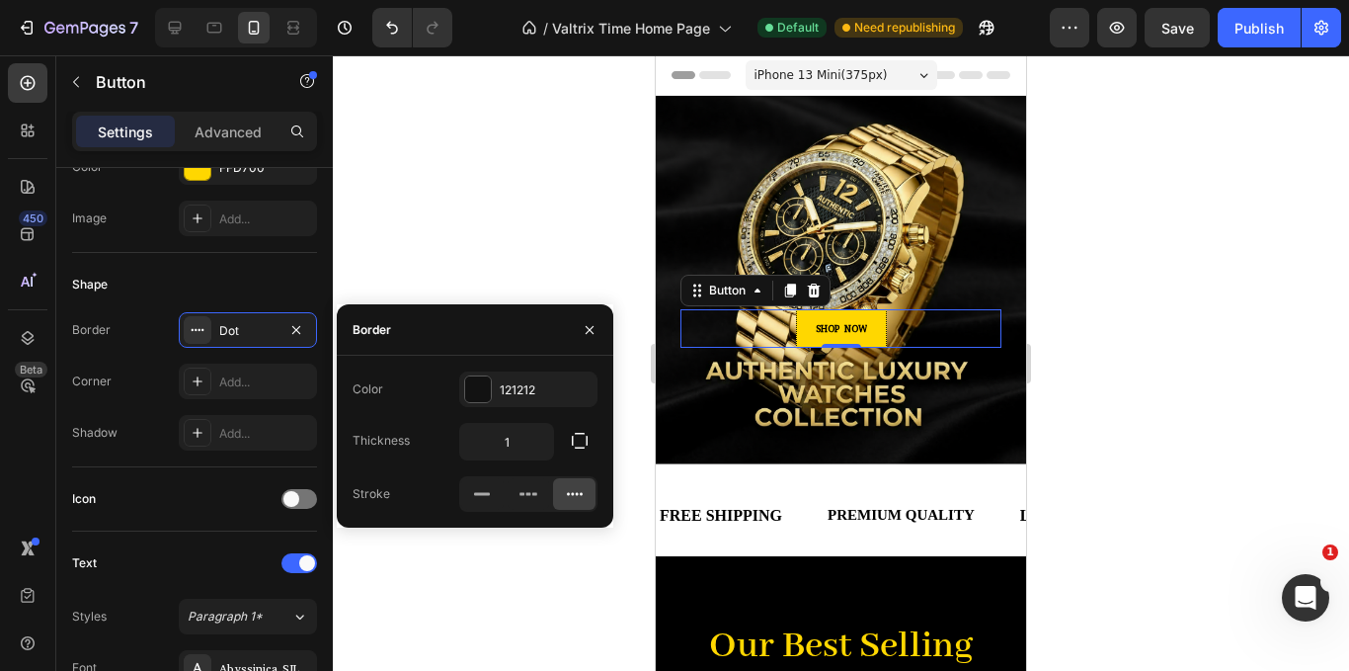
click at [478, 243] on div at bounding box center [841, 362] width 1016 height 615
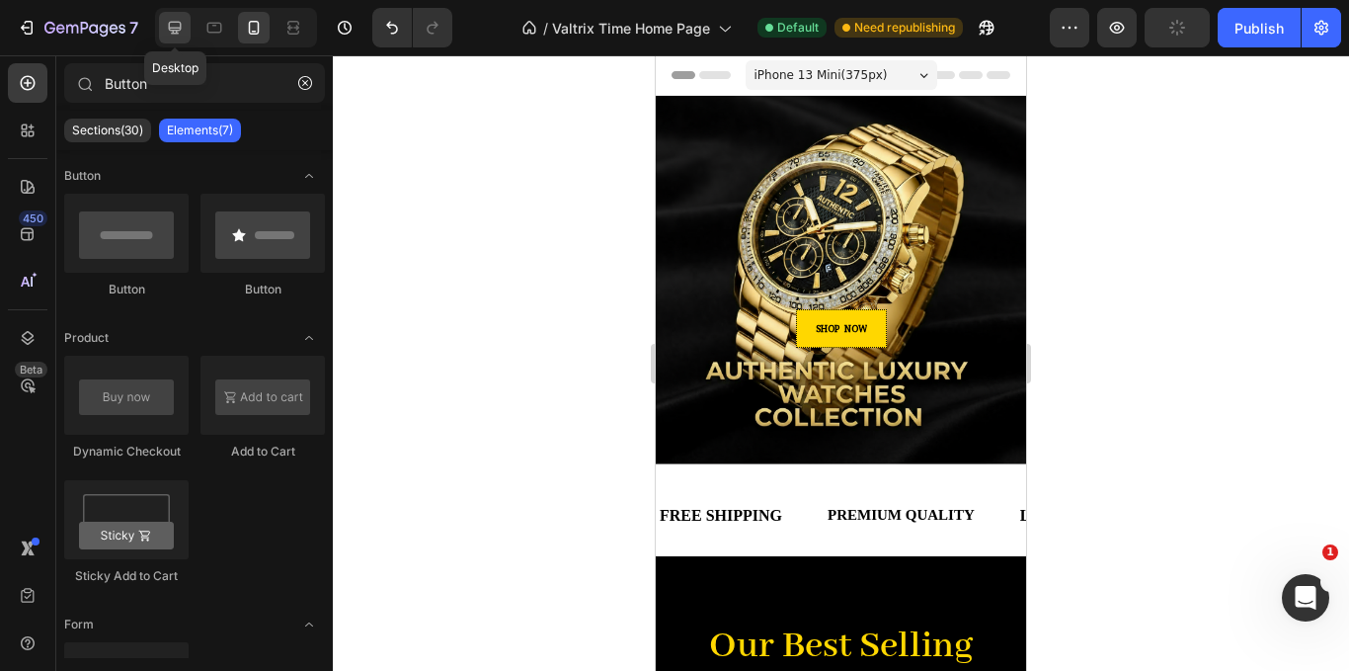
click at [168, 22] on icon at bounding box center [175, 28] width 20 height 20
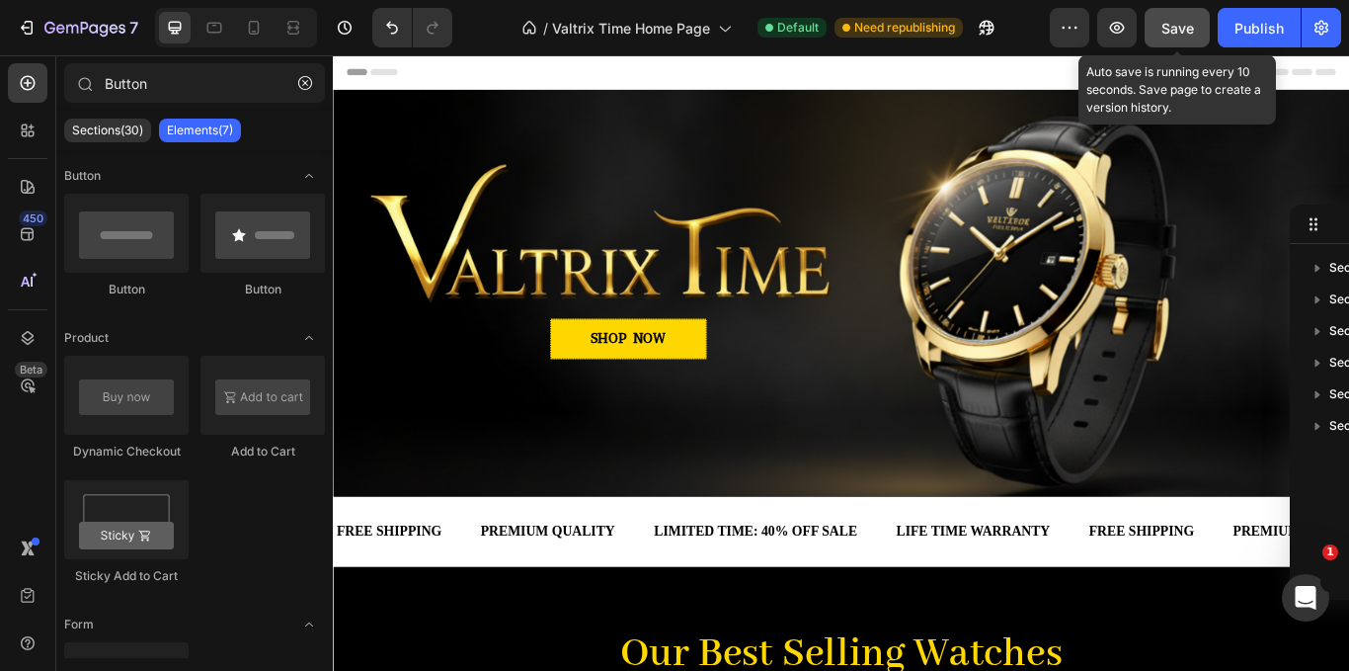
click at [1161, 40] on button "Save" at bounding box center [1177, 28] width 65 height 40
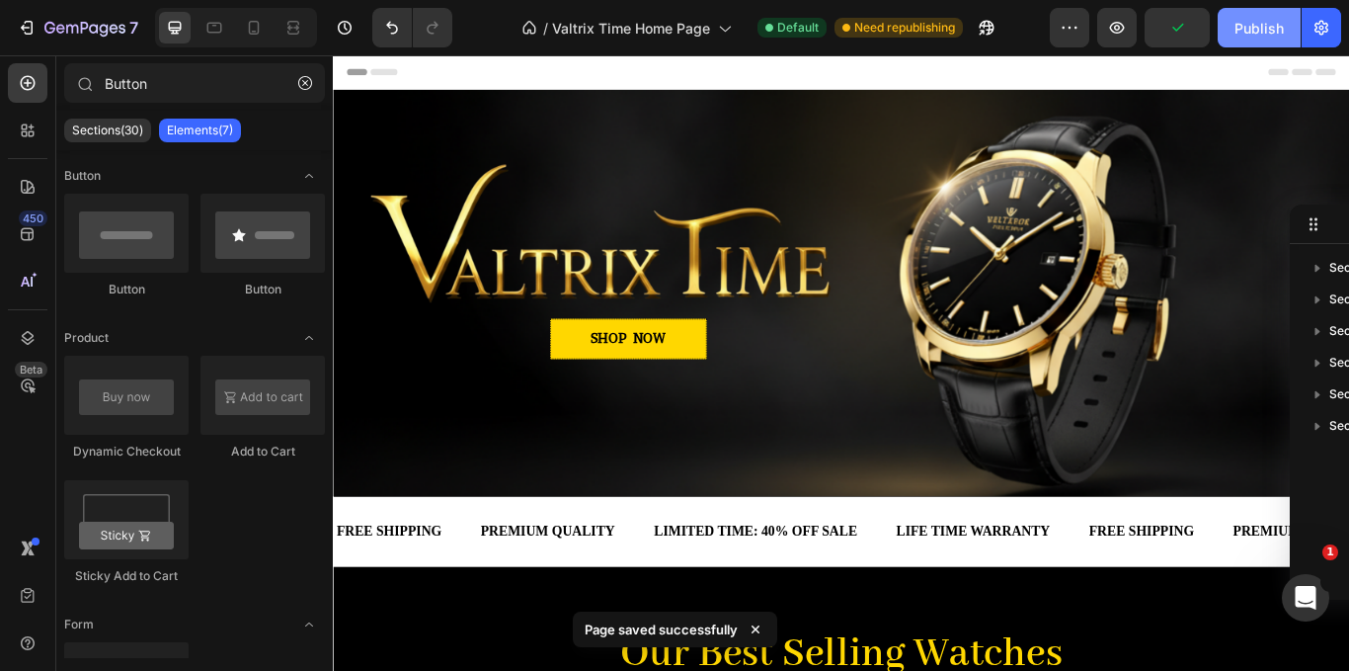
click at [1280, 40] on button "Publish" at bounding box center [1259, 28] width 83 height 40
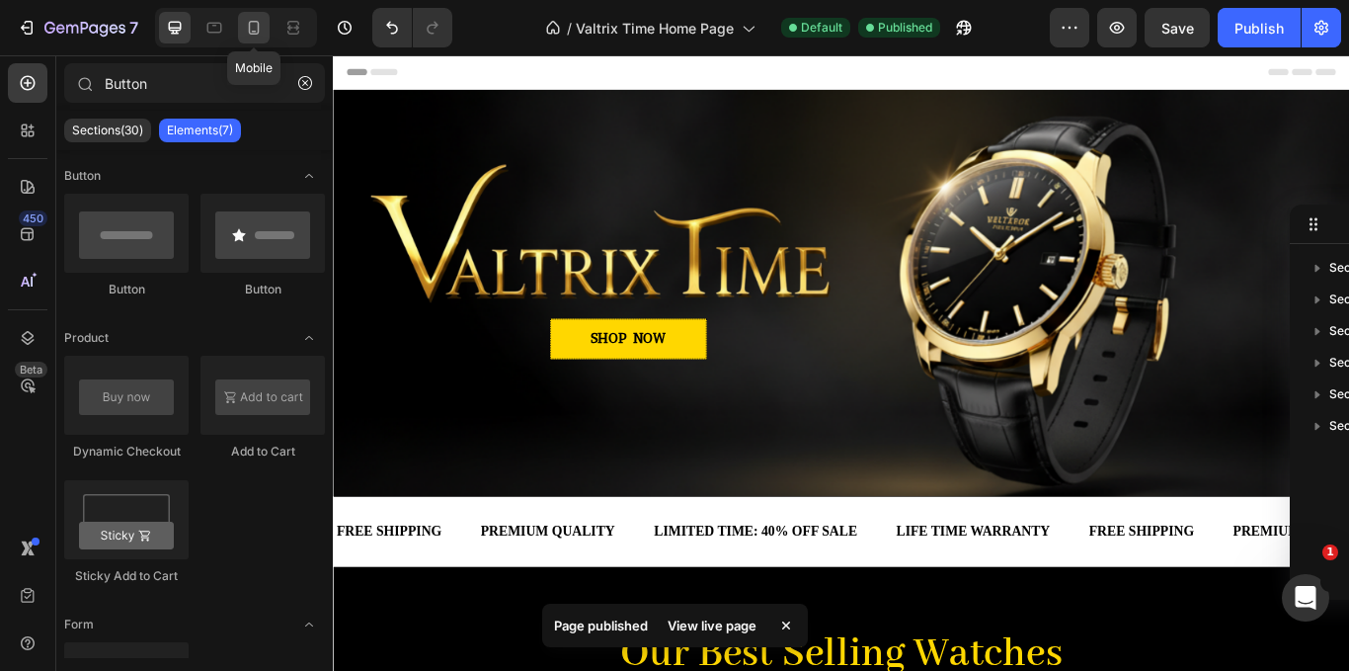
click at [243, 28] on div at bounding box center [254, 28] width 32 height 32
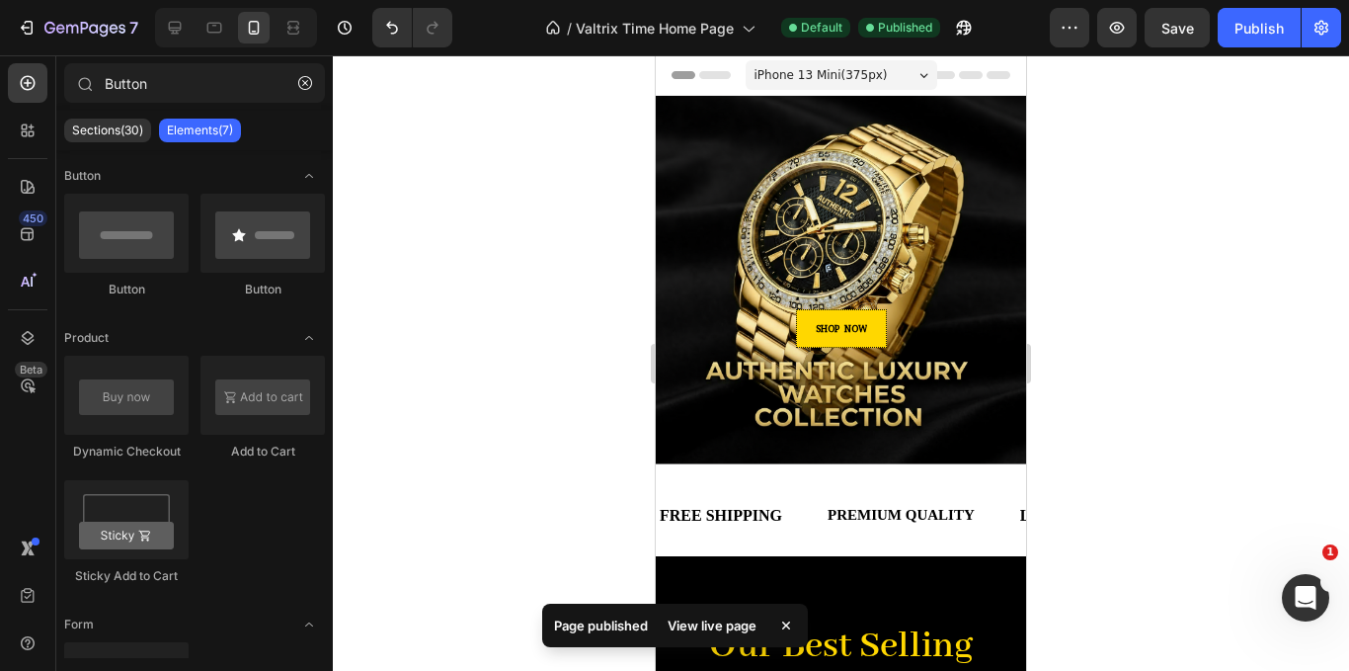
click at [869, 75] on span "iPhone 13 Mini ( 375 px)" at bounding box center [821, 75] width 133 height 20
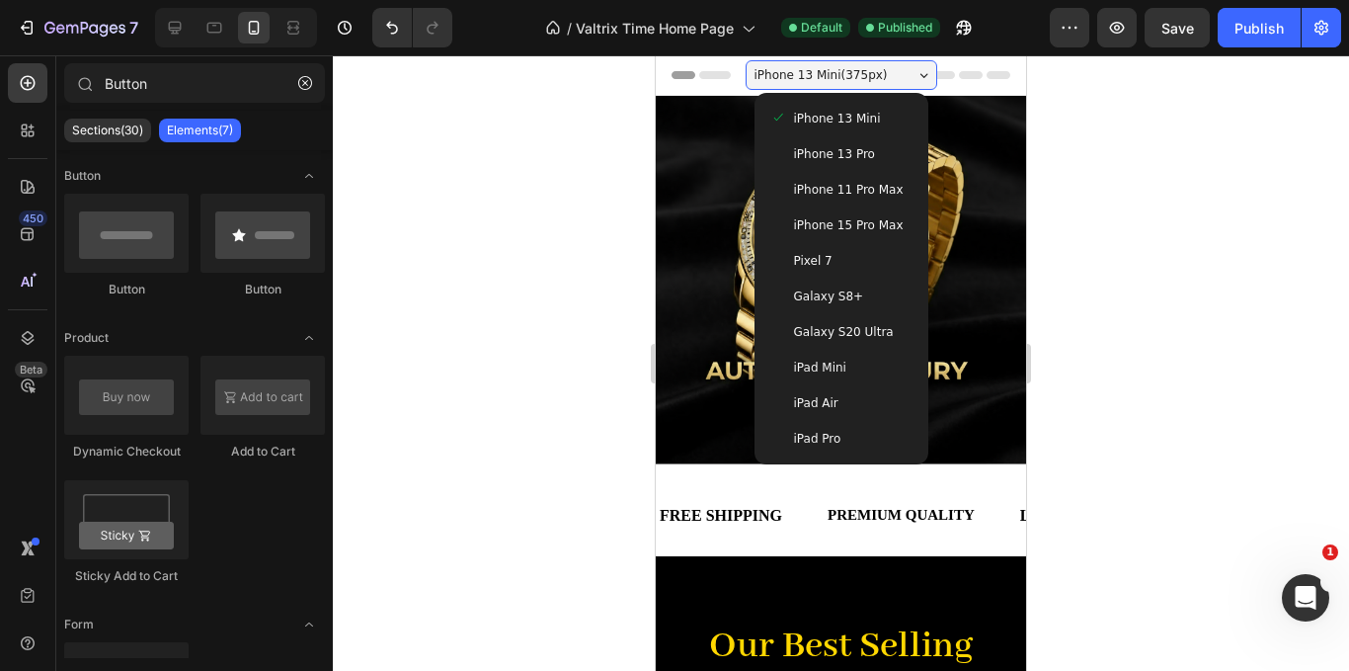
click at [880, 333] on div "Galaxy S20 Ultra" at bounding box center [841, 332] width 142 height 20
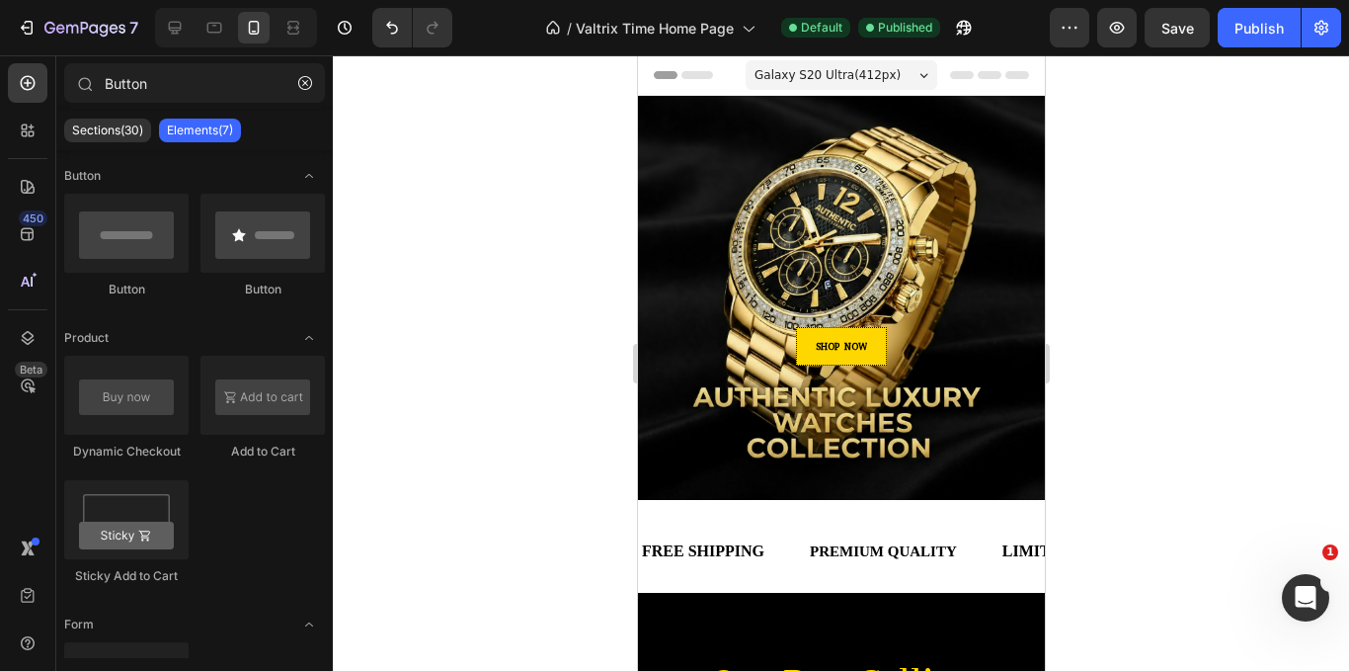
click at [873, 90] on div "Galaxy S20 Ultra ( 412 px) iPhone 13 Mini iPhone 13 Pro iPhone 11 Pro Max iPhon…" at bounding box center [841, 77] width 192 height 40
click at [872, 68] on span "Galaxy S20 Ultra ( 412 px)" at bounding box center [827, 75] width 146 height 20
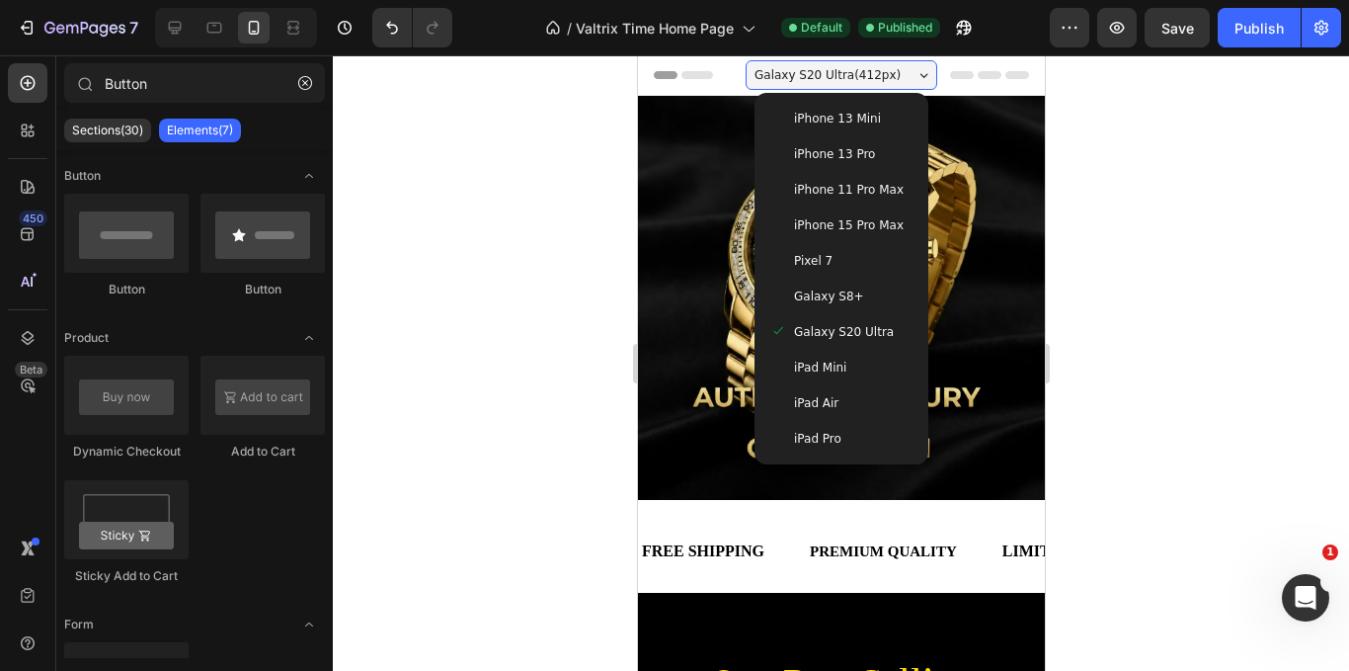
click at [877, 179] on div "iPhone 11 Pro Max" at bounding box center [841, 190] width 158 height 36
click at [877, 179] on div "Overlay" at bounding box center [840, 298] width 407 height 404
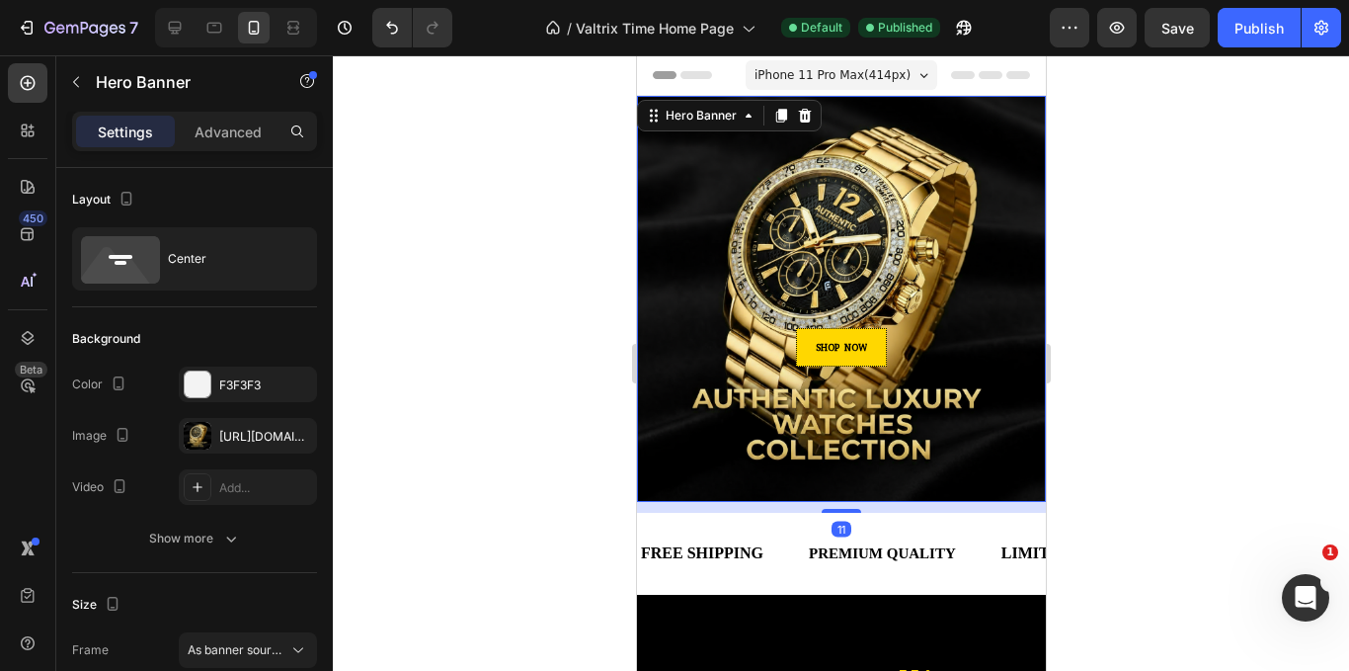
click at [840, 68] on span "iPhone 11 Pro Max ( 414 px)" at bounding box center [832, 75] width 156 height 20
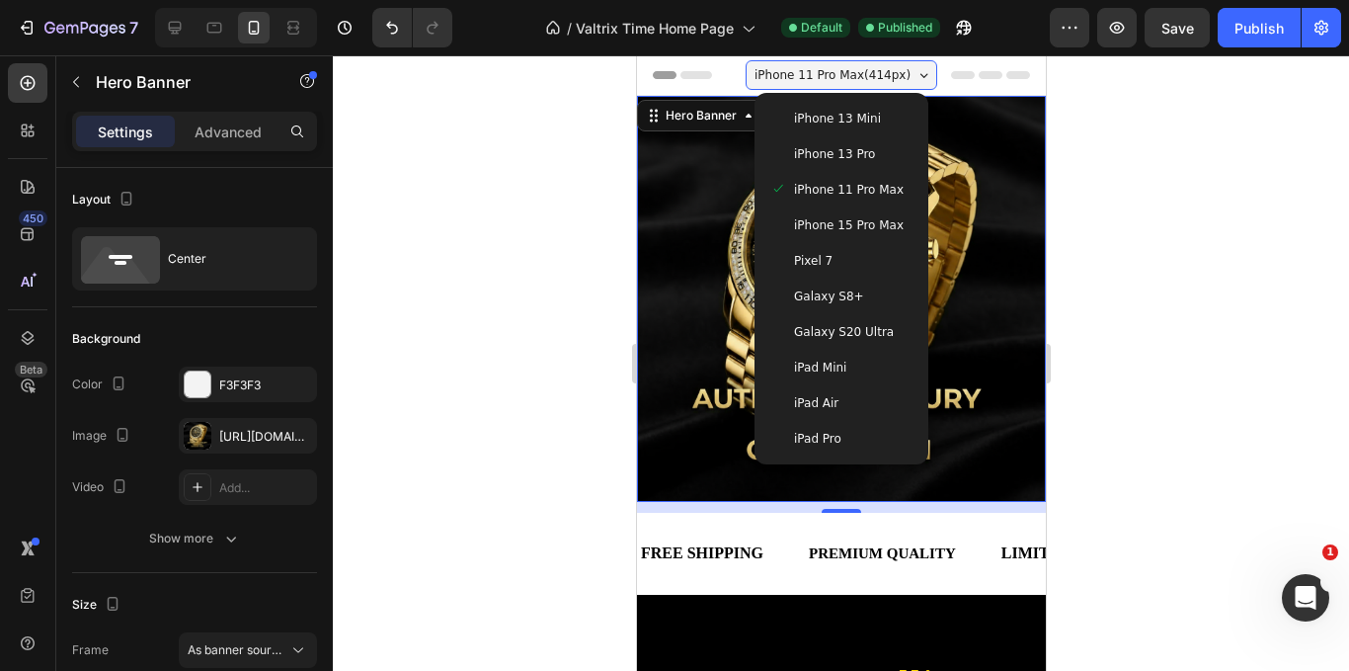
click at [843, 300] on span "Galaxy S8+" at bounding box center [828, 296] width 70 height 20
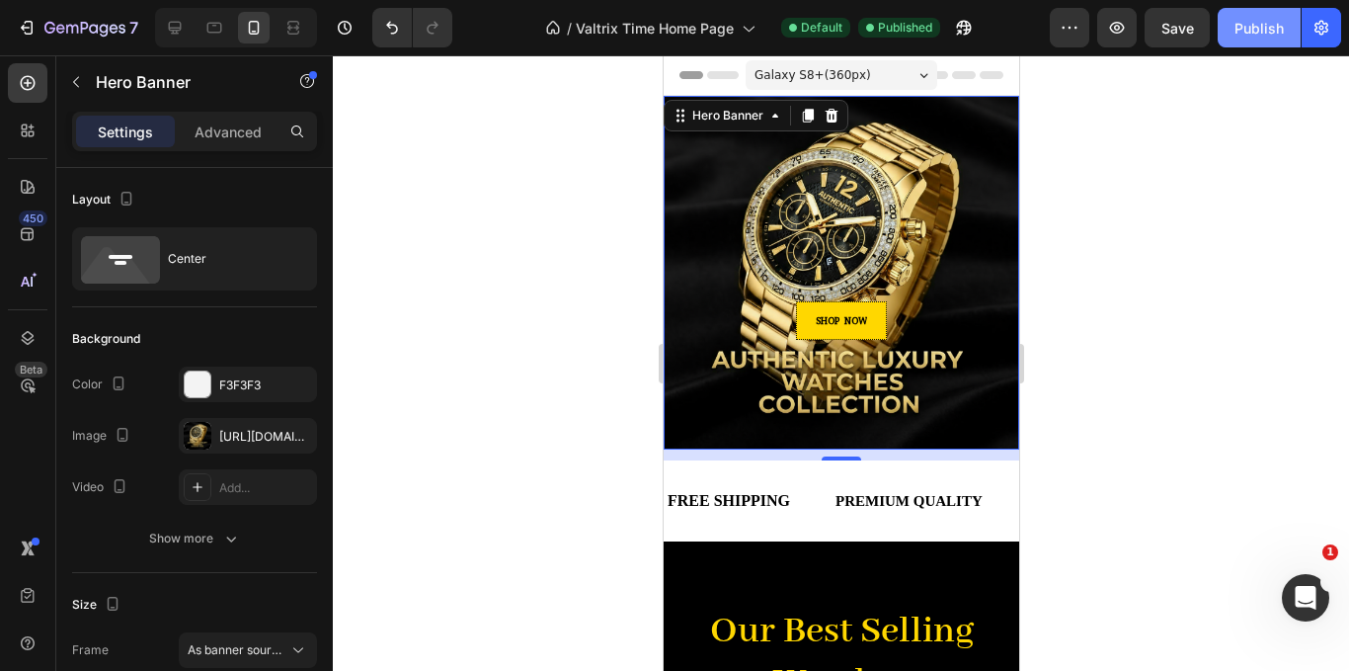
click at [1230, 44] on button "Publish" at bounding box center [1259, 28] width 83 height 40
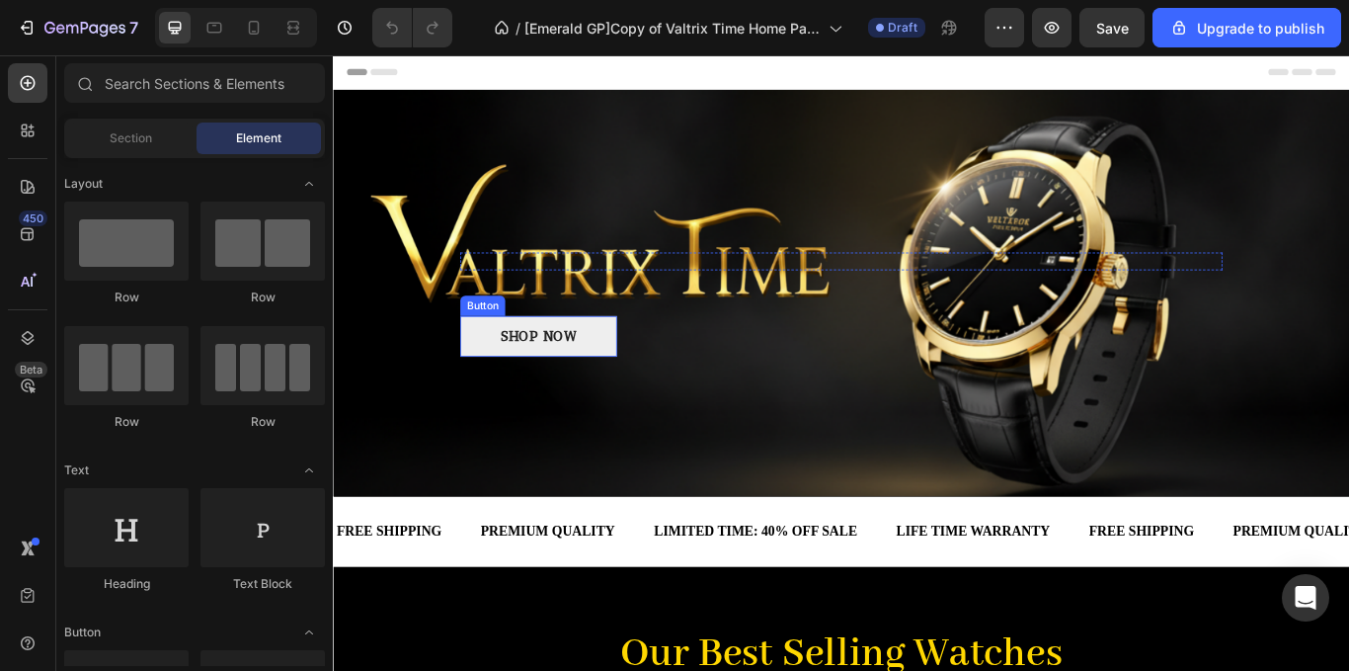
click at [627, 379] on link "SHOP NOW" at bounding box center [572, 383] width 183 height 47
